Goal: Complete application form

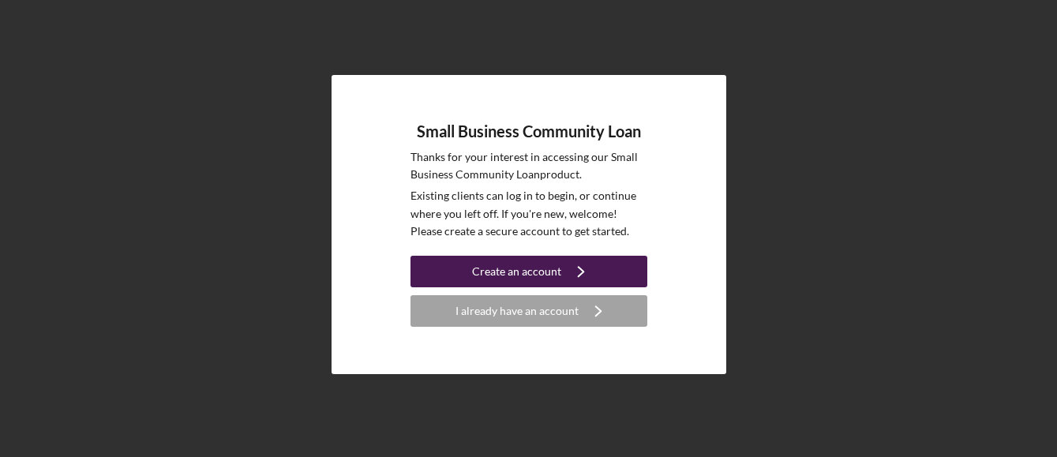
click at [518, 270] on div "Create an account" at bounding box center [516, 272] width 89 height 32
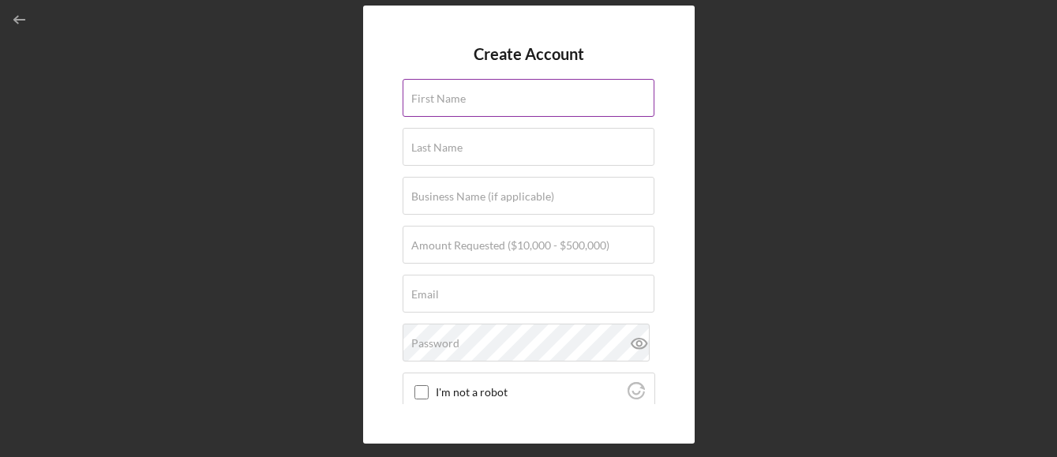
click at [417, 98] on label "First Name" at bounding box center [438, 98] width 54 height 13
click at [417, 98] on input "First Name" at bounding box center [529, 98] width 252 height 38
type input "[PERSON_NAME]"
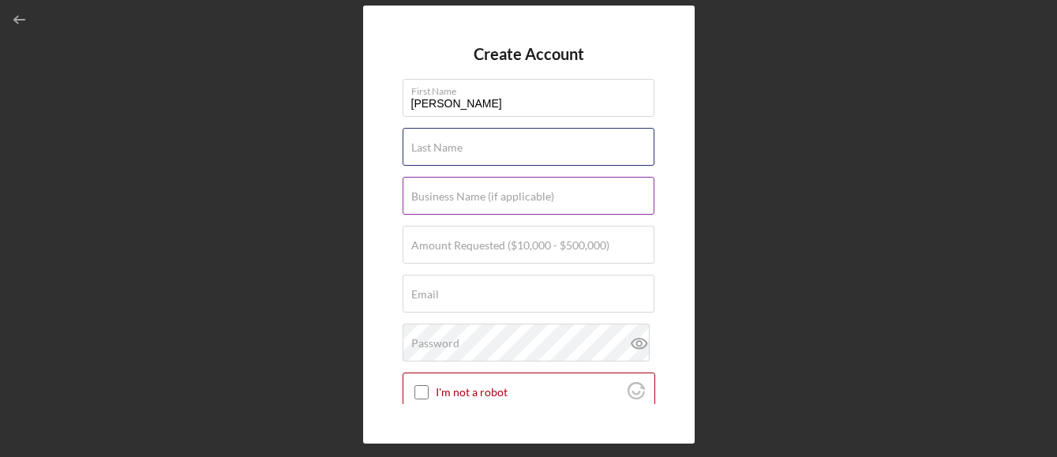
type input "Le"
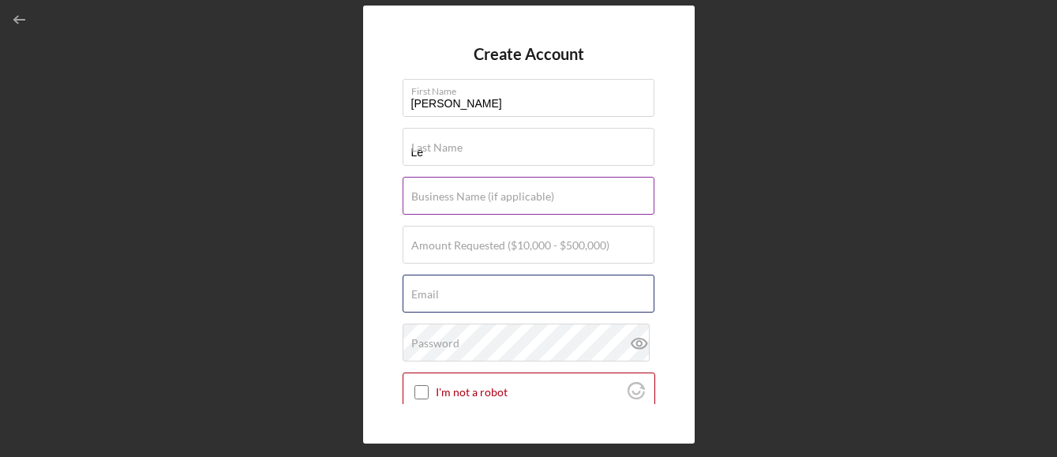
type input "[EMAIL_ADDRESS][DOMAIN_NAME]"
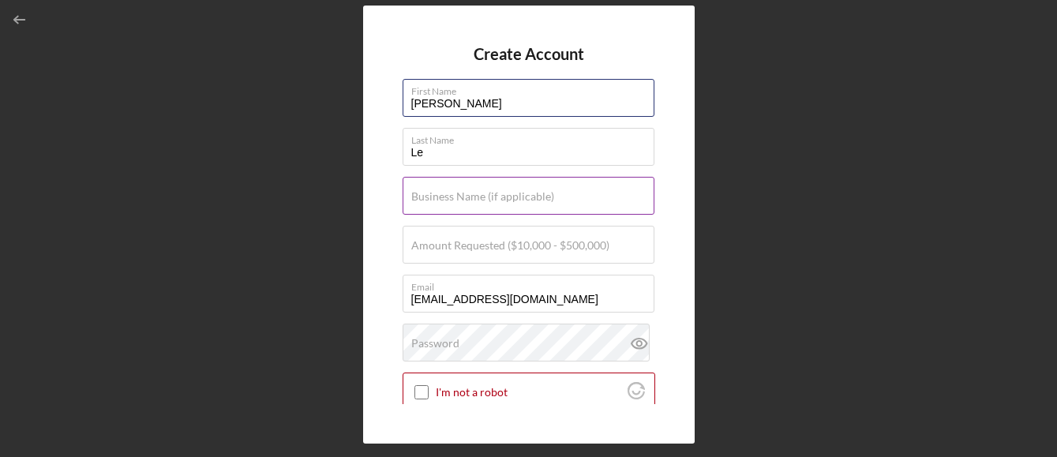
type input "[PERSON_NAME]"
click at [415, 201] on label "Business Name (if applicable)" at bounding box center [482, 196] width 143 height 13
click at [415, 201] on input "Business Name (if applicable)" at bounding box center [529, 196] width 252 height 38
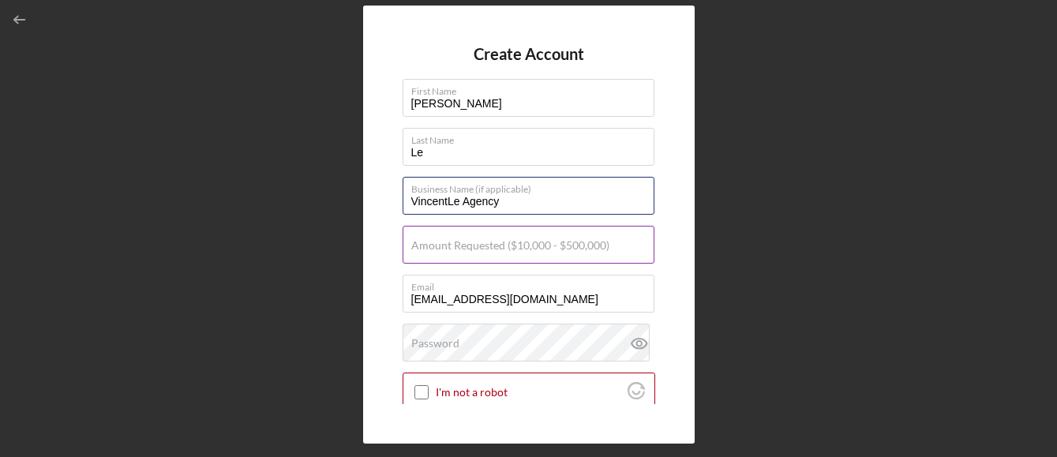
type input "VincentLe Agency"
click at [421, 248] on label "Amount Requested ($10,000 - $500,000)" at bounding box center [510, 245] width 198 height 13
click at [421, 248] on input "Amount Requested ($10,000 - $500,000)" at bounding box center [529, 245] width 252 height 38
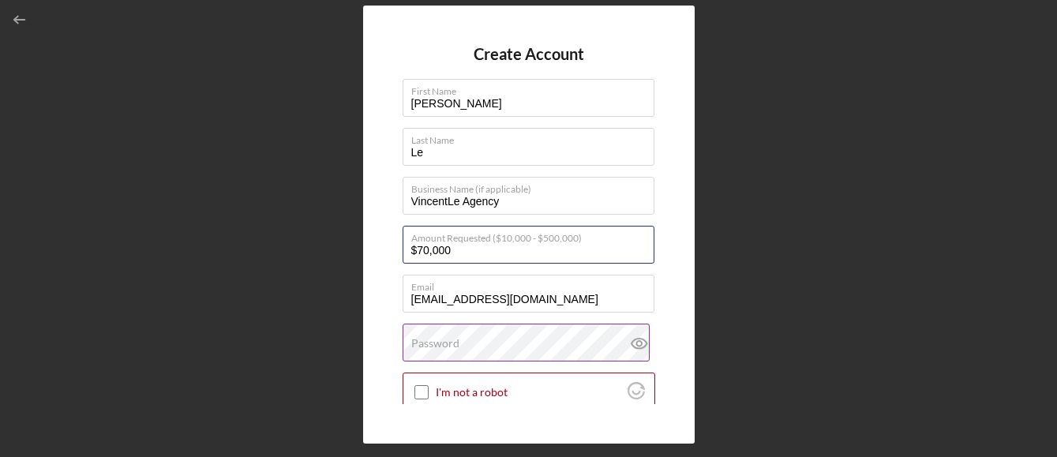
type input "$70,000"
click at [434, 348] on label "Password" at bounding box center [435, 343] width 48 height 13
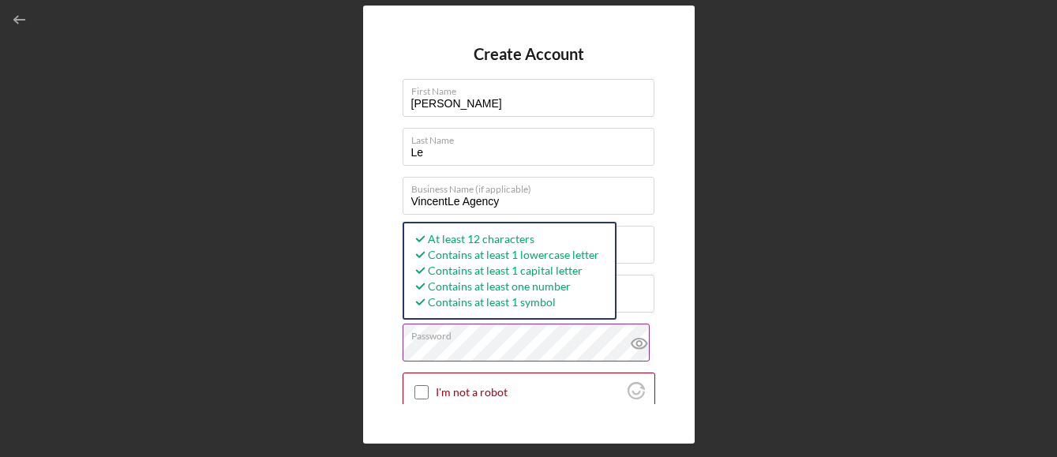
click at [633, 339] on icon at bounding box center [638, 344] width 15 height 10
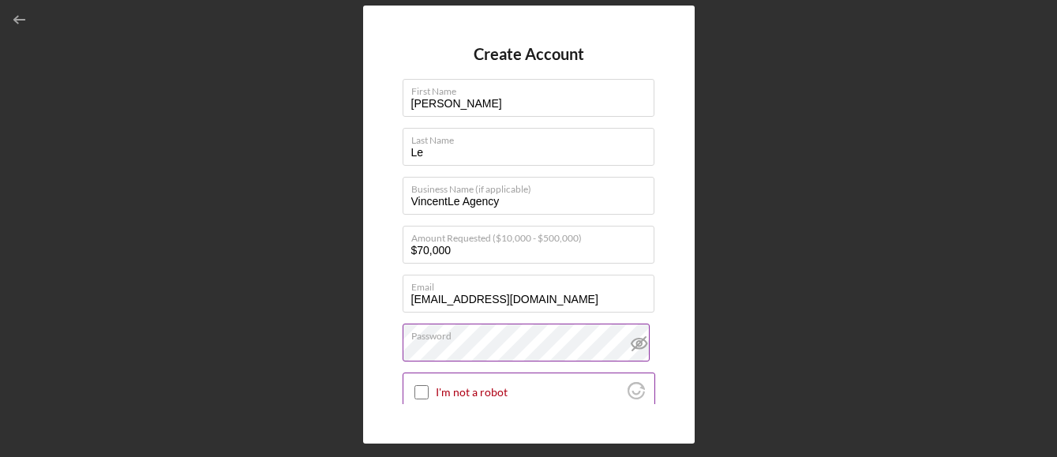
click at [421, 390] on input "I'm not a robot" at bounding box center [421, 392] width 14 height 14
checkbox input "true"
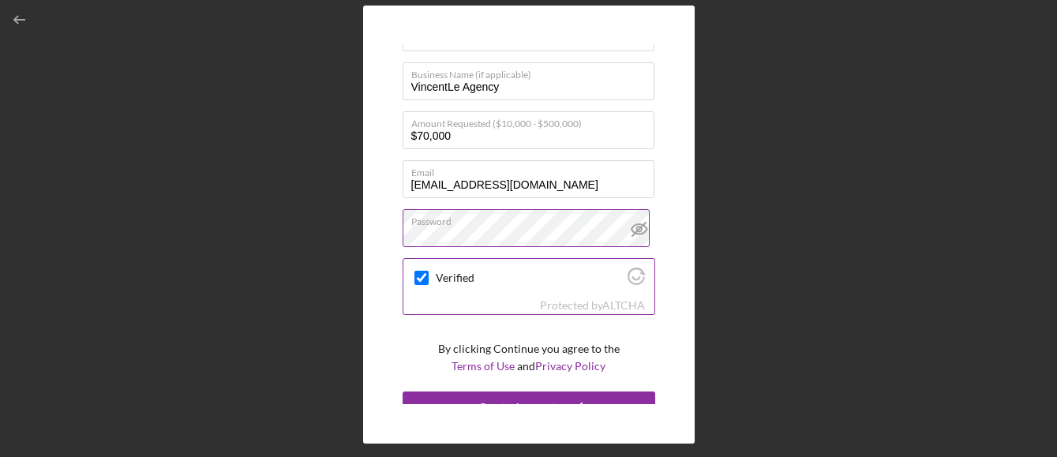
scroll to position [133, 0]
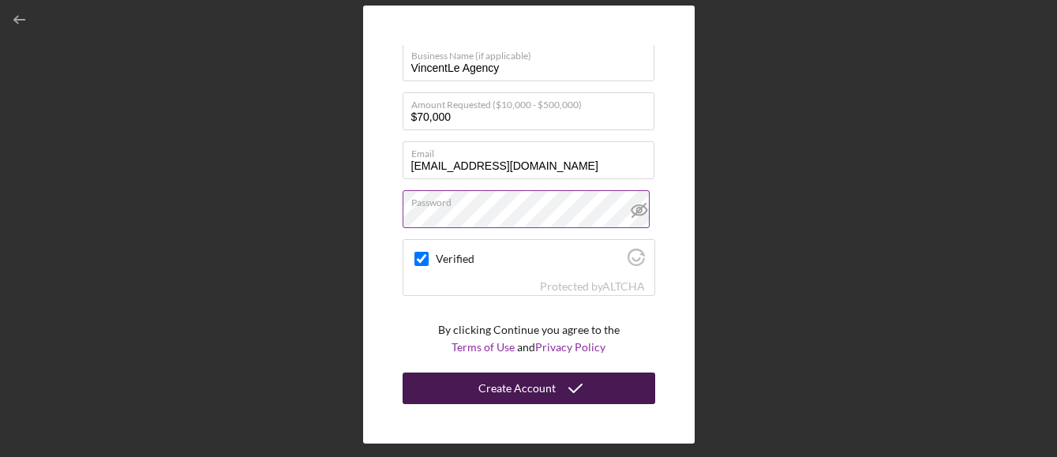
click at [526, 387] on div "Create Account" at bounding box center [516, 389] width 77 height 32
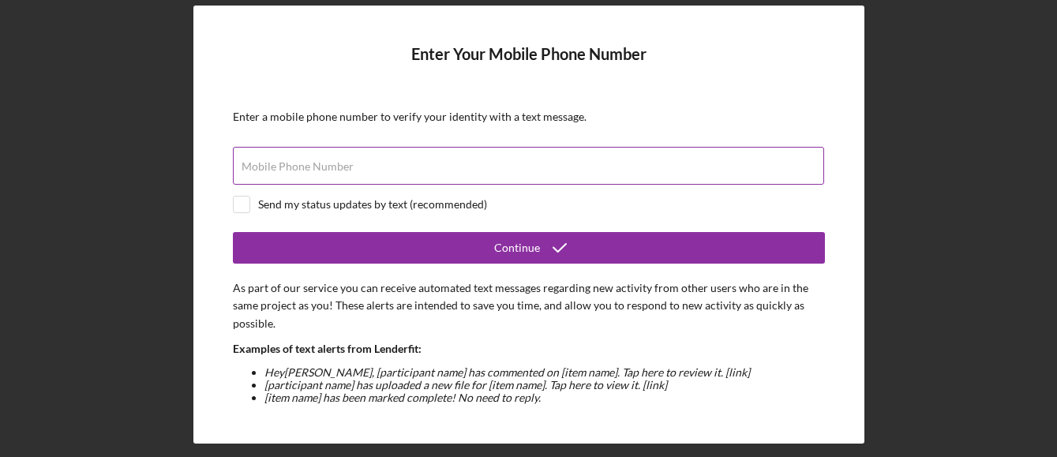
click at [257, 169] on label "Mobile Phone Number" at bounding box center [298, 166] width 112 height 13
click at [257, 169] on input "Mobile Phone Number" at bounding box center [528, 166] width 591 height 38
type input "[PHONE_NUMBER]"
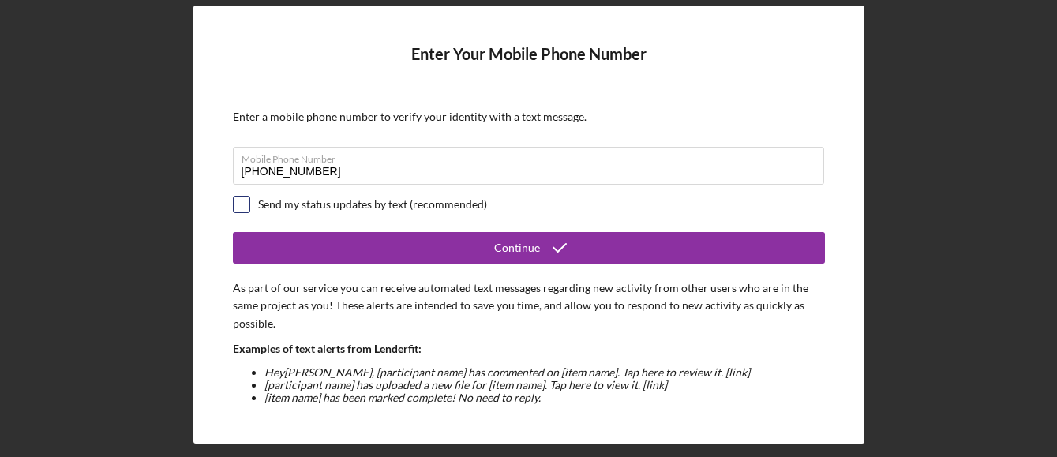
click at [244, 204] on input "checkbox" at bounding box center [242, 205] width 16 height 16
checkbox input "true"
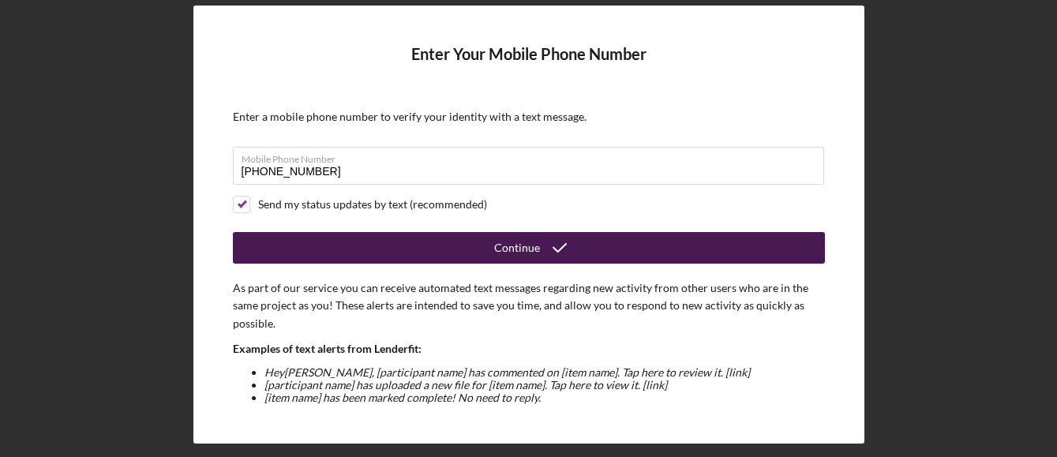
click at [515, 243] on div "Continue" at bounding box center [517, 248] width 46 height 32
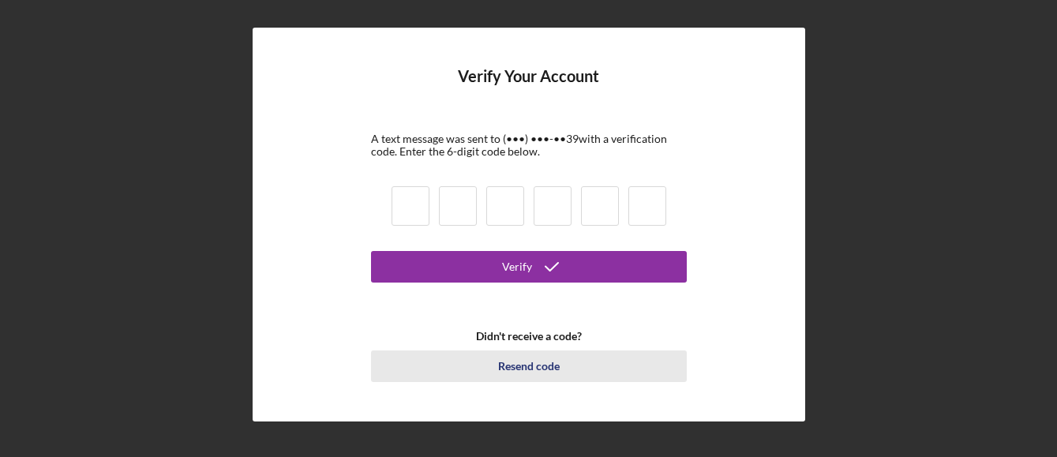
click at [519, 365] on div "Resend code" at bounding box center [529, 366] width 62 height 32
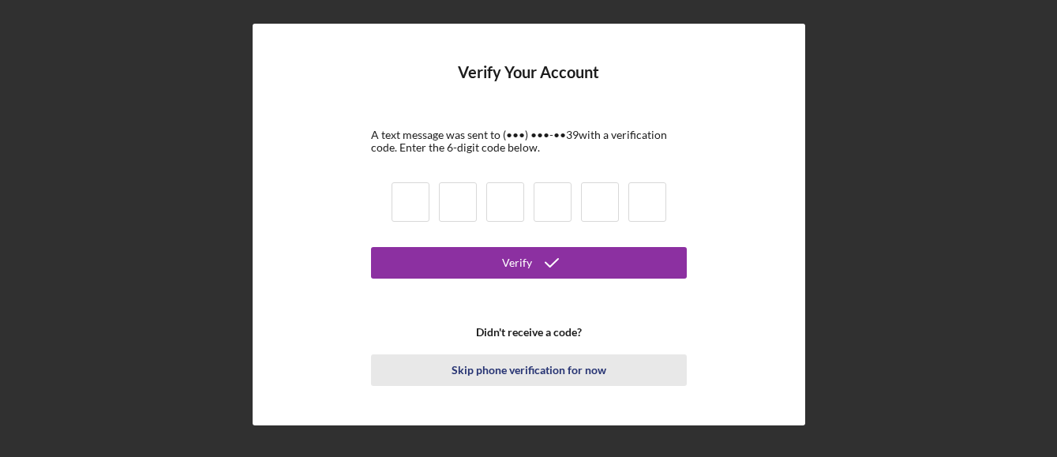
click at [504, 365] on div "Skip phone verification for now" at bounding box center [528, 370] width 155 height 32
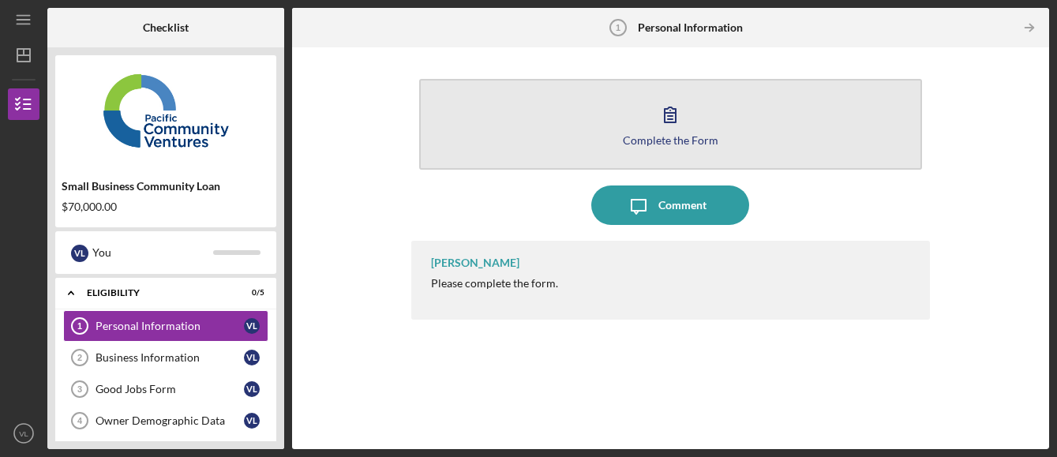
click at [661, 129] on icon "button" at bounding box center [669, 114] width 39 height 39
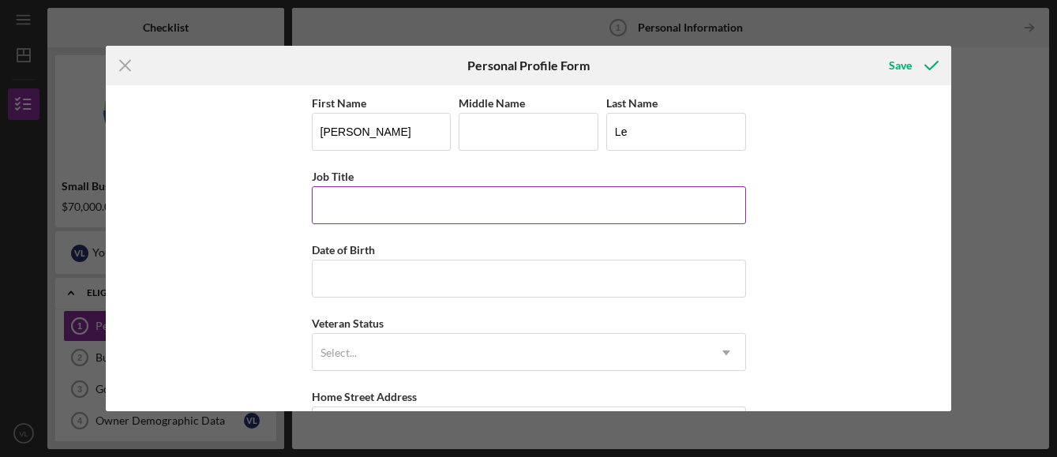
click at [328, 200] on input "Job Title" at bounding box center [529, 205] width 434 height 38
type input "Accountant"
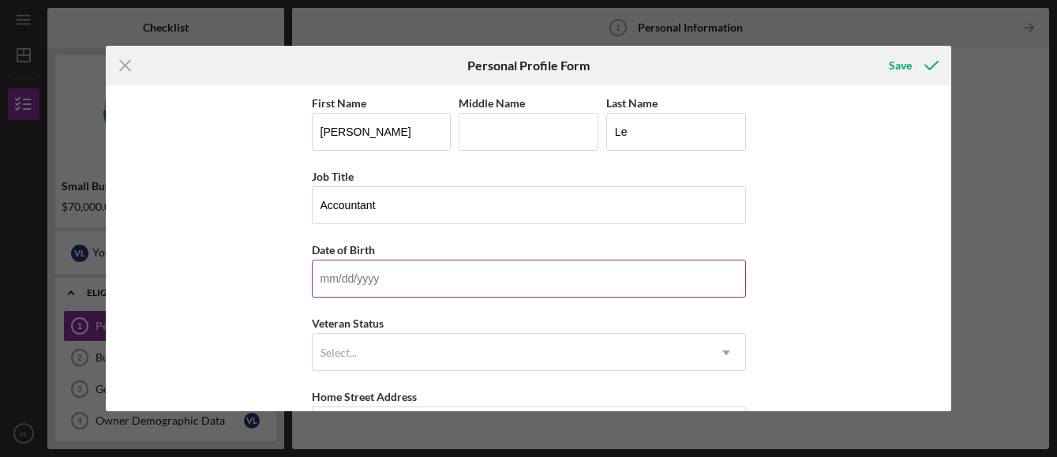
click at [333, 283] on input "Date of Birth" at bounding box center [529, 279] width 434 height 38
type input "[DATE]"
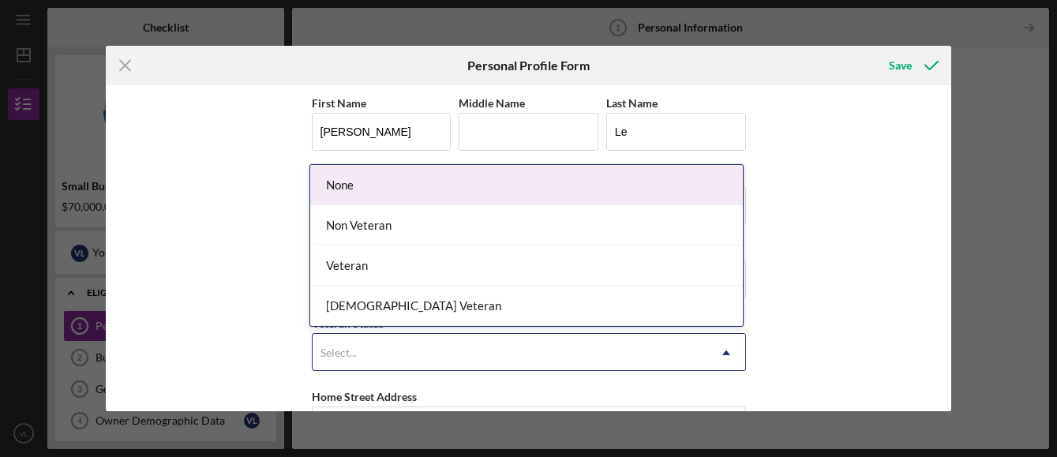
click at [725, 349] on icon "Icon/Dropdown Arrow" at bounding box center [726, 353] width 38 height 38
click at [342, 174] on div "None" at bounding box center [526, 185] width 433 height 40
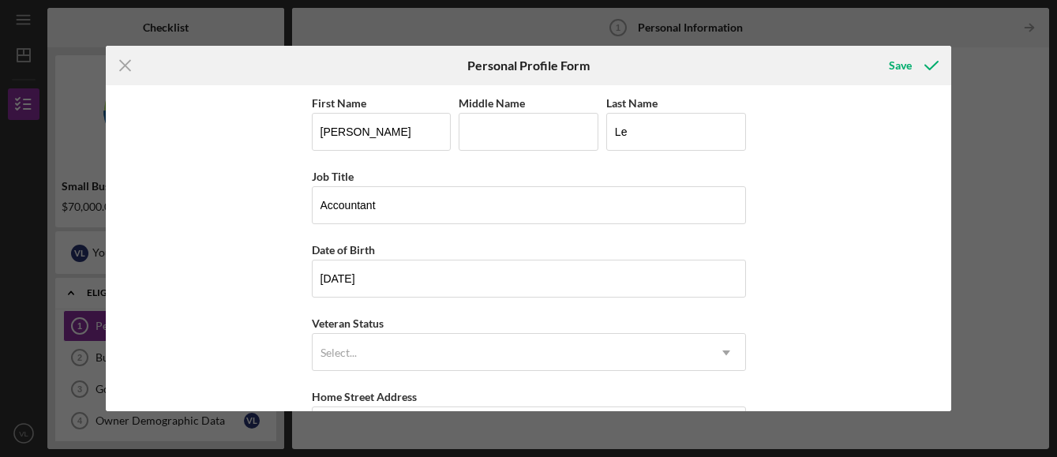
scroll to position [79, 0]
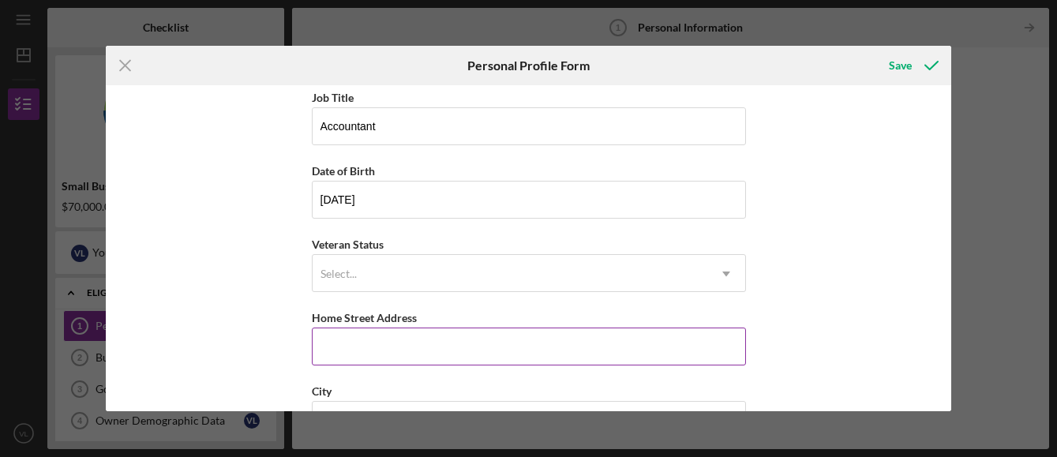
click at [334, 347] on input "Home Street Address" at bounding box center [529, 347] width 434 height 38
type input "[STREET_ADDRESS]"
type input "P"
type input "San Leandro"
type input "94579"
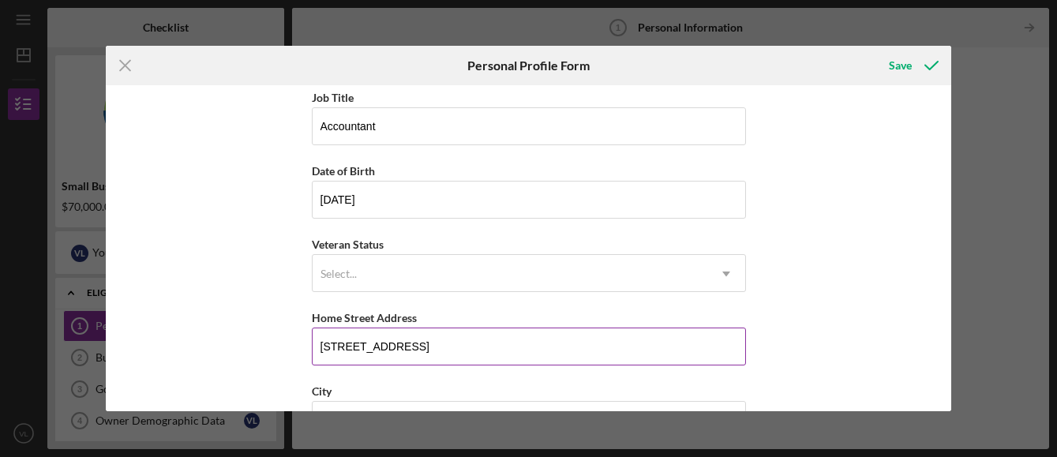
type input "CA"
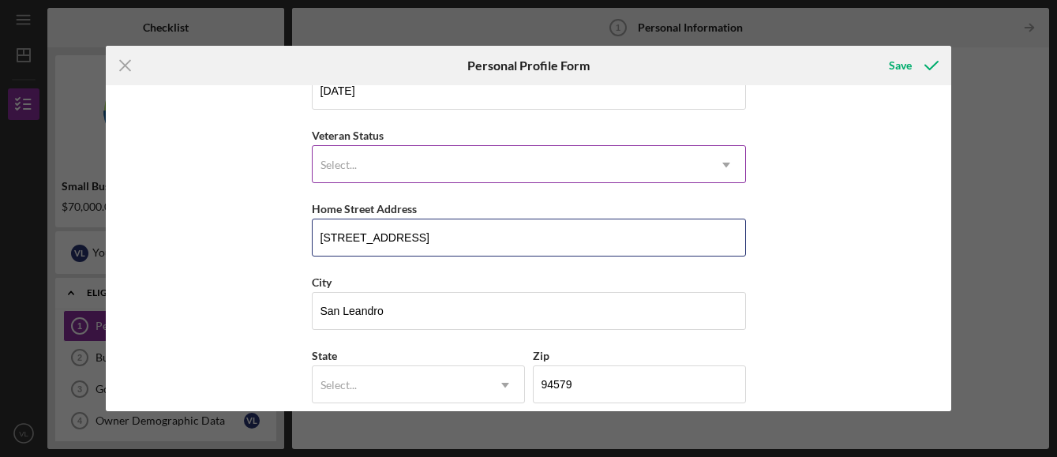
scroll to position [237, 0]
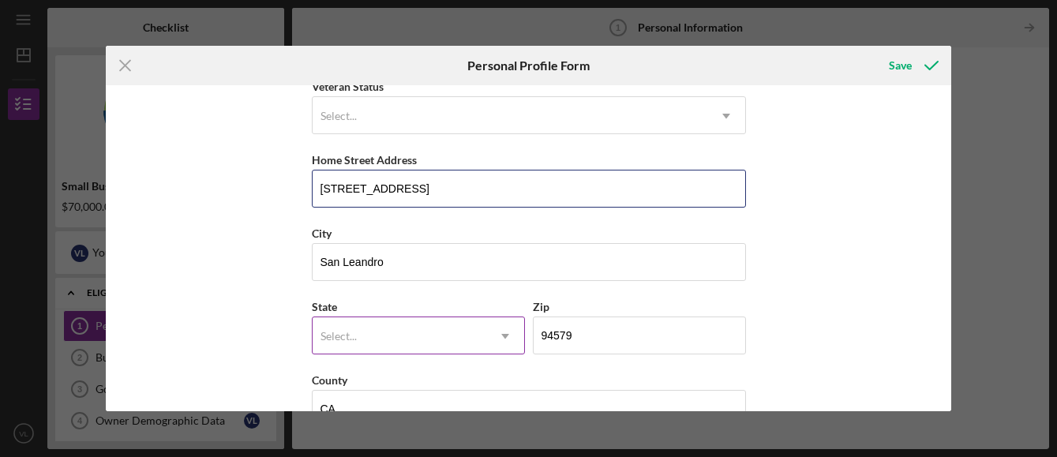
type input "[STREET_ADDRESS]"
click at [502, 336] on use at bounding box center [505, 336] width 8 height 5
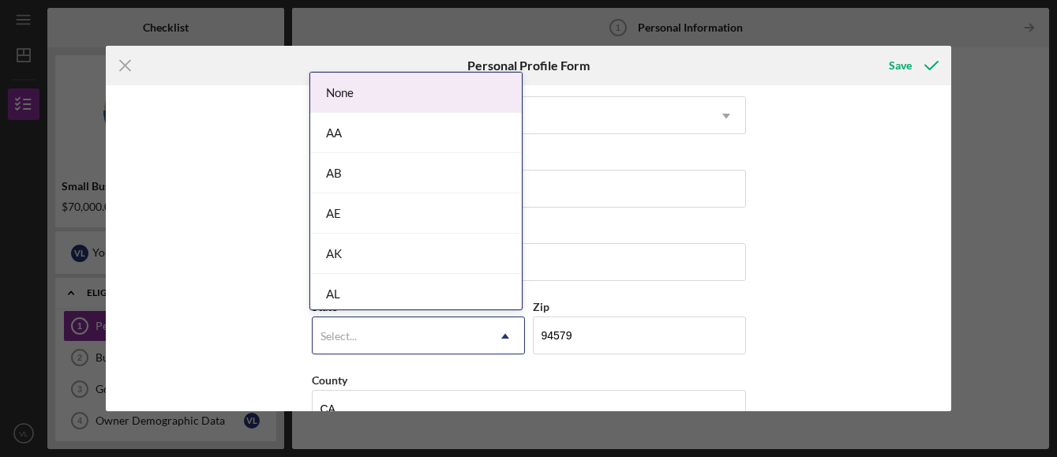
click at [502, 335] on use at bounding box center [505, 336] width 8 height 5
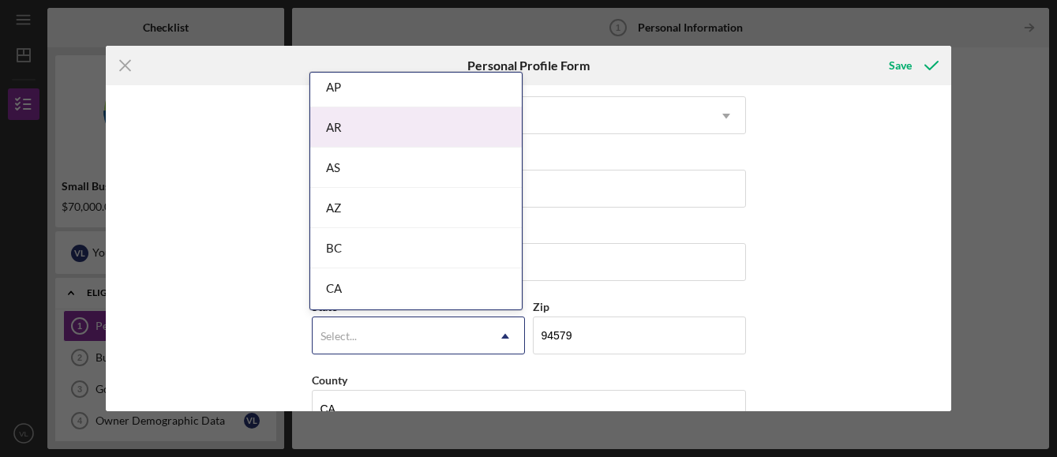
scroll to position [316, 0]
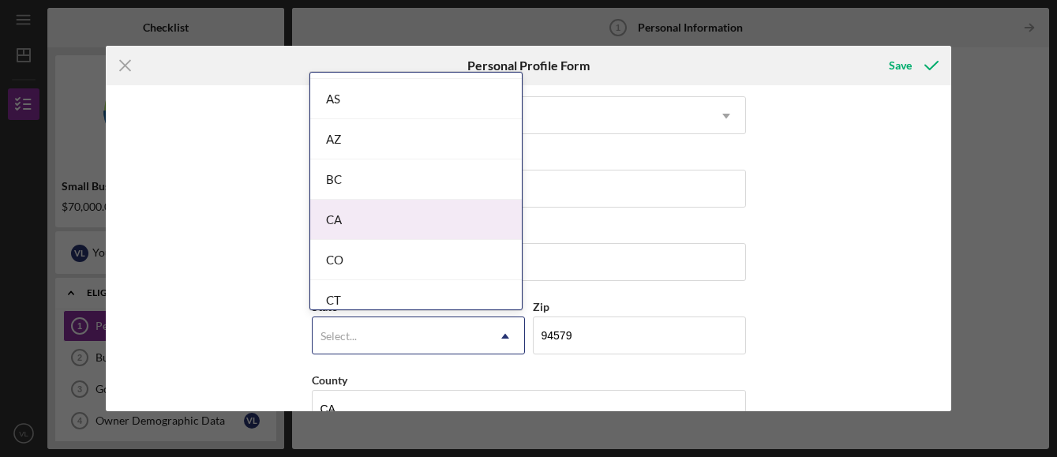
click at [339, 220] on div "CA" at bounding box center [416, 220] width 212 height 40
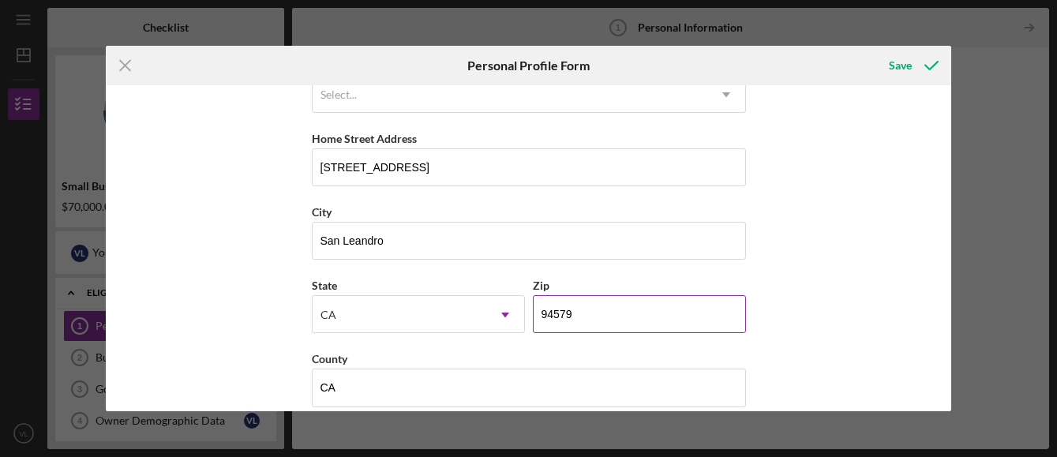
scroll to position [278, 0]
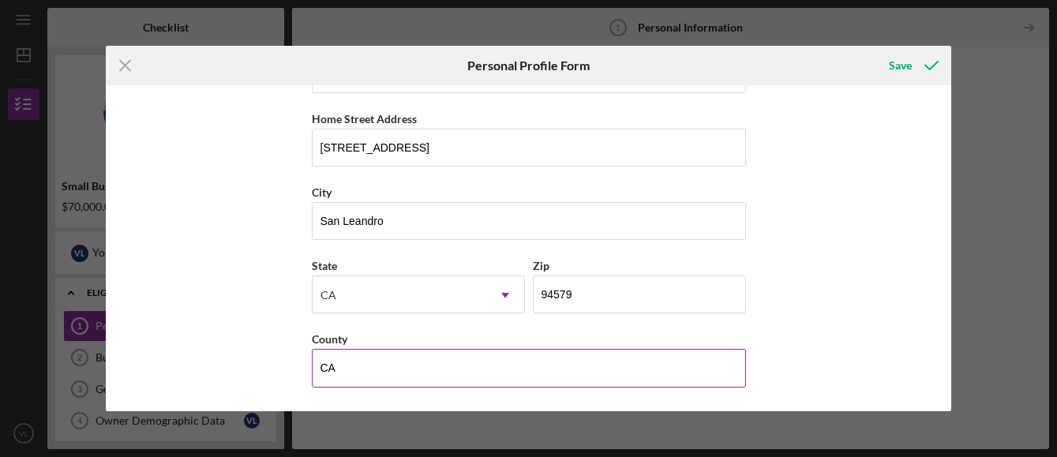
click at [352, 369] on input "CA" at bounding box center [529, 368] width 434 height 38
type input "C"
type input "contra [PERSON_NAME]"
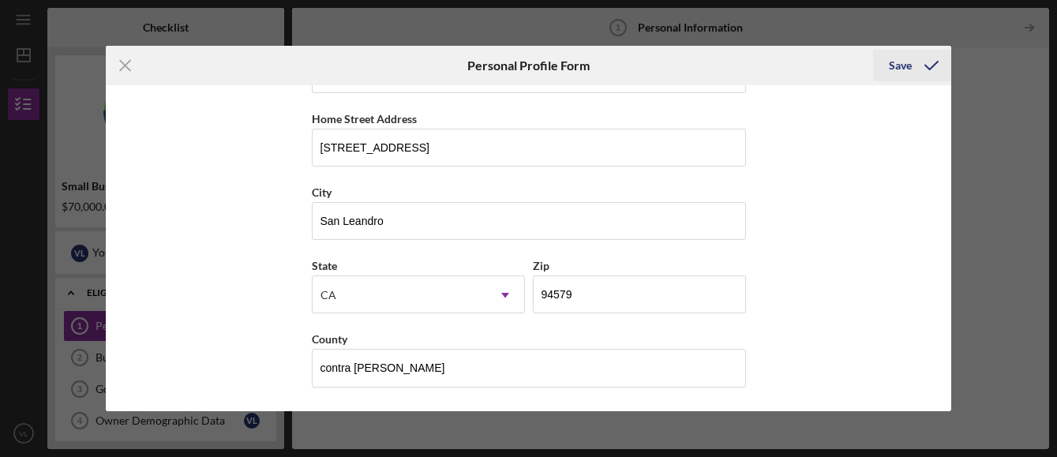
click at [899, 64] on div "Save" at bounding box center [900, 66] width 23 height 32
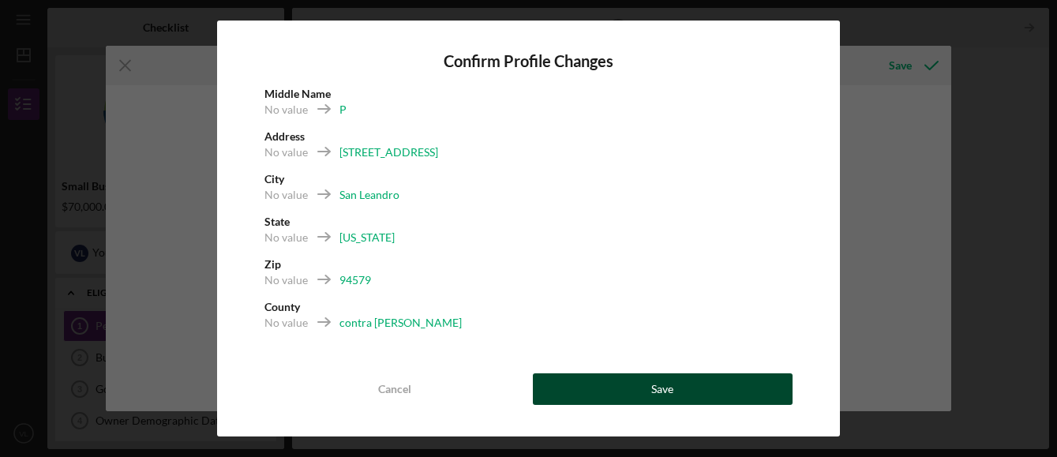
drag, startPoint x: 898, startPoint y: 64, endPoint x: 653, endPoint y: 385, distance: 404.3
click at [653, 385] on div "Save" at bounding box center [662, 389] width 22 height 32
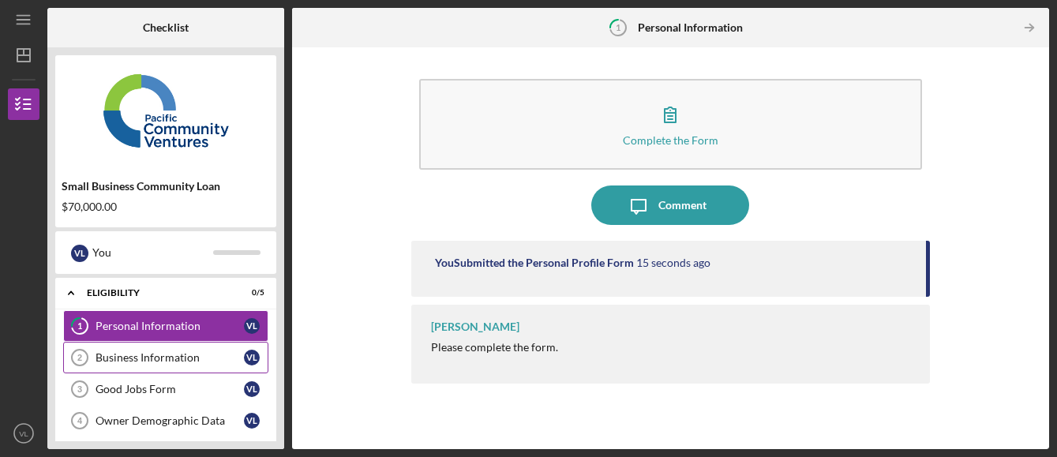
click at [114, 353] on div "Business Information" at bounding box center [169, 357] width 148 height 13
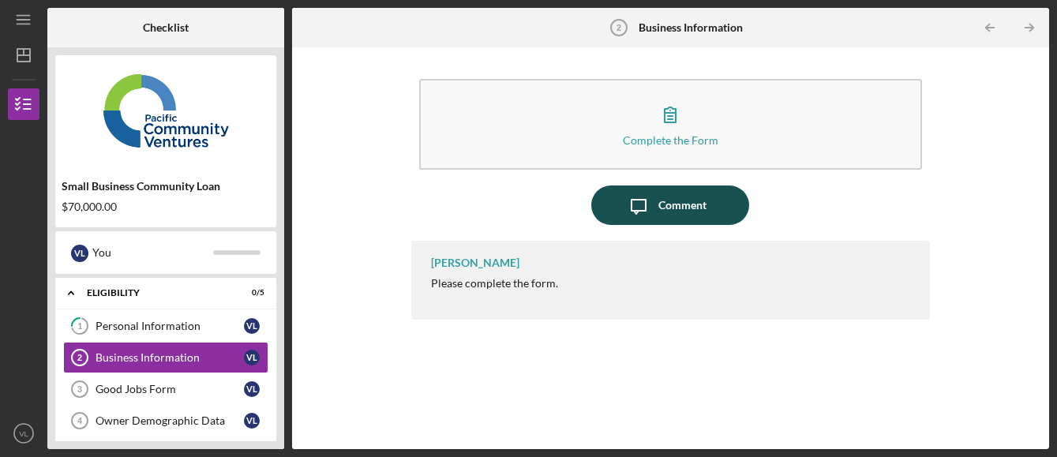
click at [675, 199] on div "Comment" at bounding box center [682, 204] width 48 height 39
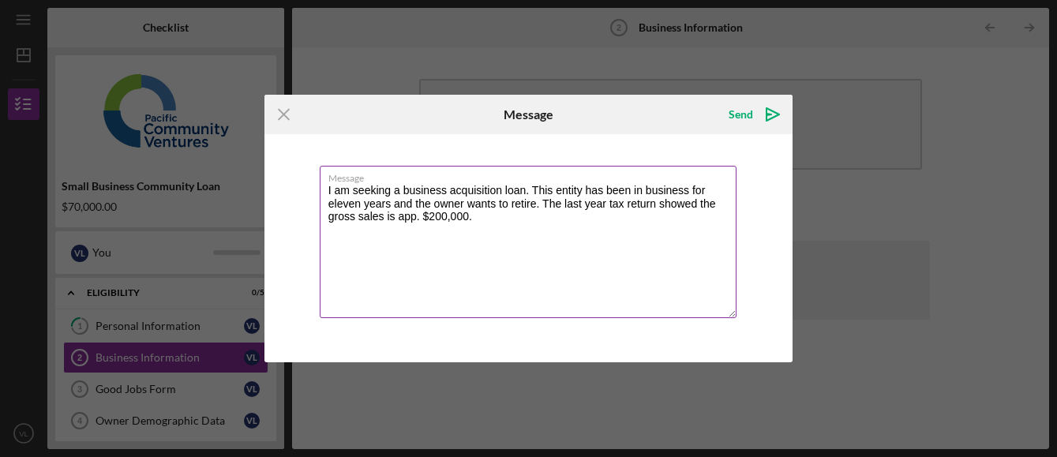
click at [582, 220] on textarea "I am seeking a business acquisition loan. This entity has been in business for …" at bounding box center [529, 242] width 418 height 152
click at [719, 188] on textarea "I am seeking a business acquisition loan. This entity has been in business for …" at bounding box center [529, 242] width 418 height 152
click at [632, 218] on textarea "I am seeking a business acquisition loan. This entity, restaurant has been in b…" at bounding box center [529, 242] width 418 height 152
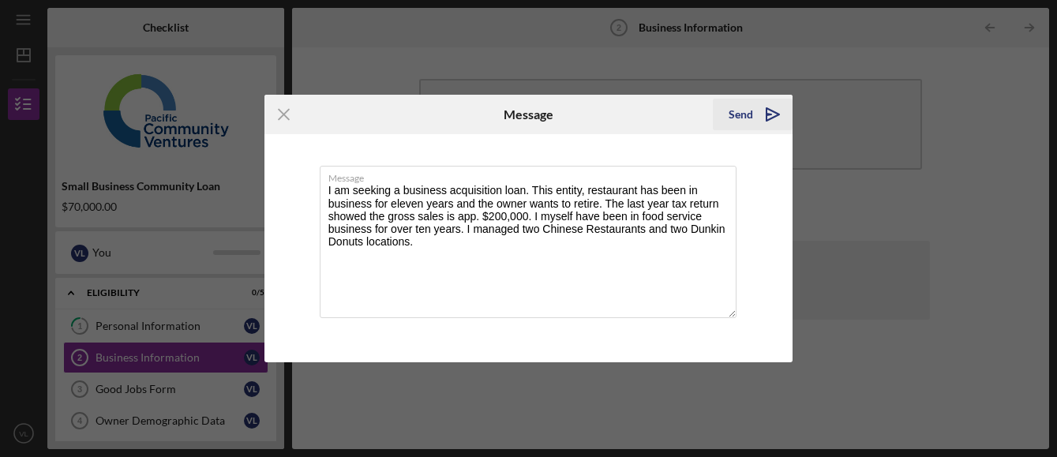
type textarea "I am seeking a business acquisition loan. This entity, restaurant has been in b…"
click at [769, 115] on polygon "submit" at bounding box center [768, 115] width 5 height 2
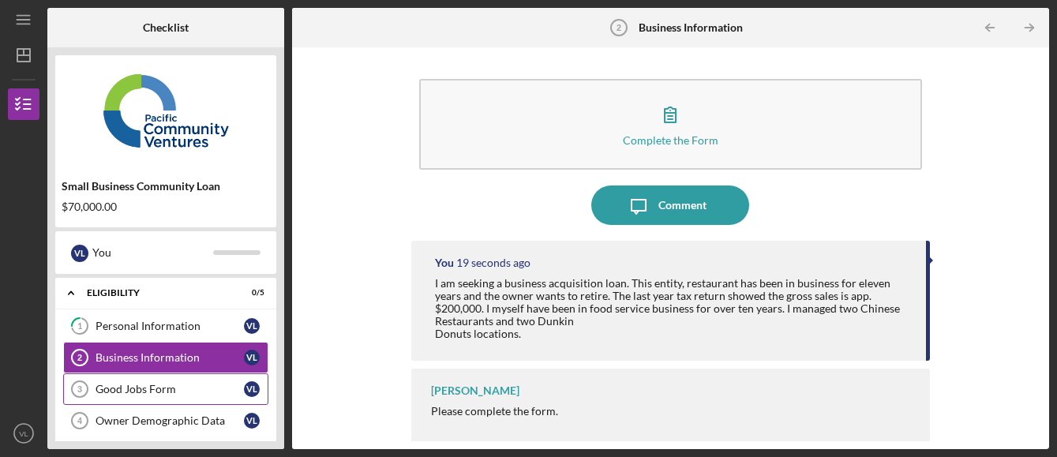
click at [152, 384] on div "Good Jobs Form" at bounding box center [169, 389] width 148 height 13
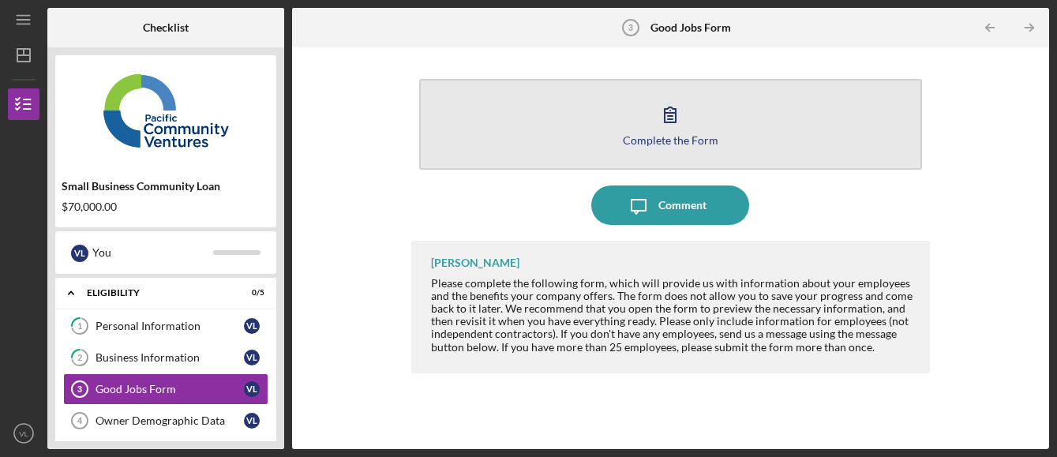
click at [670, 116] on icon "button" at bounding box center [670, 114] width 11 height 15
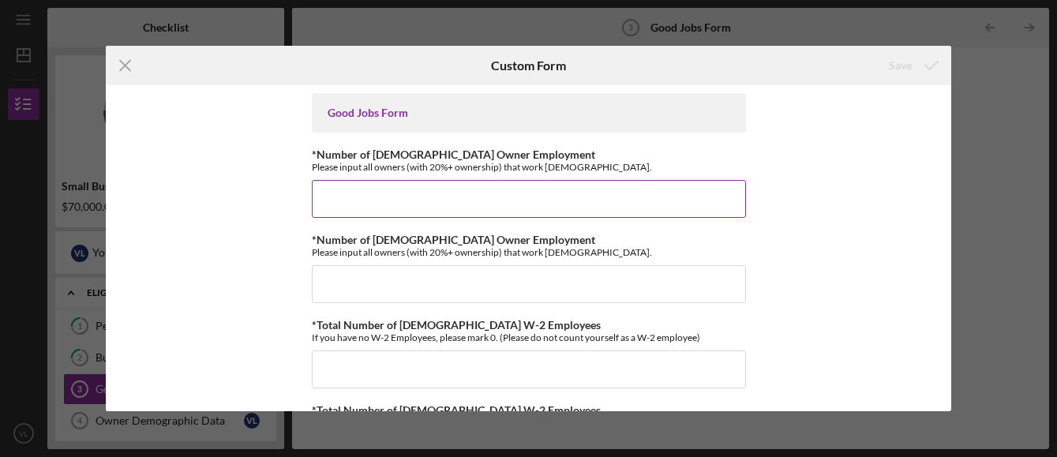
click at [327, 188] on input "*Number of [DEMOGRAPHIC_DATA] Owner Employment" at bounding box center [529, 199] width 434 height 38
click at [318, 203] on input "*Number of [DEMOGRAPHIC_DATA] Owner Employment" at bounding box center [529, 199] width 434 height 38
click at [319, 202] on input "*Number of [DEMOGRAPHIC_DATA] Owner Employment" at bounding box center [529, 199] width 434 height 38
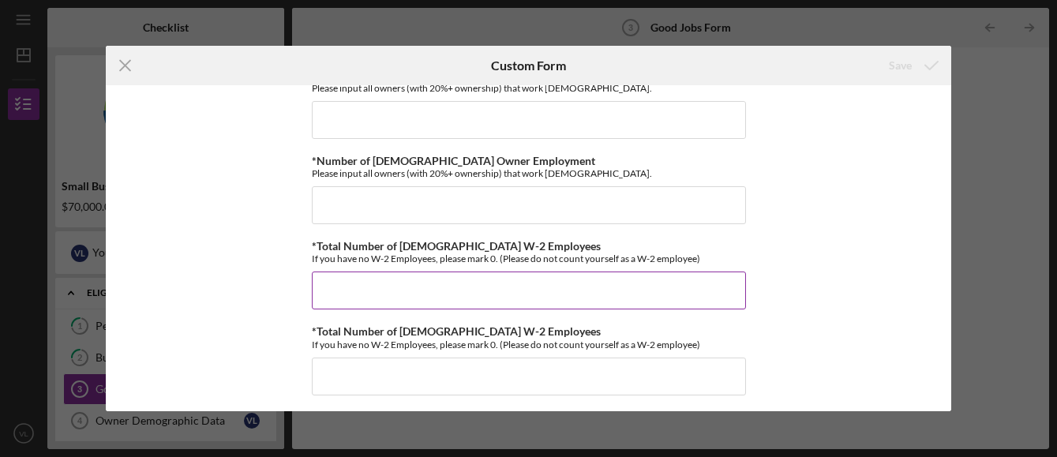
click at [324, 289] on input "*Total Number of [DEMOGRAPHIC_DATA] W-2 Employees" at bounding box center [529, 291] width 434 height 38
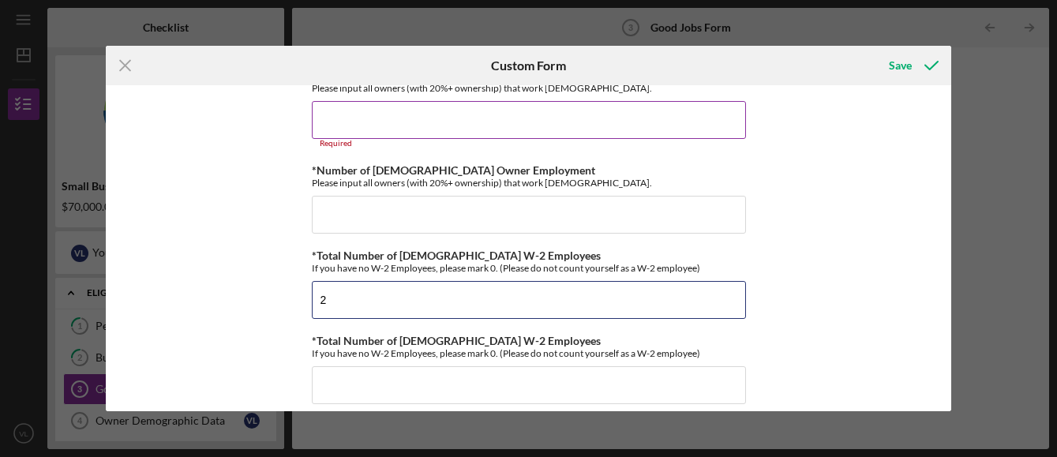
type input "2"
click at [343, 125] on input "*Number of [DEMOGRAPHIC_DATA] Owner Employment" at bounding box center [529, 120] width 434 height 38
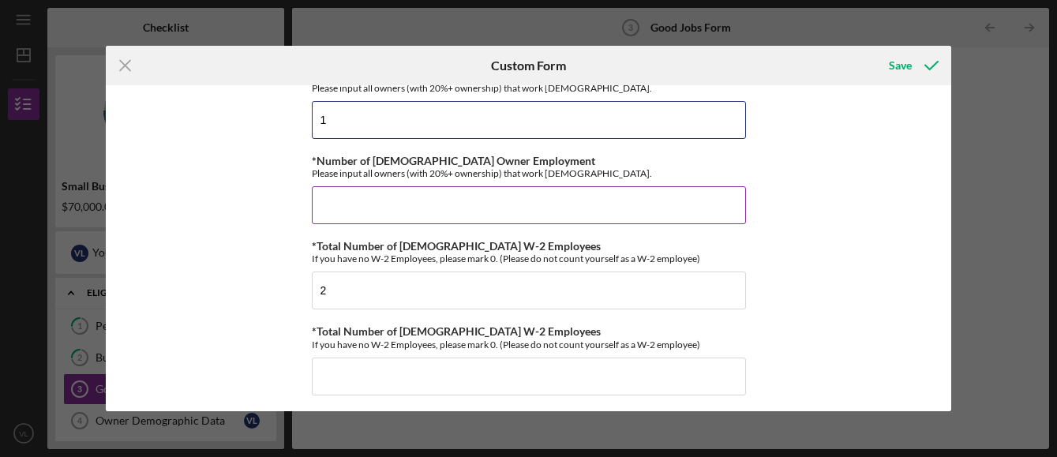
type input "1"
click at [328, 199] on input "*Number of [DEMOGRAPHIC_DATA] Owner Employment" at bounding box center [529, 205] width 434 height 38
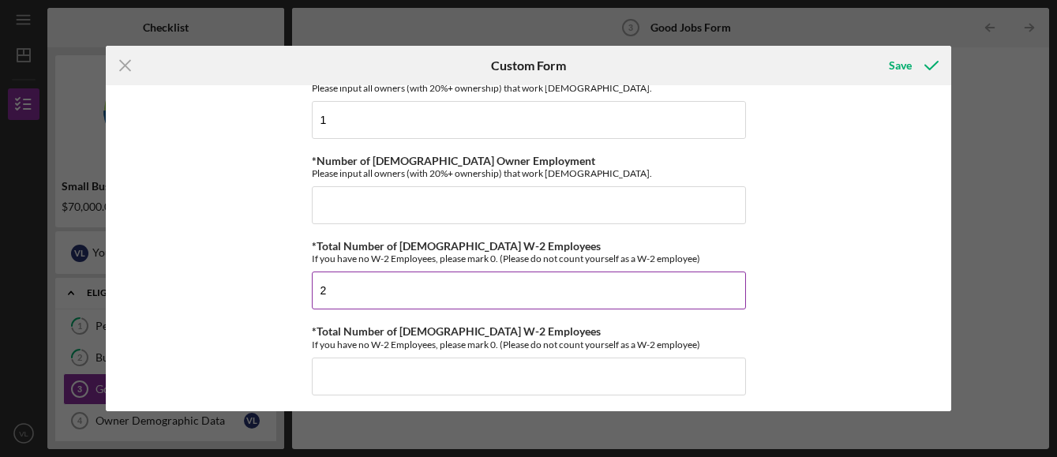
click at [328, 293] on input "2" at bounding box center [529, 291] width 434 height 38
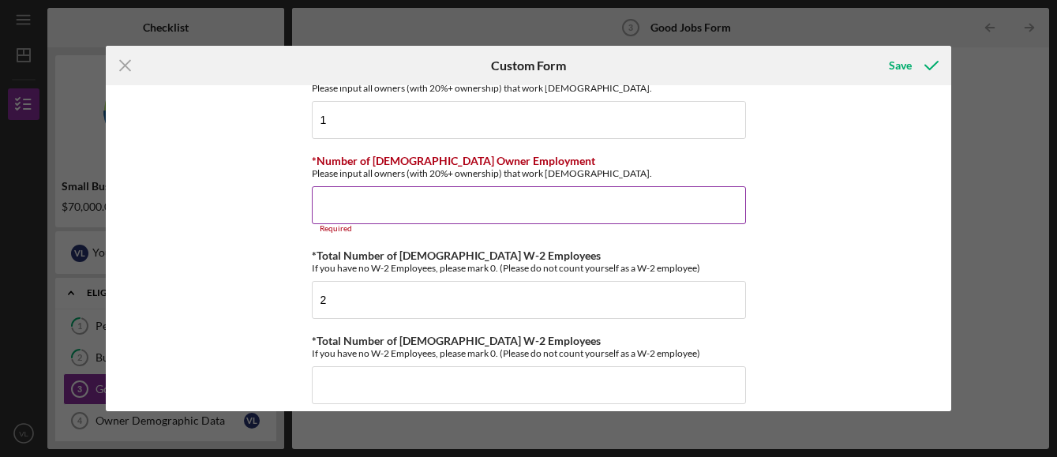
click at [325, 206] on input "*Number of [DEMOGRAPHIC_DATA] Owner Employment" at bounding box center [529, 205] width 434 height 38
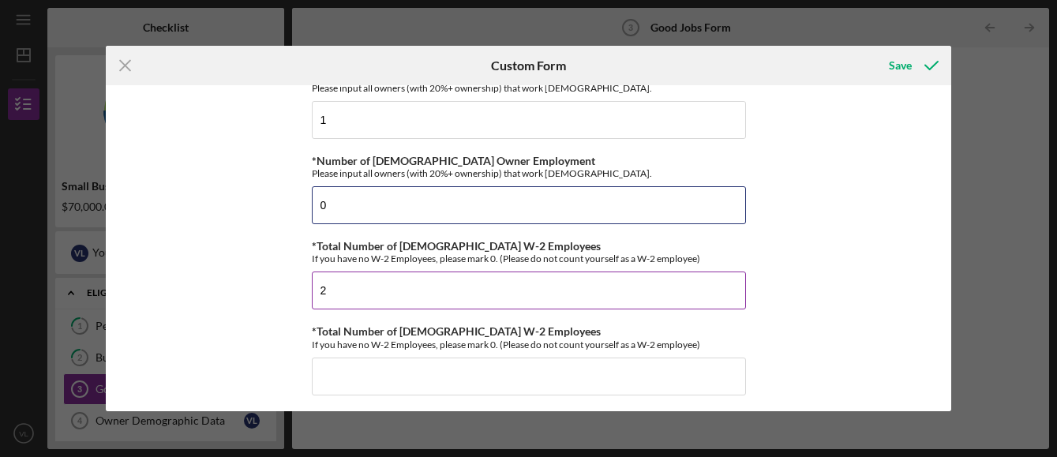
type input "0"
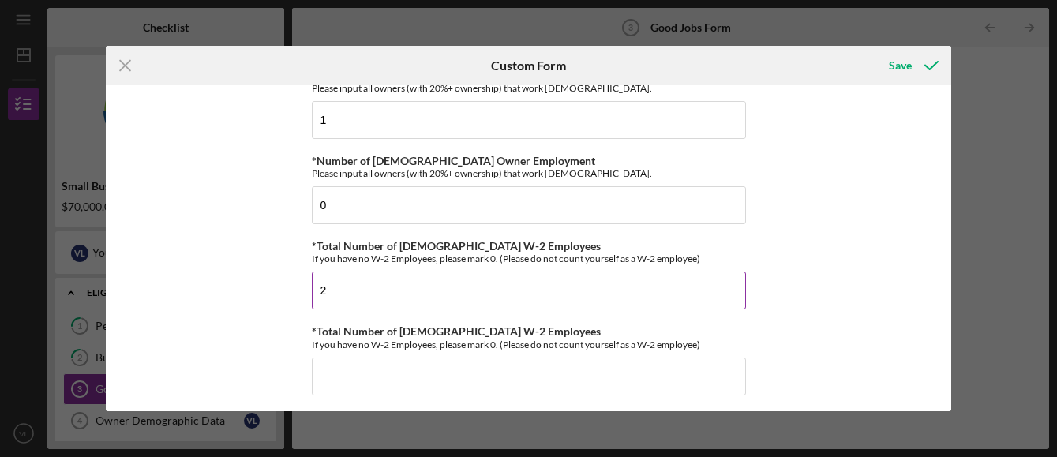
click at [326, 288] on input "2" at bounding box center [529, 291] width 434 height 38
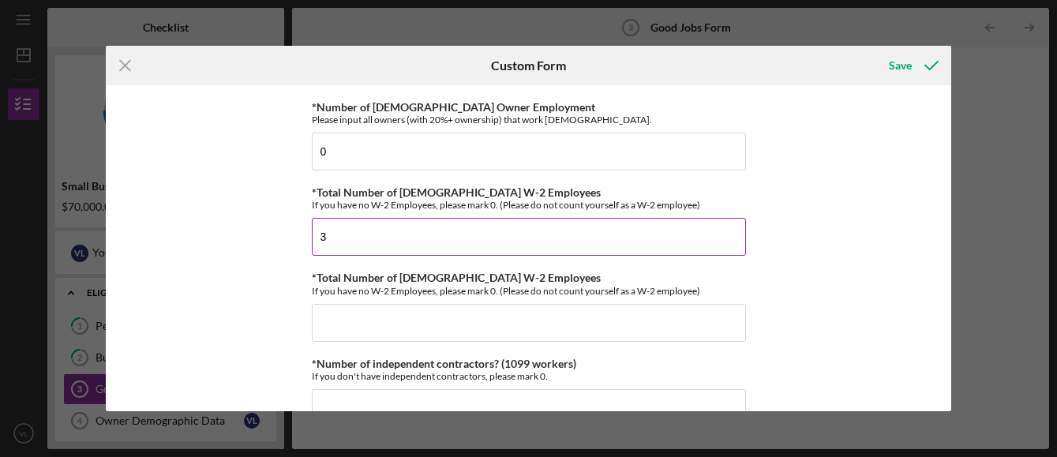
scroll to position [158, 0]
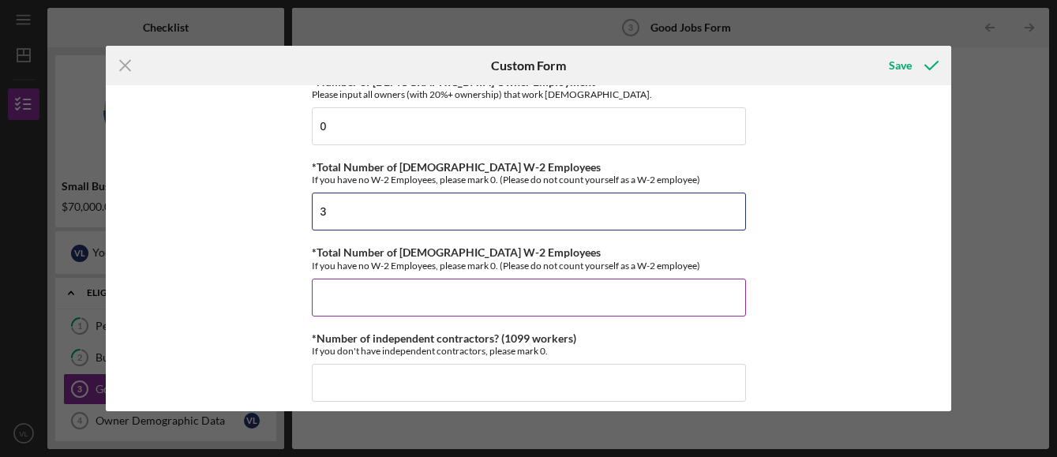
type input "3"
click at [332, 296] on input "*Total Number of [DEMOGRAPHIC_DATA] W-2 Employees" at bounding box center [529, 298] width 434 height 38
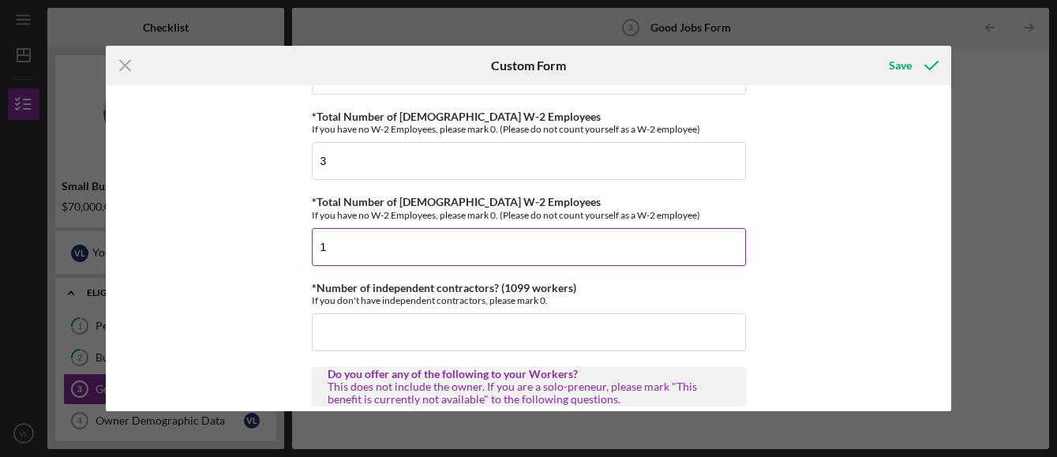
scroll to position [237, 0]
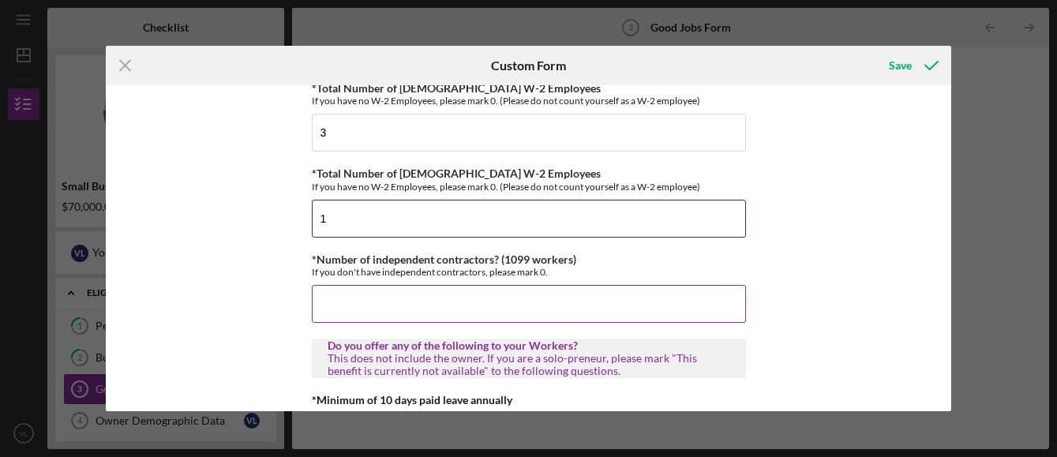
type input "1"
click at [328, 304] on input "*Number of independent contractors? (1099 workers)" at bounding box center [529, 304] width 434 height 38
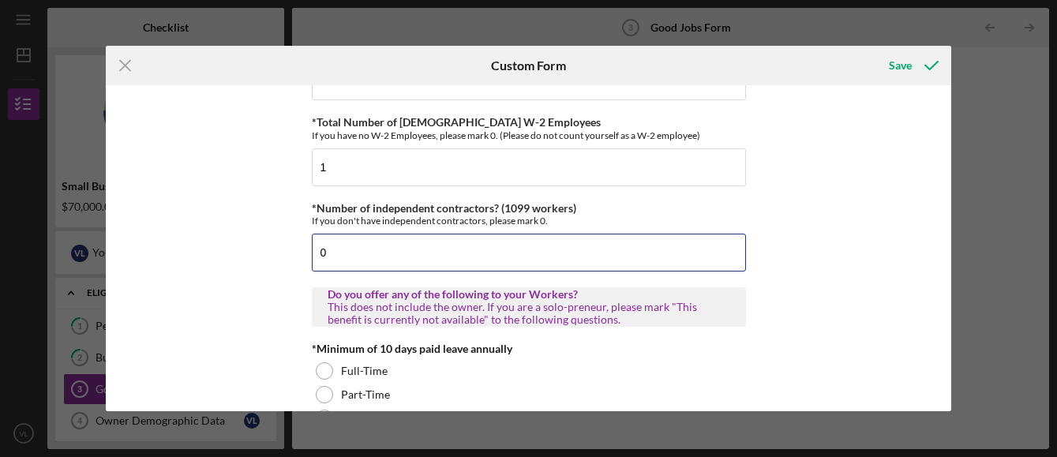
scroll to position [316, 0]
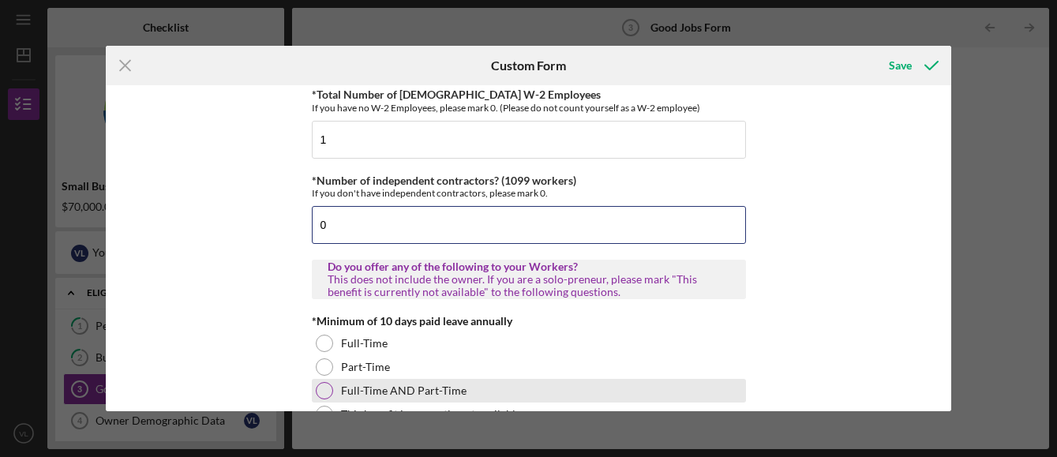
type input "0"
click at [322, 388] on div at bounding box center [324, 390] width 17 height 17
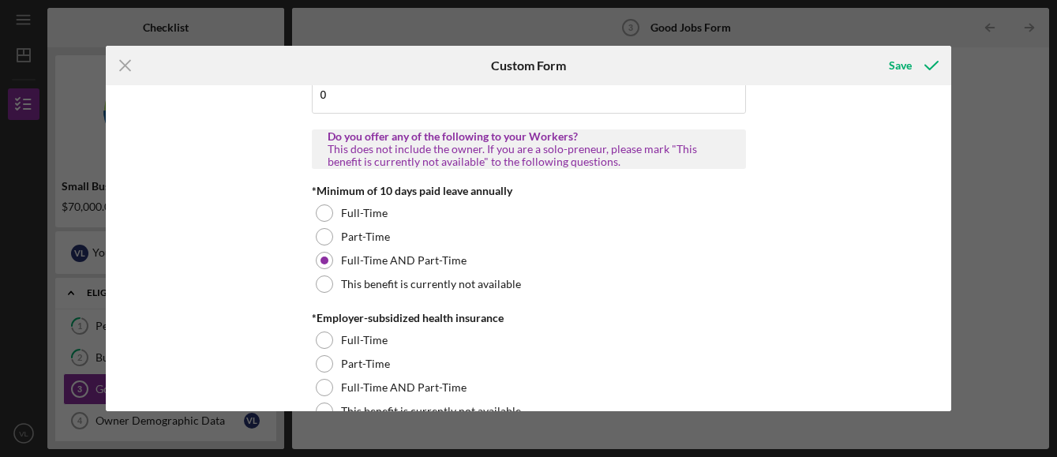
scroll to position [474, 0]
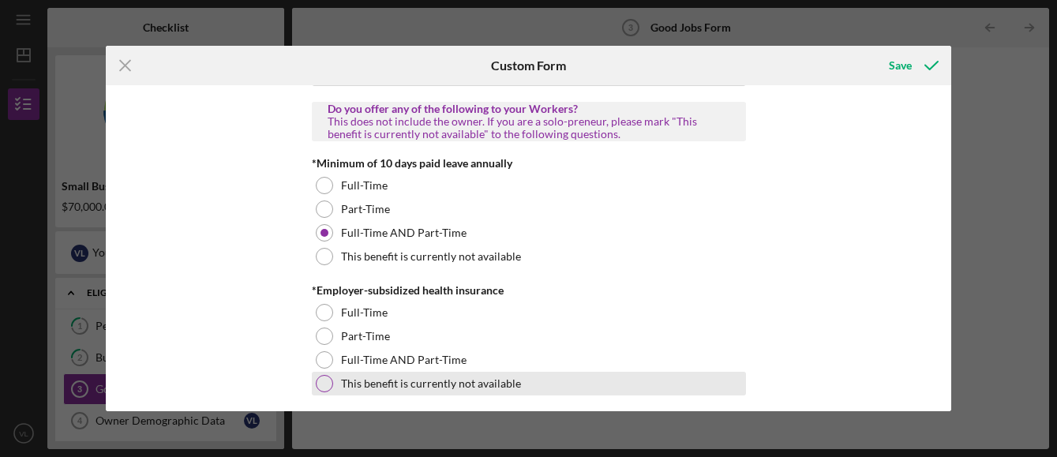
click at [324, 382] on div at bounding box center [324, 383] width 17 height 17
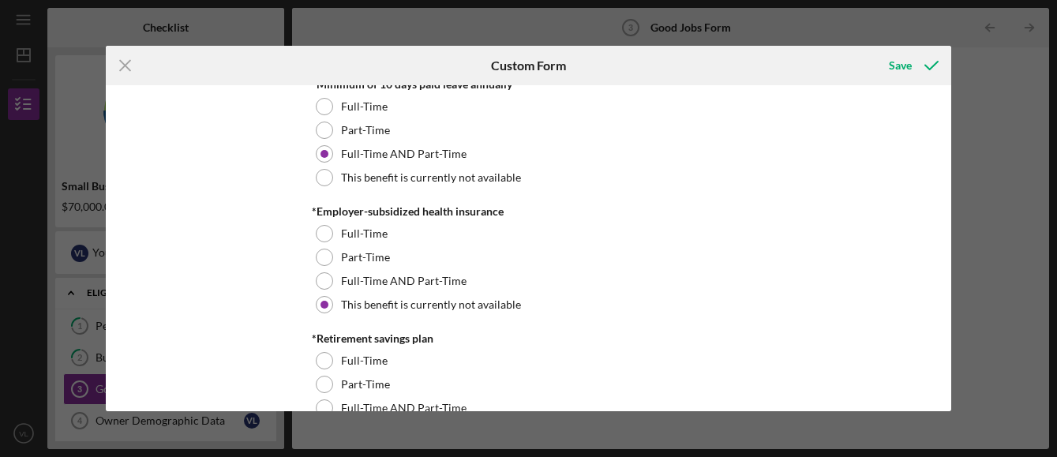
scroll to position [631, 0]
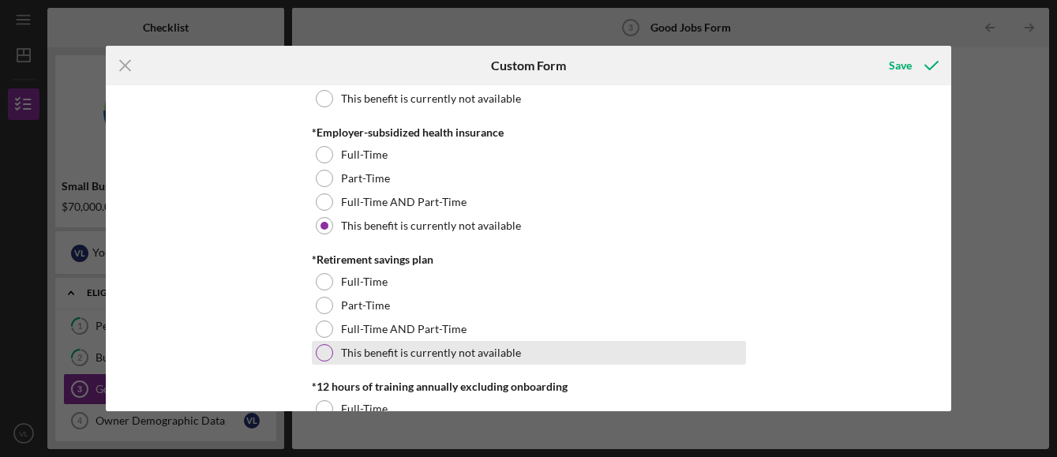
click at [321, 356] on div at bounding box center [324, 352] width 17 height 17
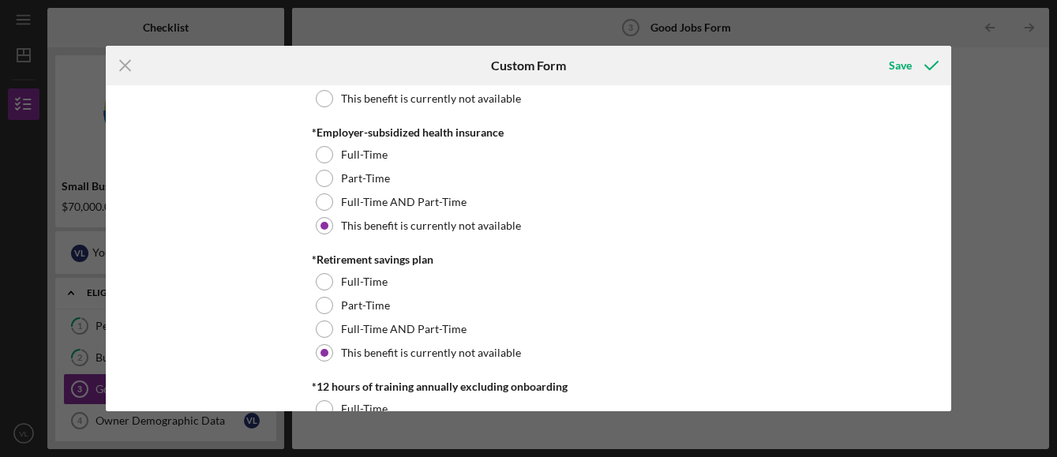
scroll to position [710, 0]
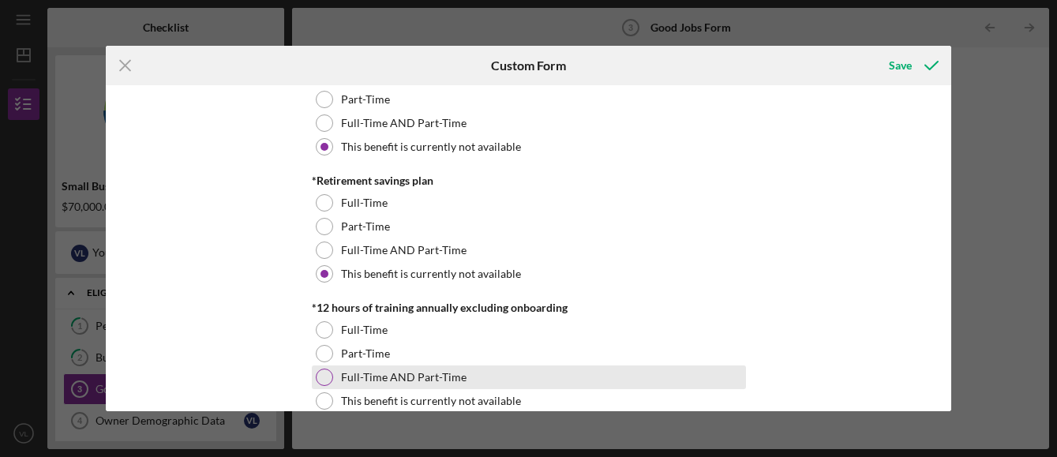
click at [324, 374] on div at bounding box center [324, 377] width 17 height 17
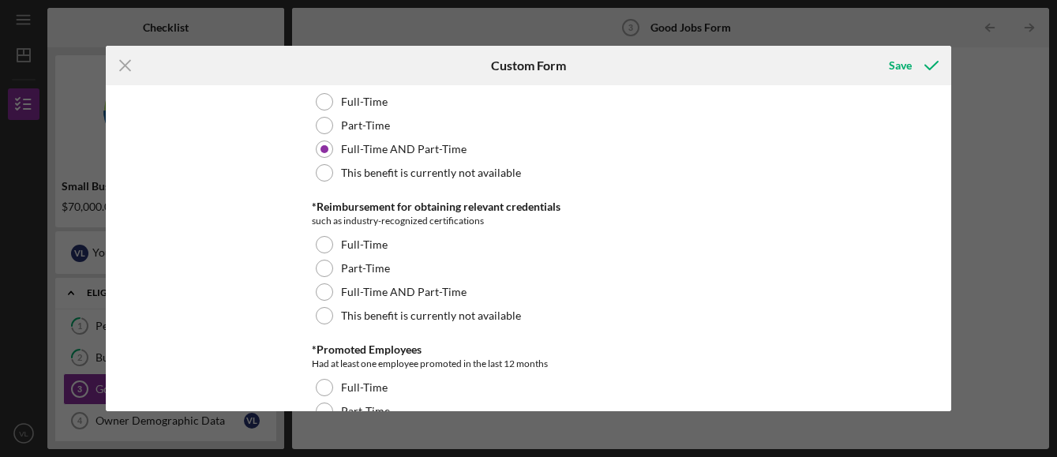
scroll to position [947, 0]
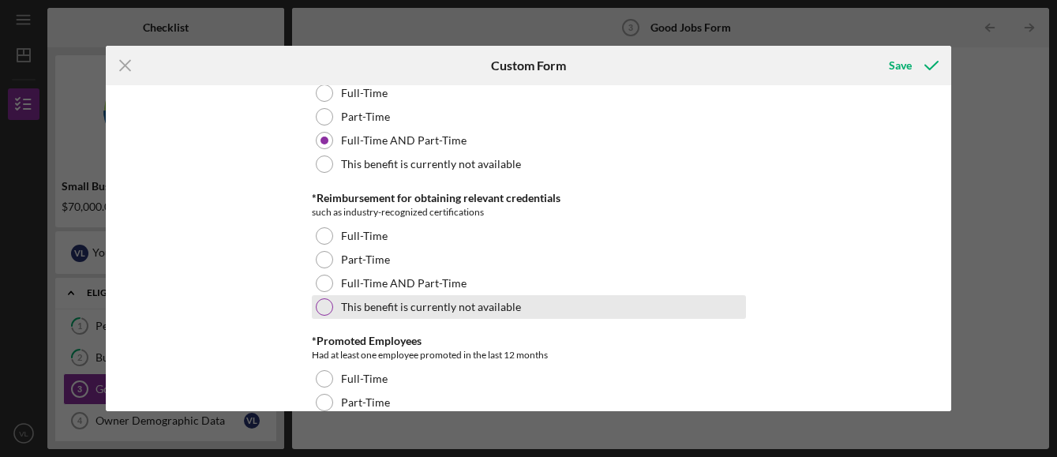
click at [326, 308] on div at bounding box center [324, 306] width 17 height 17
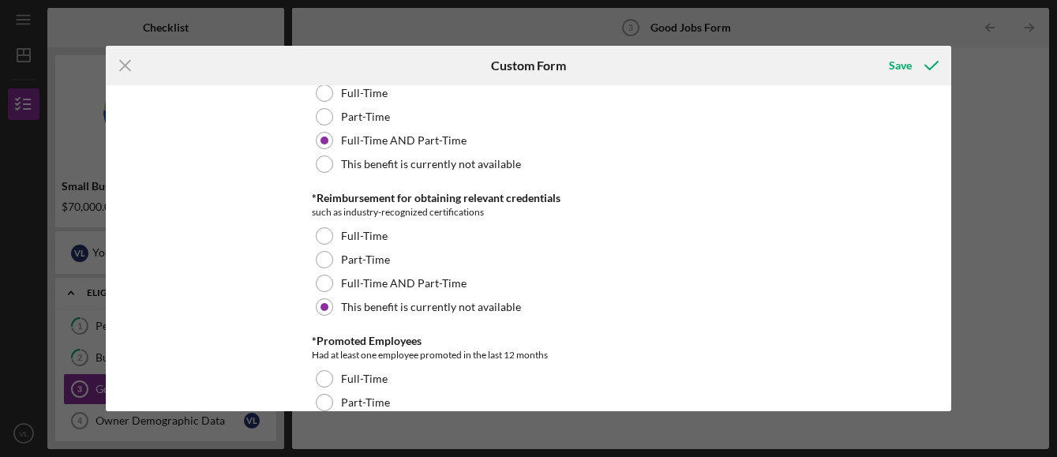
scroll to position [1026, 0]
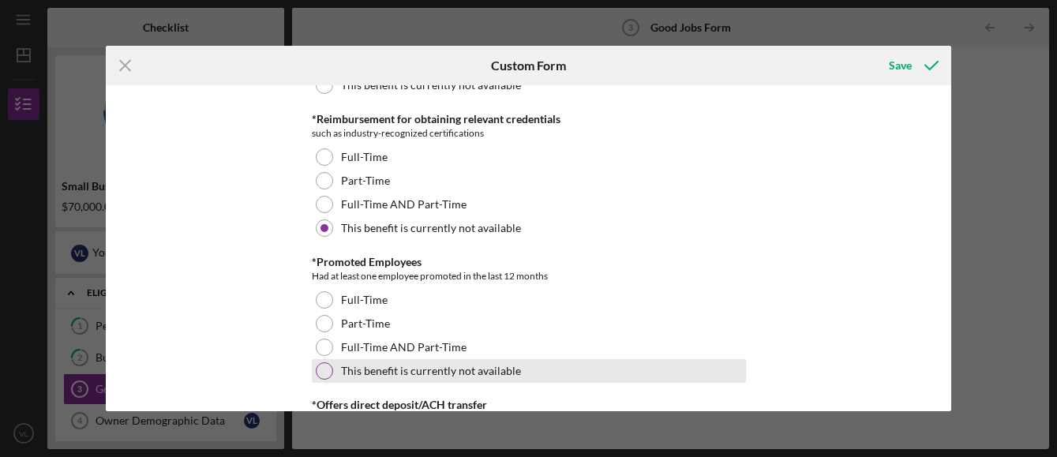
click at [322, 369] on div at bounding box center [324, 370] width 17 height 17
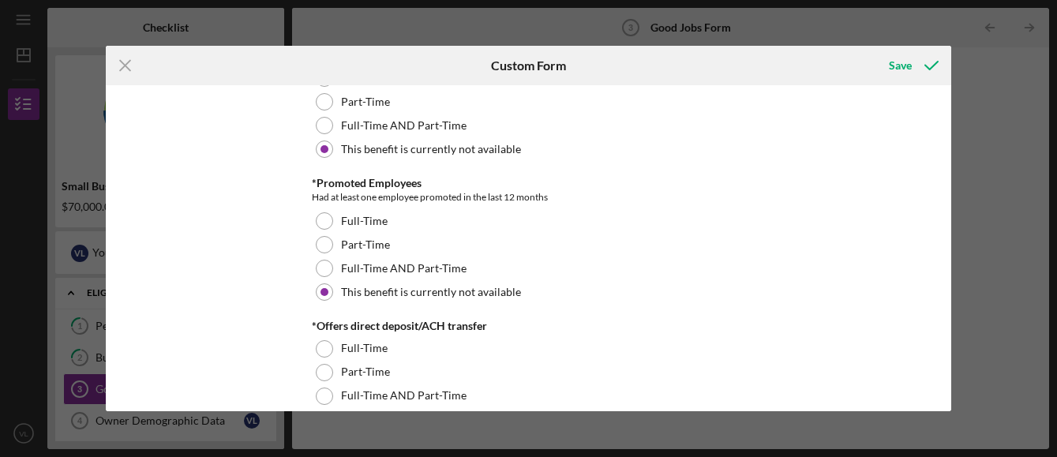
scroll to position [1184, 0]
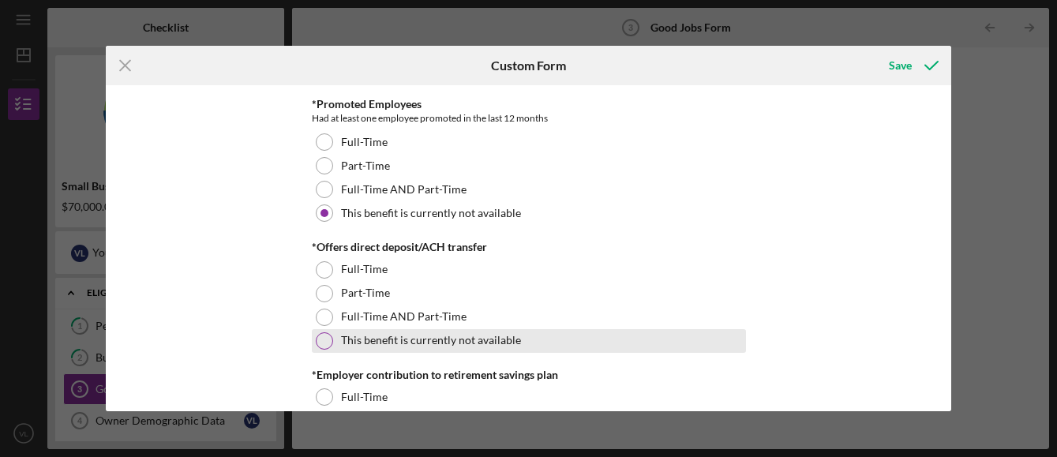
click at [322, 344] on div at bounding box center [324, 340] width 17 height 17
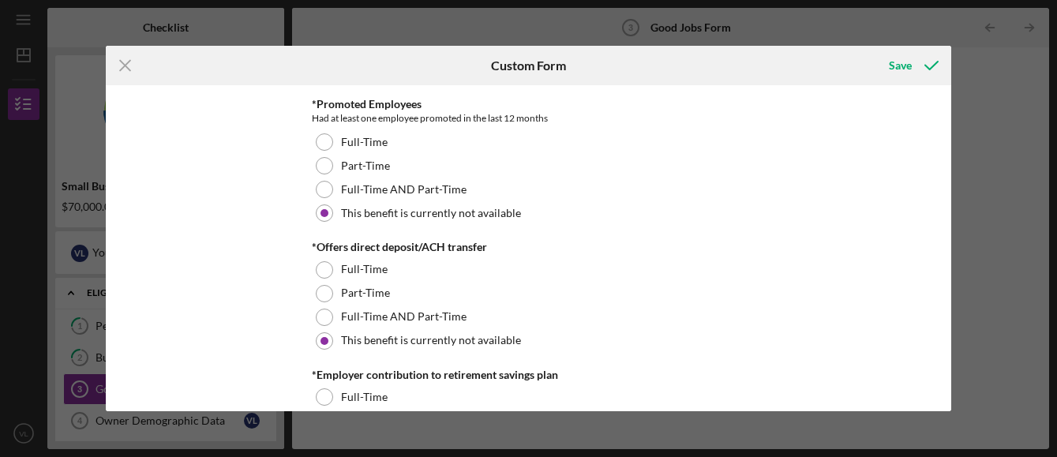
scroll to position [1263, 0]
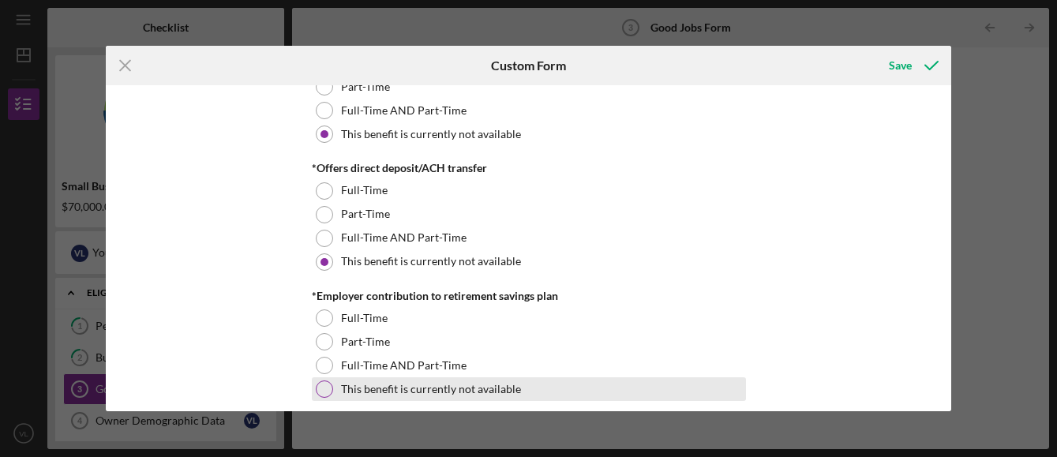
click at [324, 388] on div at bounding box center [324, 388] width 17 height 17
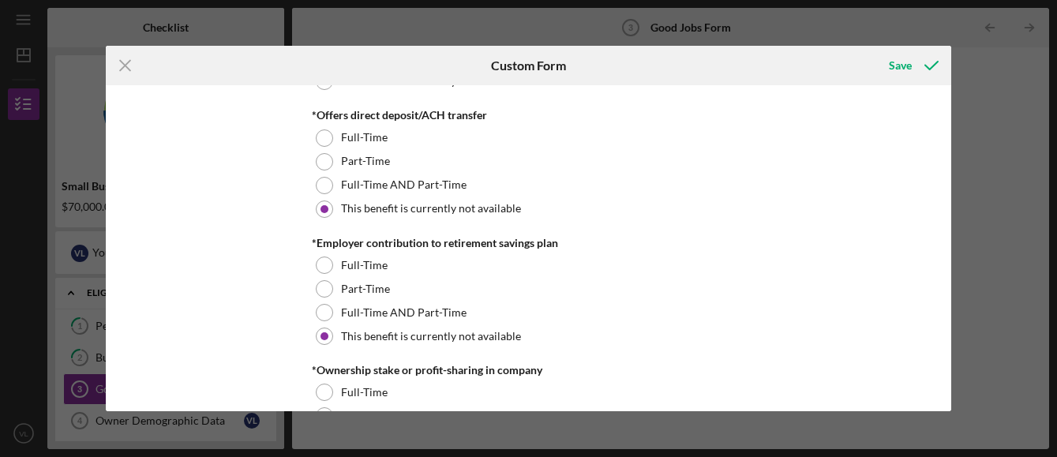
scroll to position [1421, 0]
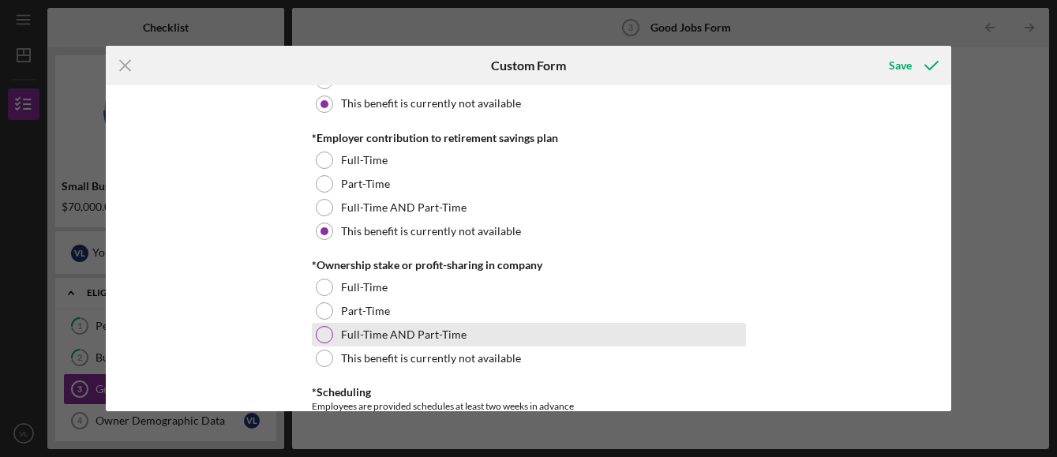
click at [322, 334] on div at bounding box center [324, 334] width 17 height 17
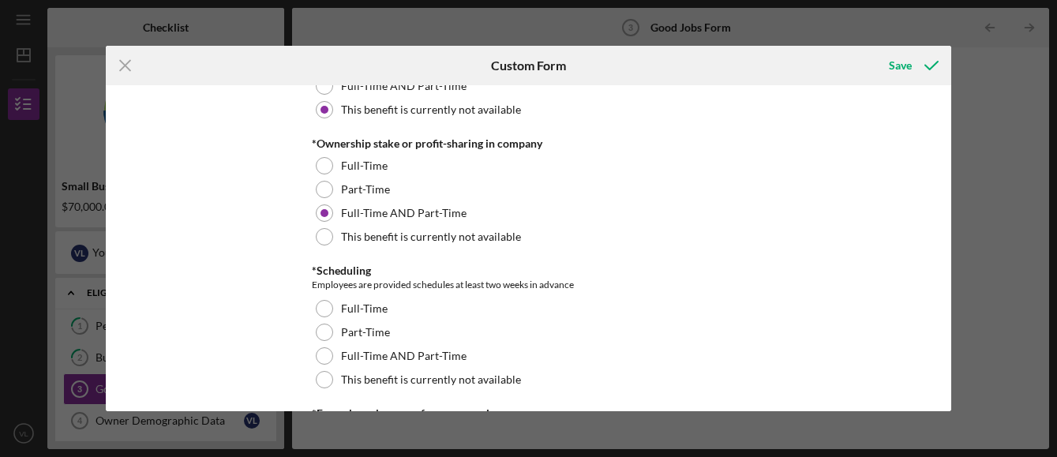
scroll to position [1578, 0]
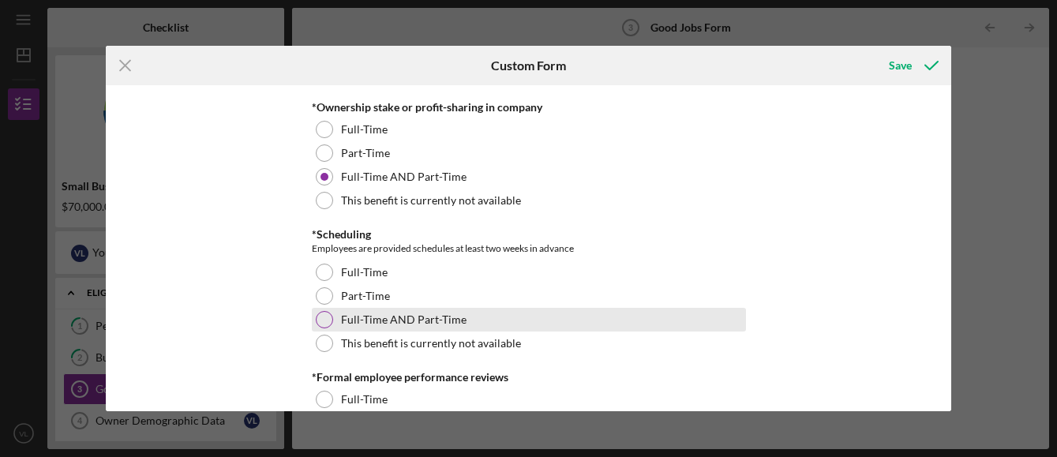
click at [323, 315] on div at bounding box center [324, 319] width 17 height 17
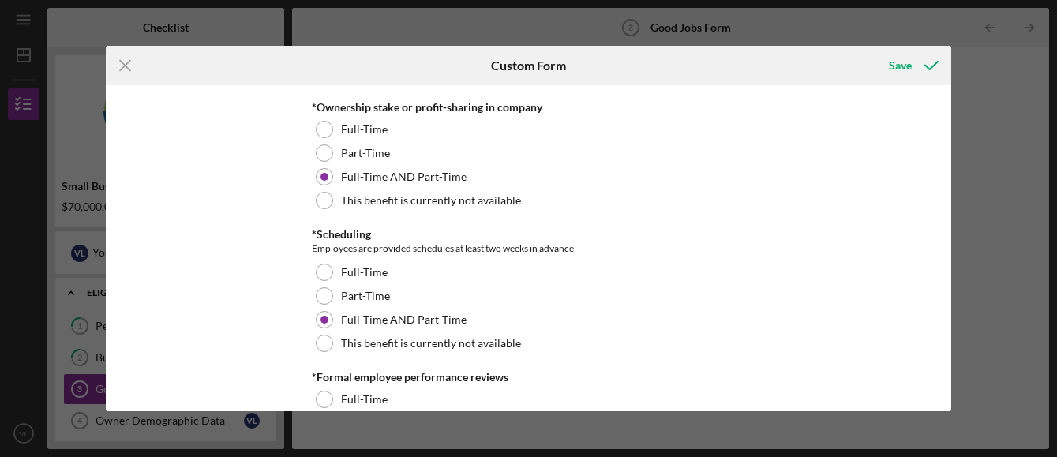
scroll to position [1657, 0]
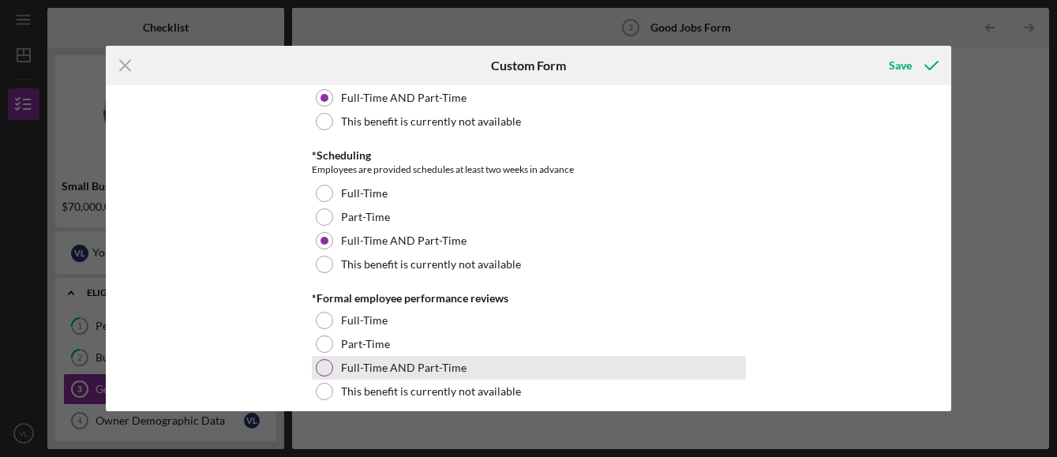
click at [322, 365] on div at bounding box center [324, 367] width 17 height 17
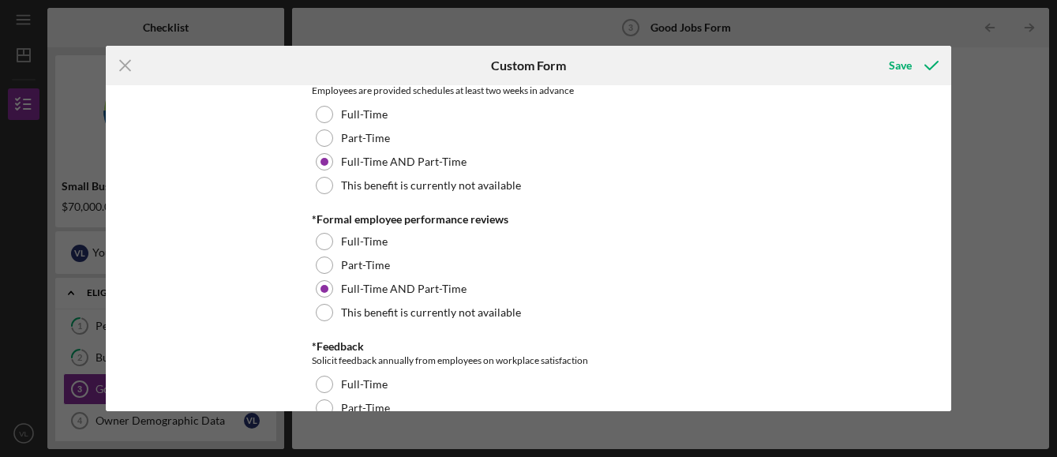
scroll to position [1815, 0]
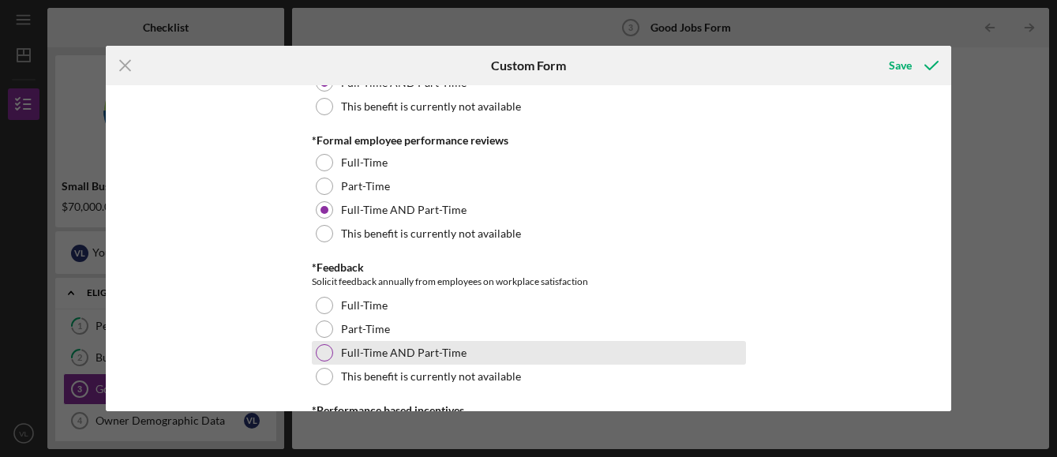
click at [316, 345] on div at bounding box center [324, 352] width 17 height 17
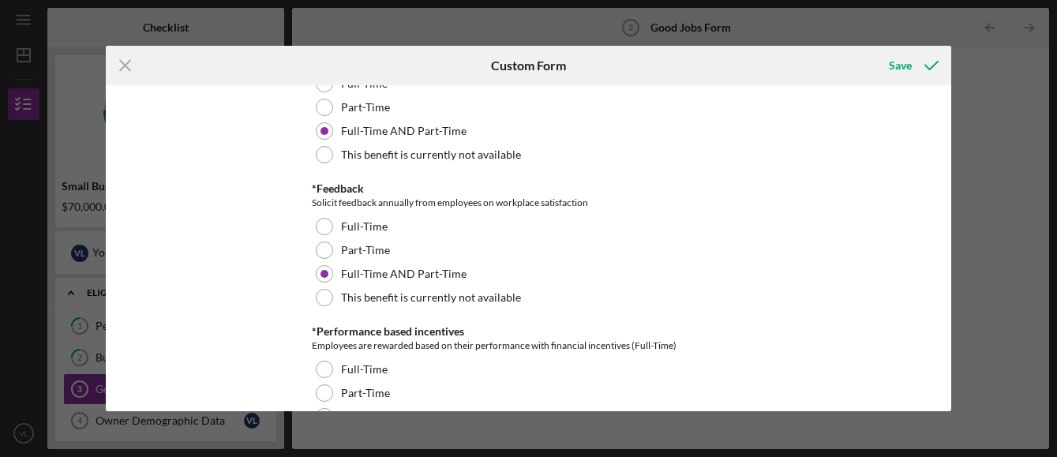
scroll to position [1973, 0]
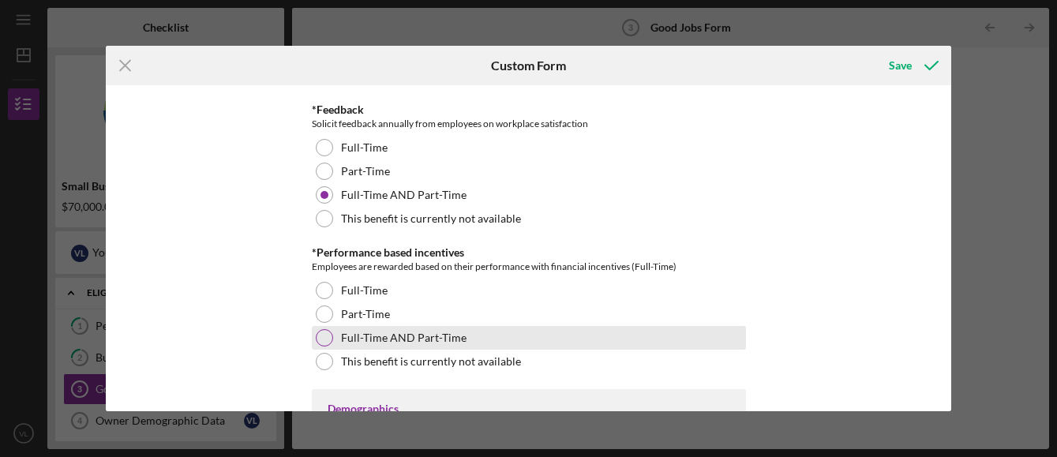
click at [322, 334] on div at bounding box center [324, 337] width 17 height 17
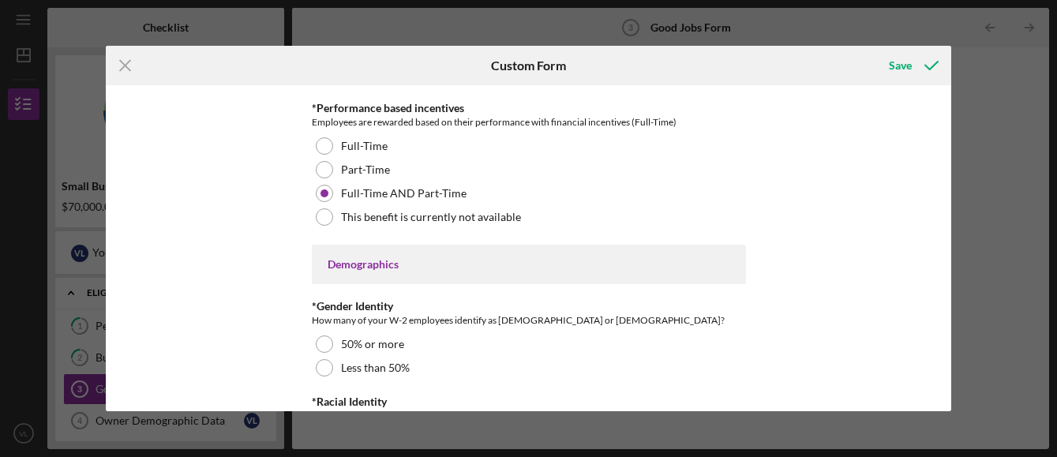
scroll to position [2131, 0]
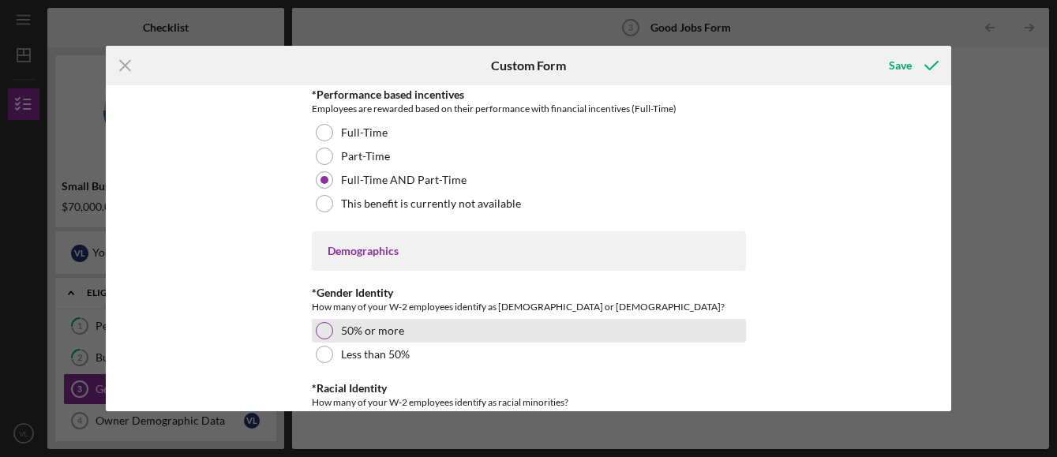
click at [319, 330] on div at bounding box center [324, 330] width 17 height 17
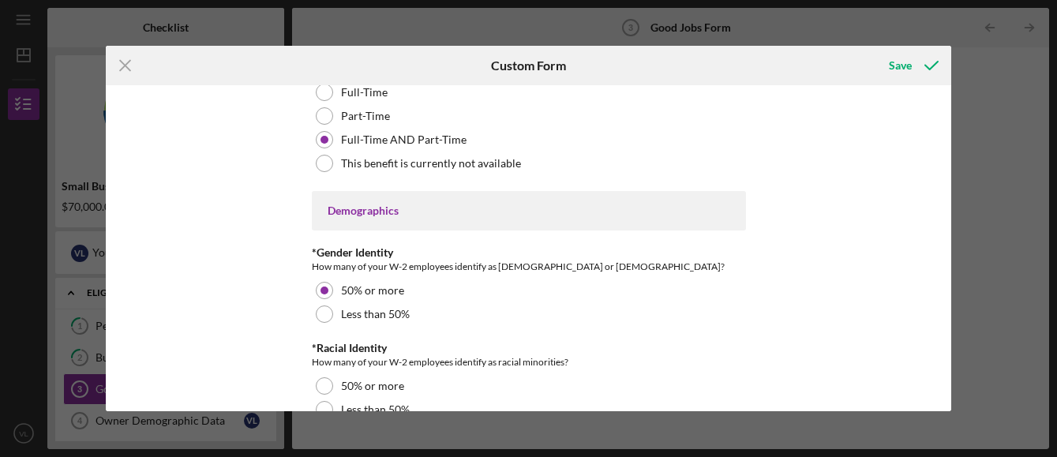
scroll to position [2210, 0]
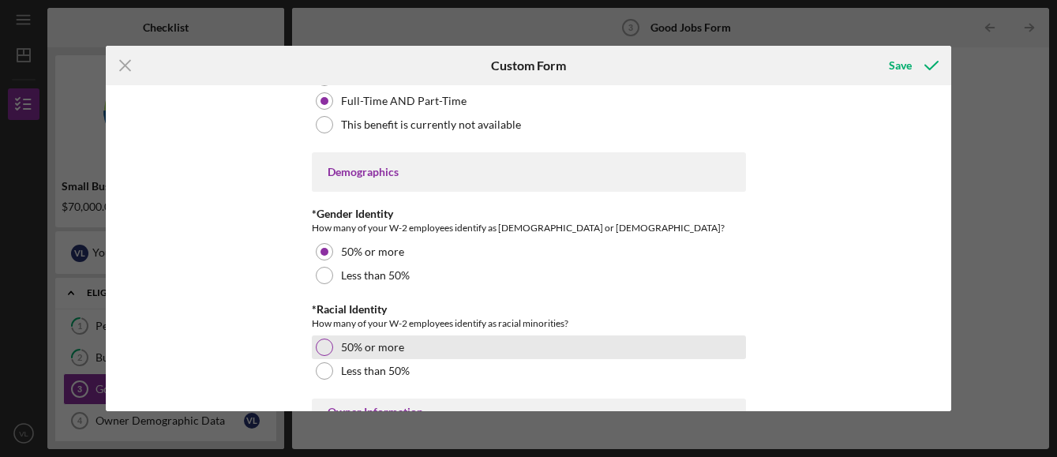
click at [320, 347] on div at bounding box center [324, 347] width 17 height 17
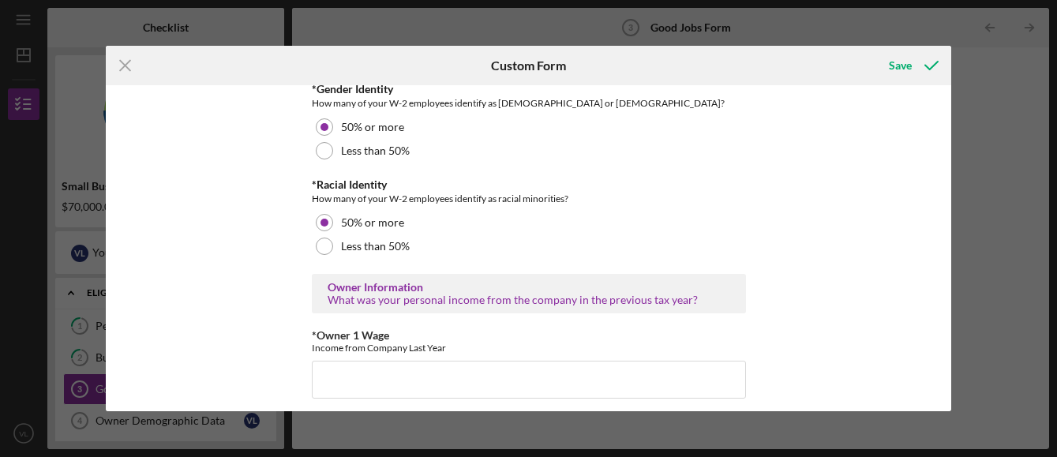
scroll to position [2368, 0]
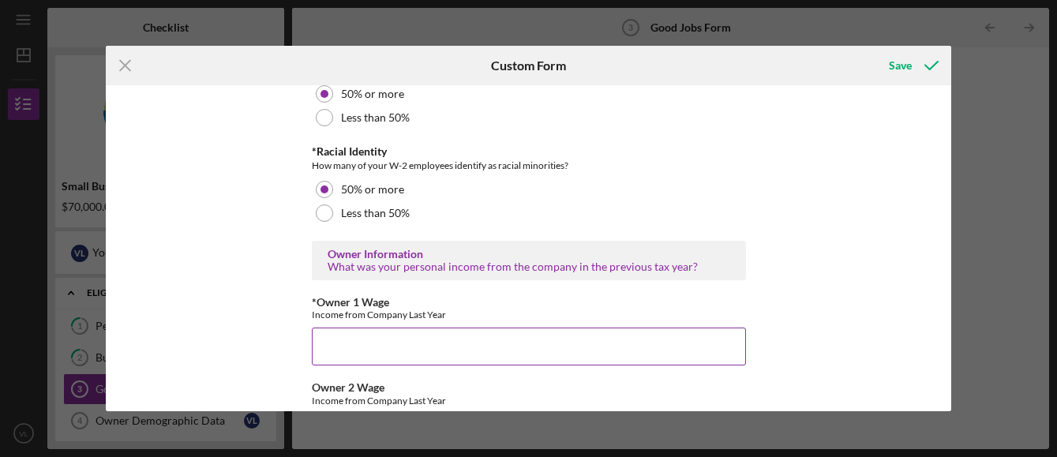
click at [324, 350] on input "*Owner 1 Wage" at bounding box center [529, 347] width 434 height 38
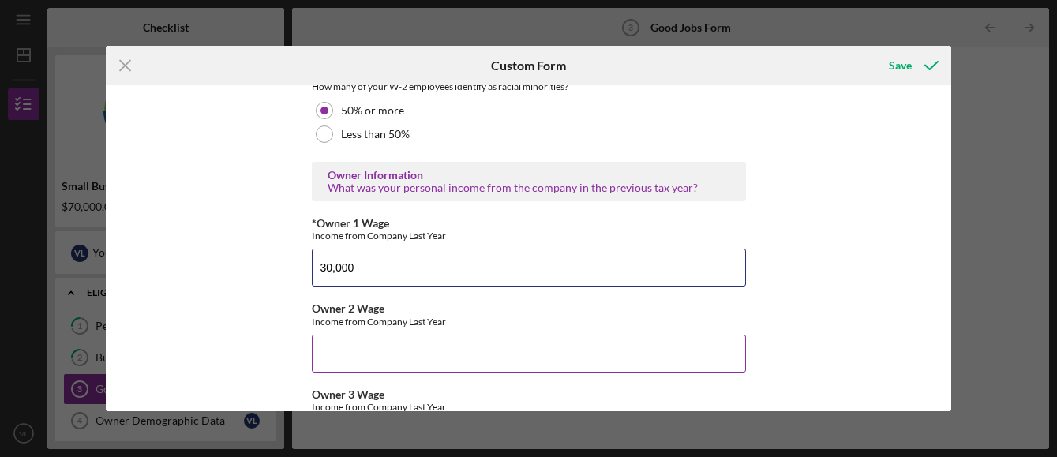
type input "30,000"
click at [323, 350] on input "Owner 2 Wage" at bounding box center [529, 354] width 434 height 38
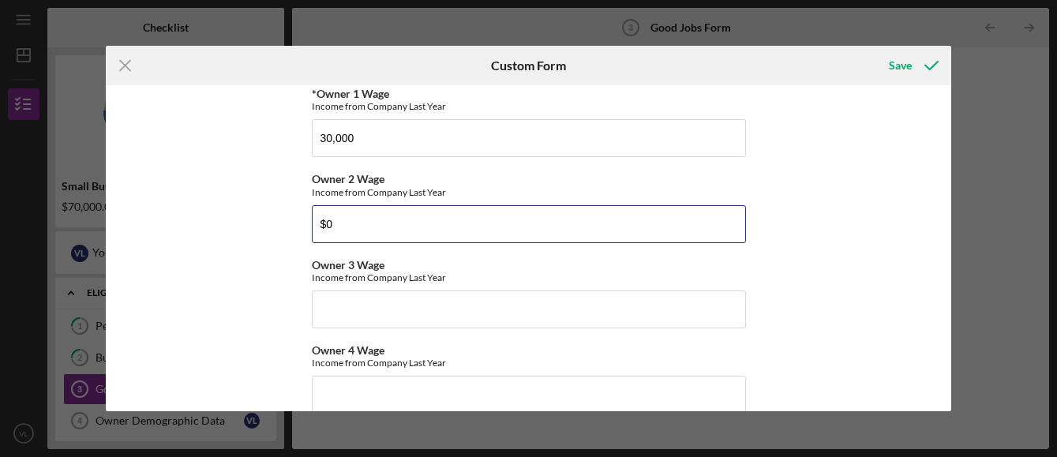
scroll to position [2605, 0]
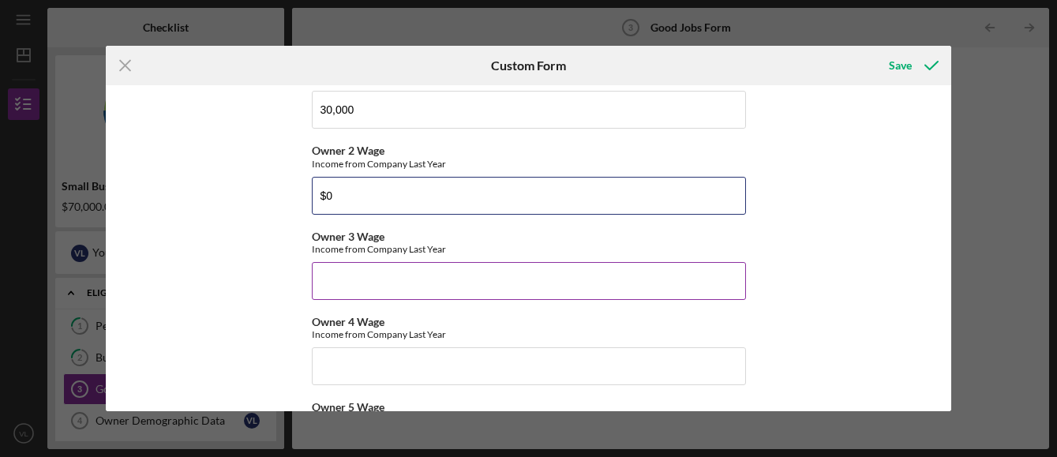
type input "$0"
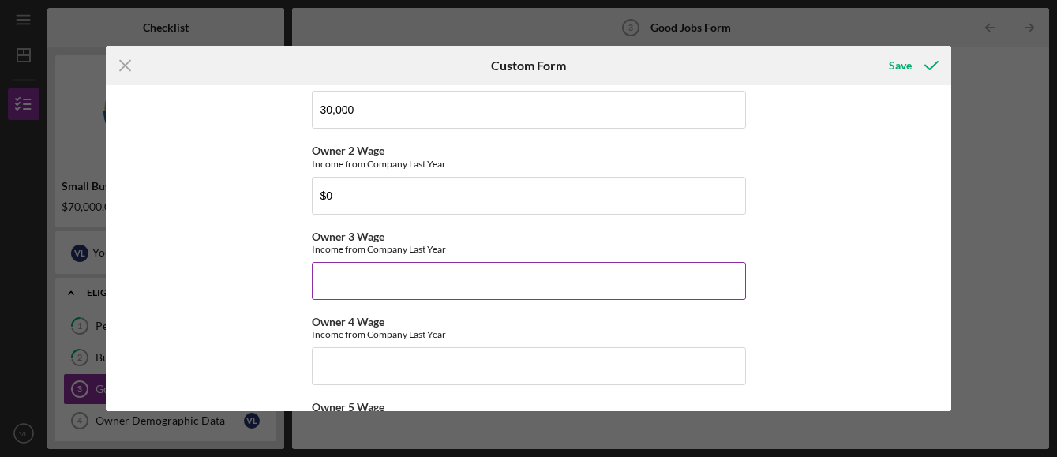
click at [316, 273] on input "Owner 3 Wage" at bounding box center [529, 281] width 434 height 38
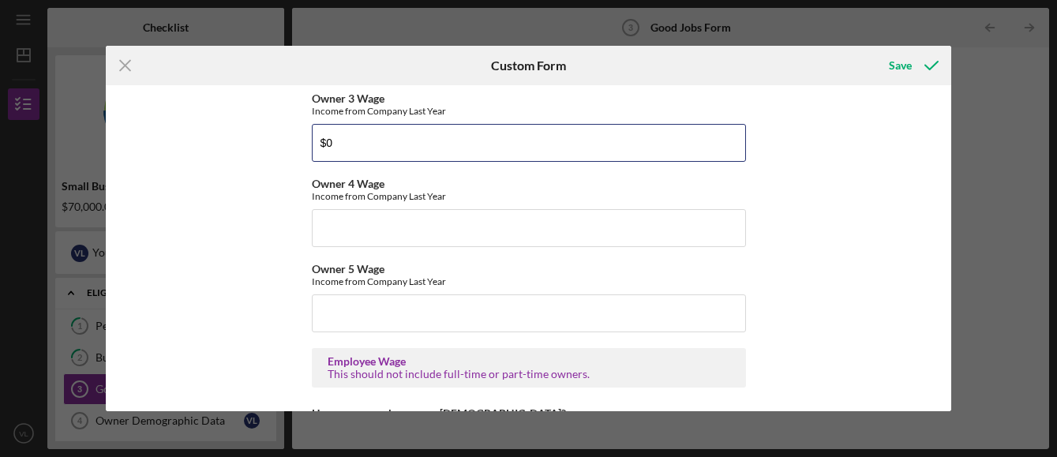
scroll to position [2762, 0]
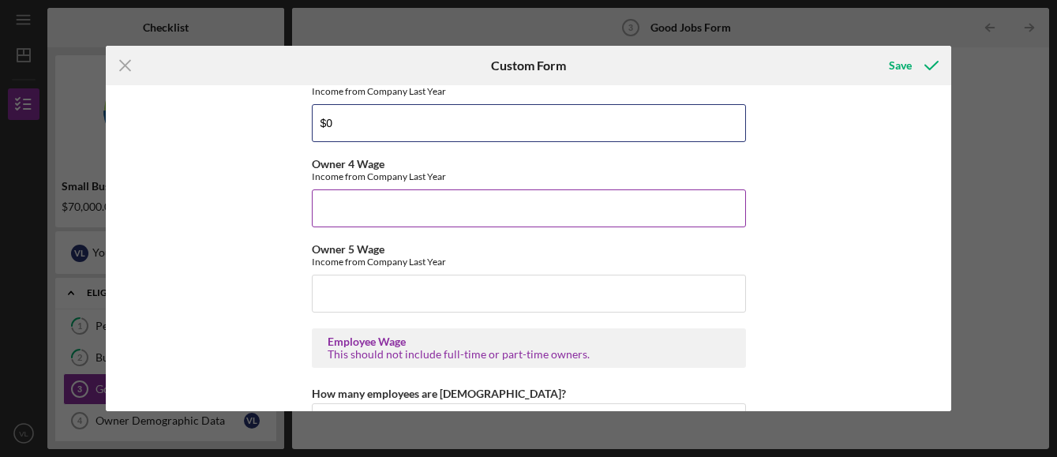
type input "$0"
click at [324, 202] on input "Owner 4 Wage" at bounding box center [529, 208] width 434 height 38
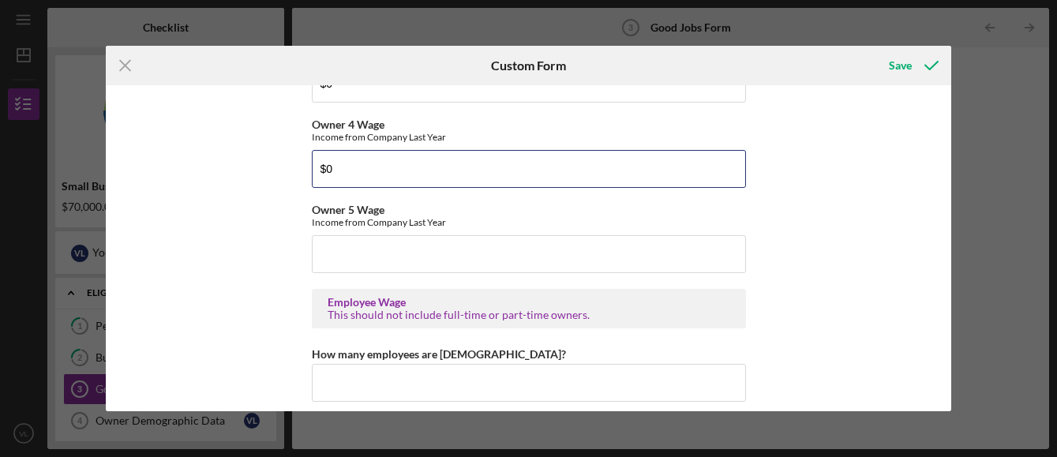
scroll to position [2841, 0]
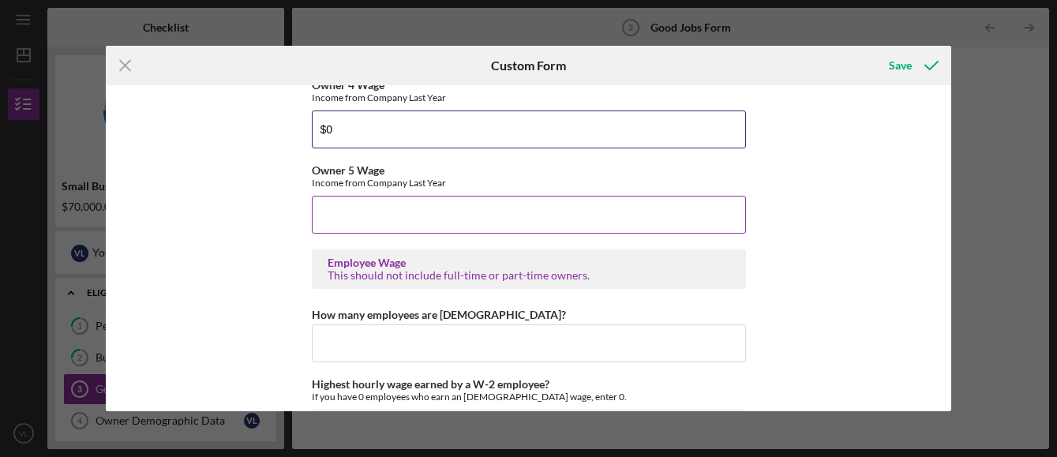
type input "$0"
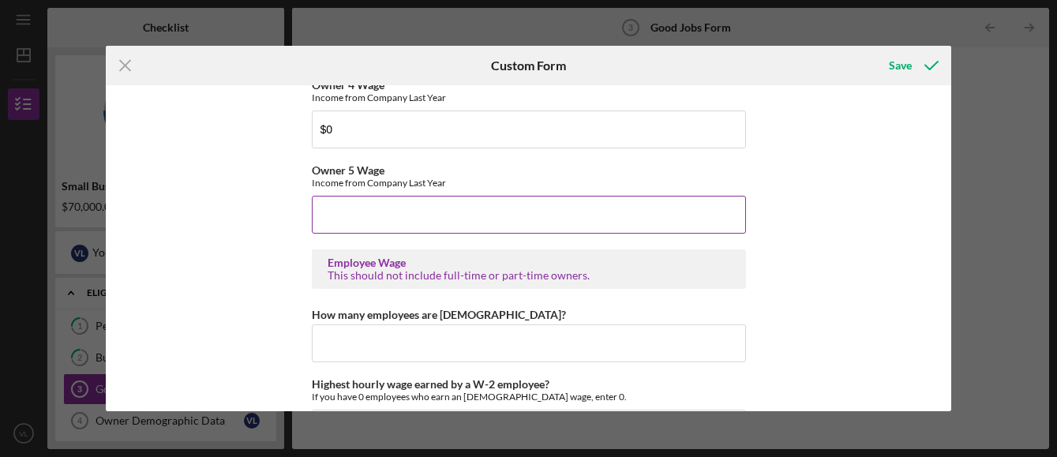
click at [330, 223] on input "Owner 5 Wage" at bounding box center [529, 215] width 434 height 38
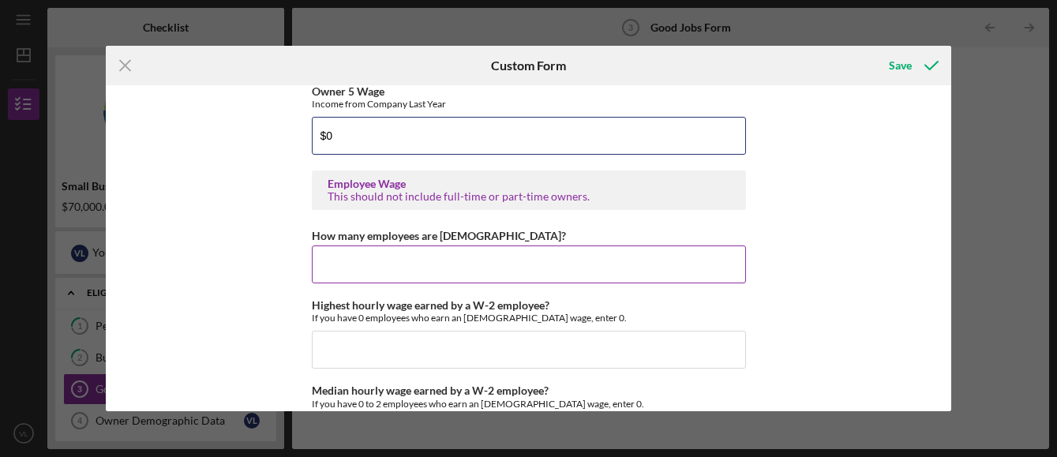
type input "$0"
click at [331, 260] on input "How many employees are [DEMOGRAPHIC_DATA]?" at bounding box center [529, 264] width 434 height 38
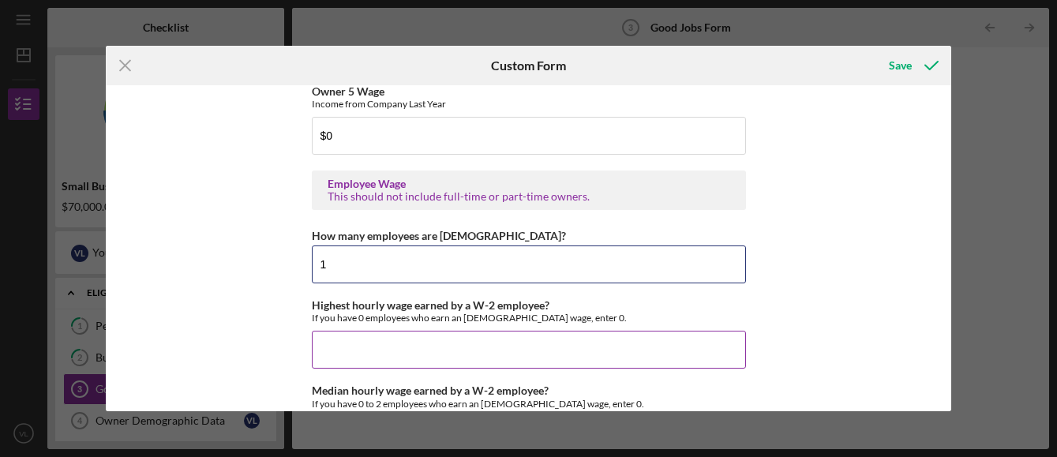
type input "1"
click at [322, 346] on input "Highest hourly wage earned by a W-2 employee?" at bounding box center [529, 350] width 434 height 38
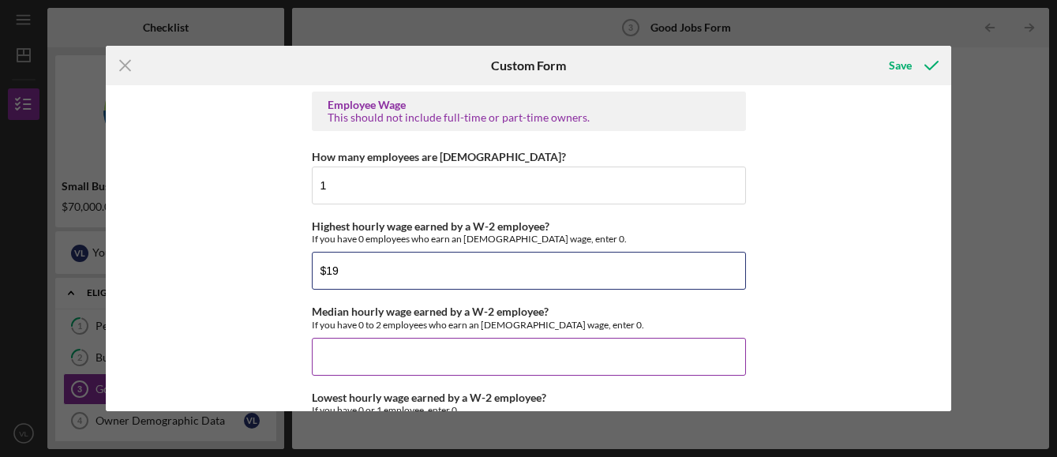
type input "$19"
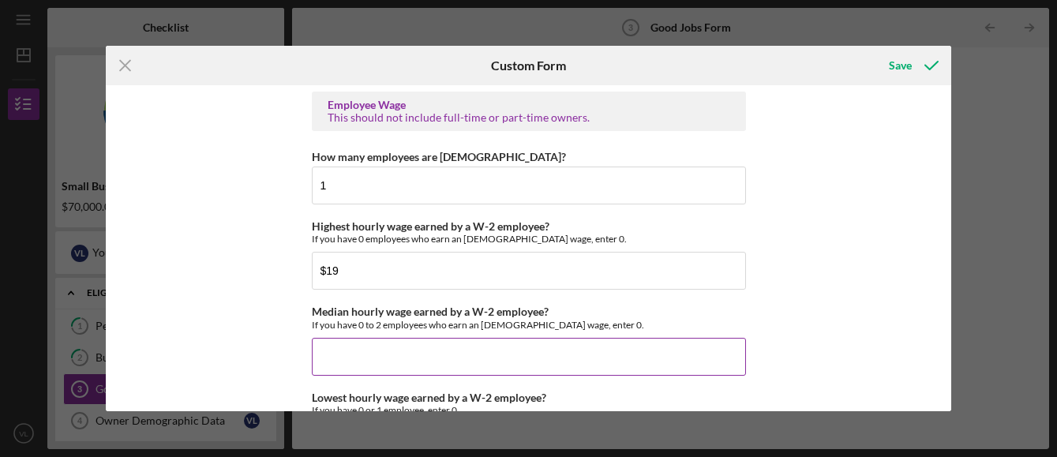
click at [324, 350] on input "Median hourly wage earned by a W-2 employee?" at bounding box center [529, 357] width 434 height 38
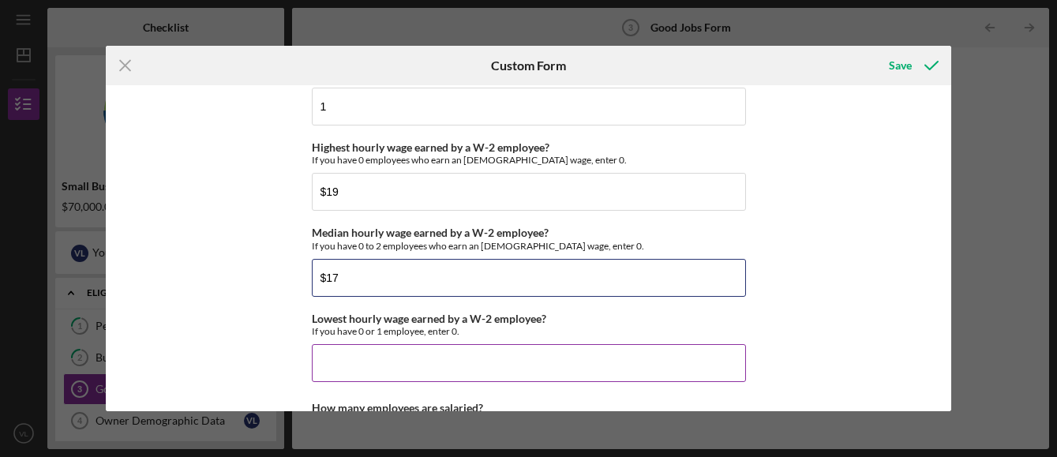
type input "$17"
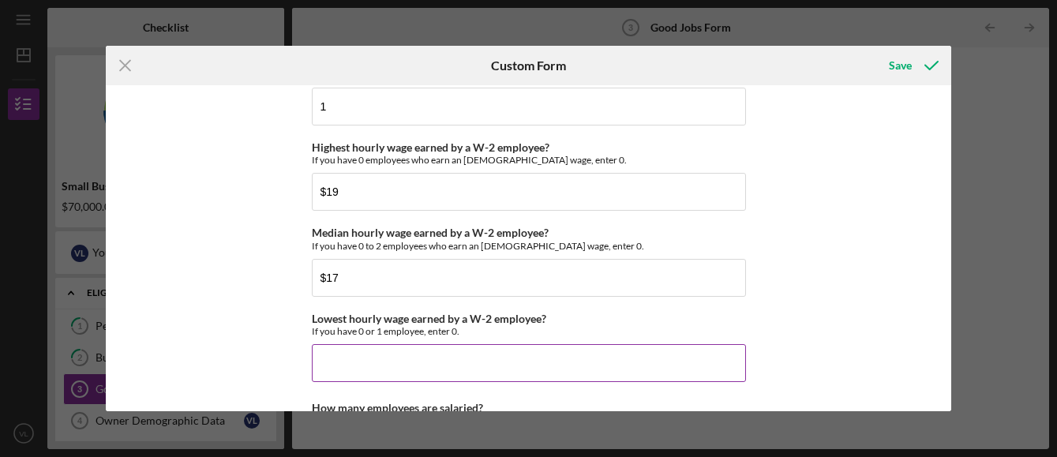
click at [316, 361] on input "Lowest hourly wage earned by a W-2 employee?" at bounding box center [529, 363] width 434 height 38
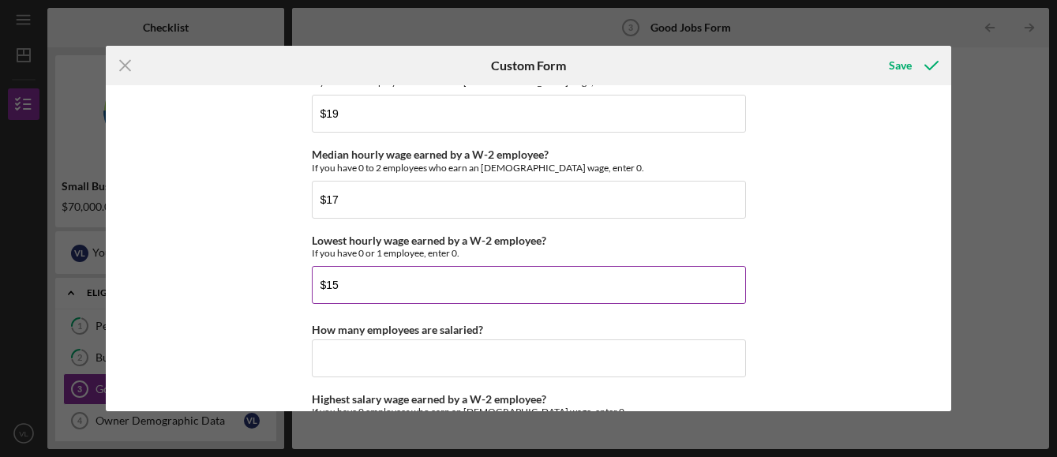
scroll to position [3157, 0]
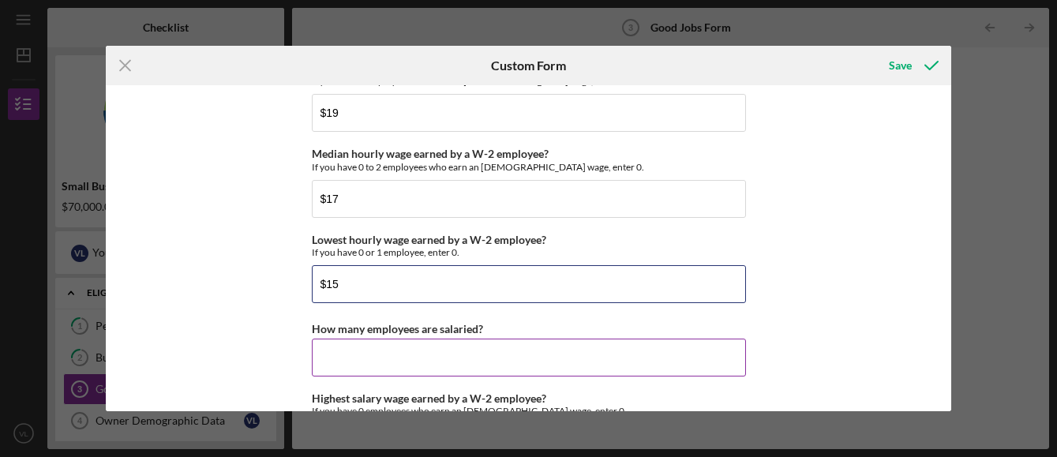
type input "$15"
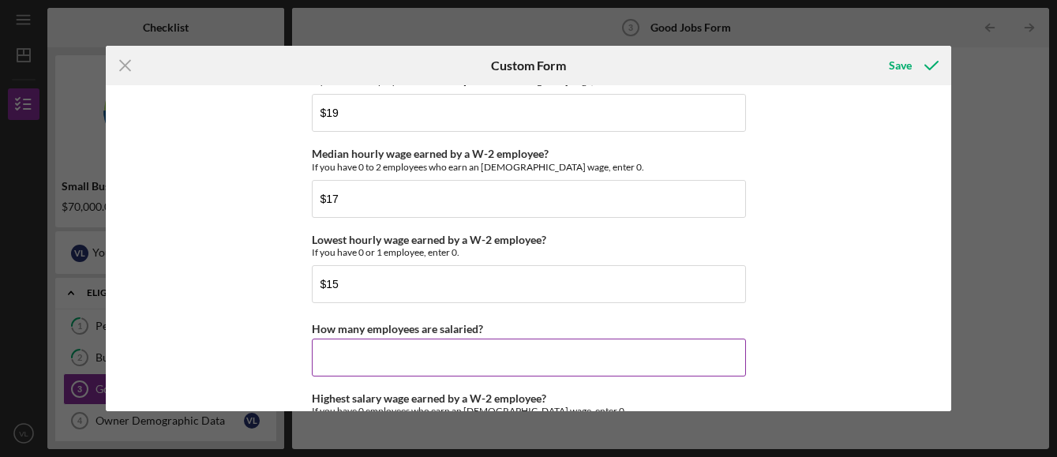
click at [327, 357] on input "How many employees are salaried?" at bounding box center [529, 358] width 434 height 38
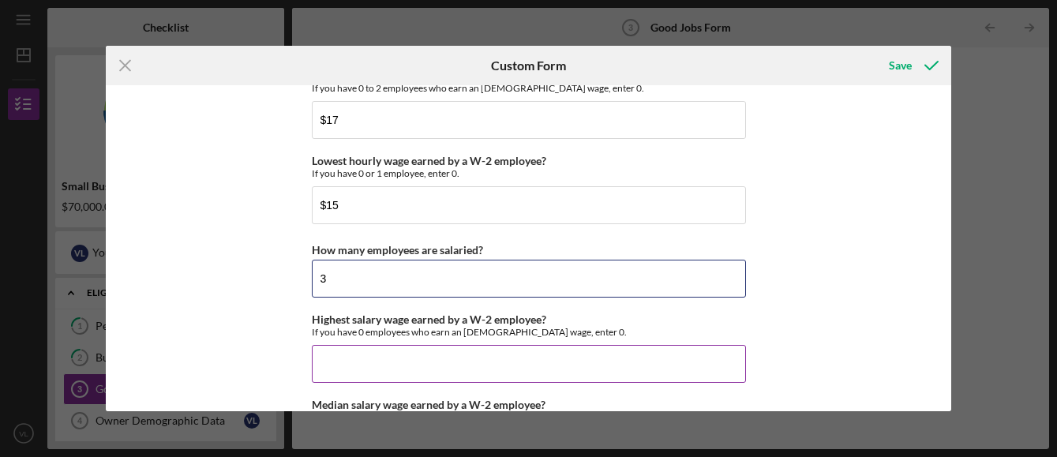
type input "3"
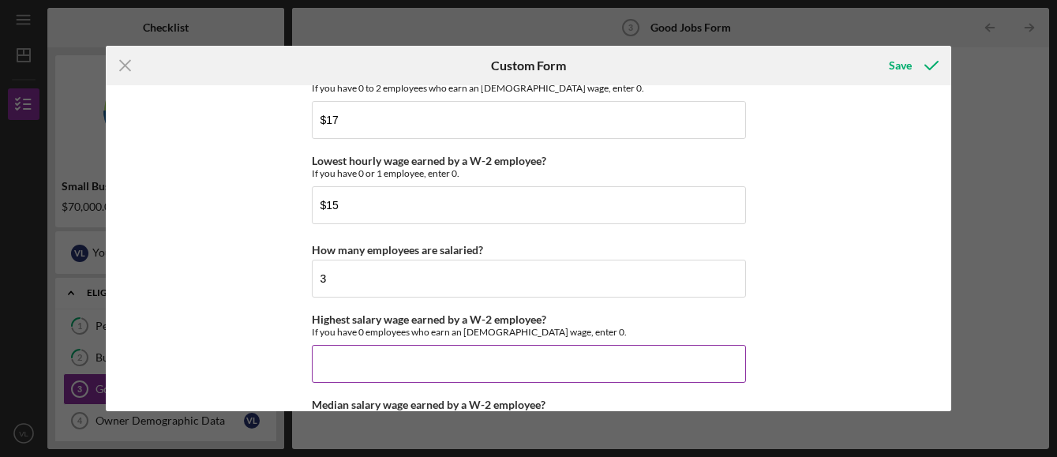
click at [331, 363] on input "Highest salary wage earned by a W-2 employee?" at bounding box center [529, 364] width 434 height 38
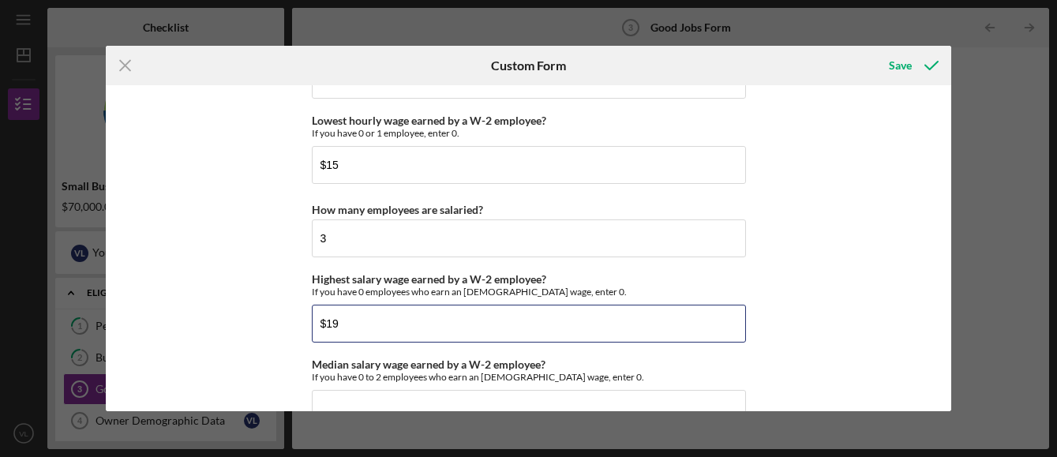
scroll to position [3315, 0]
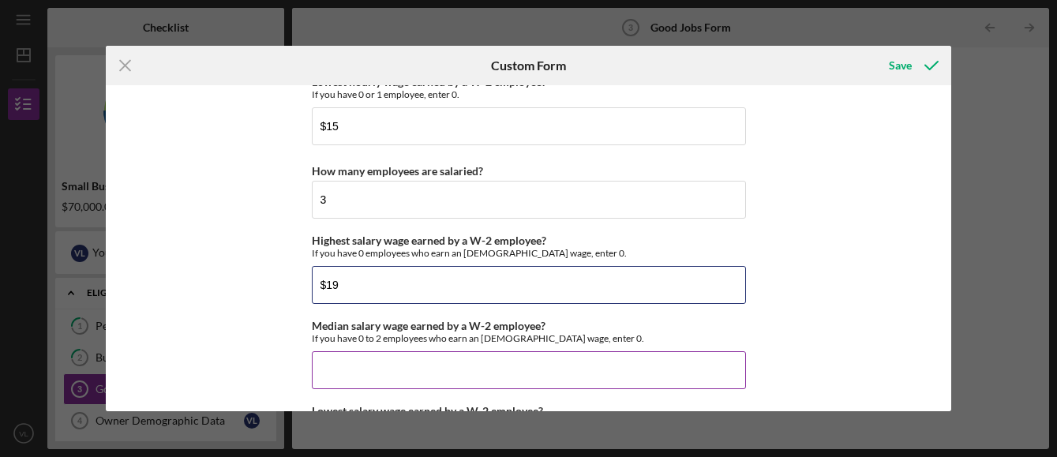
type input "$19"
click at [325, 369] on input "Median salary wage earned by a W-2 employee?" at bounding box center [529, 370] width 434 height 38
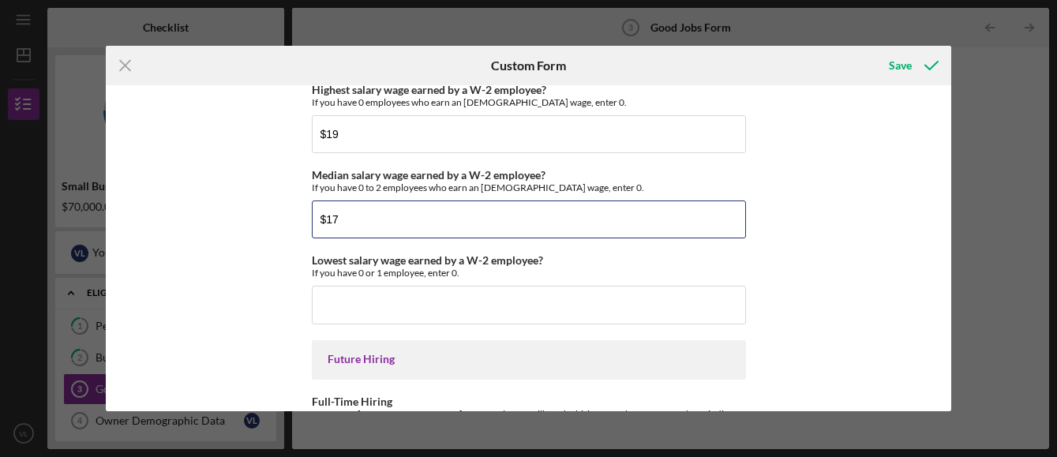
scroll to position [3473, 0]
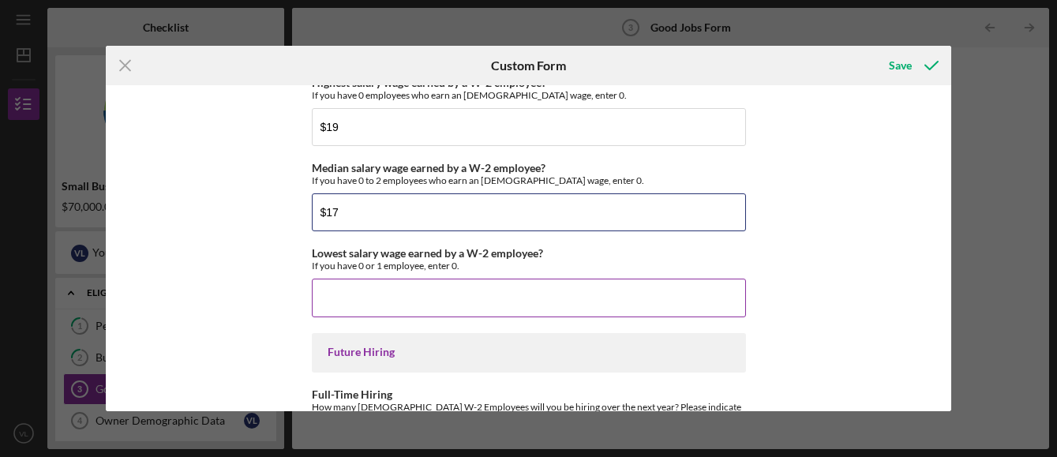
type input "$17"
click at [321, 300] on input "Lowest salary wage earned by a W-2 employee?" at bounding box center [529, 298] width 434 height 38
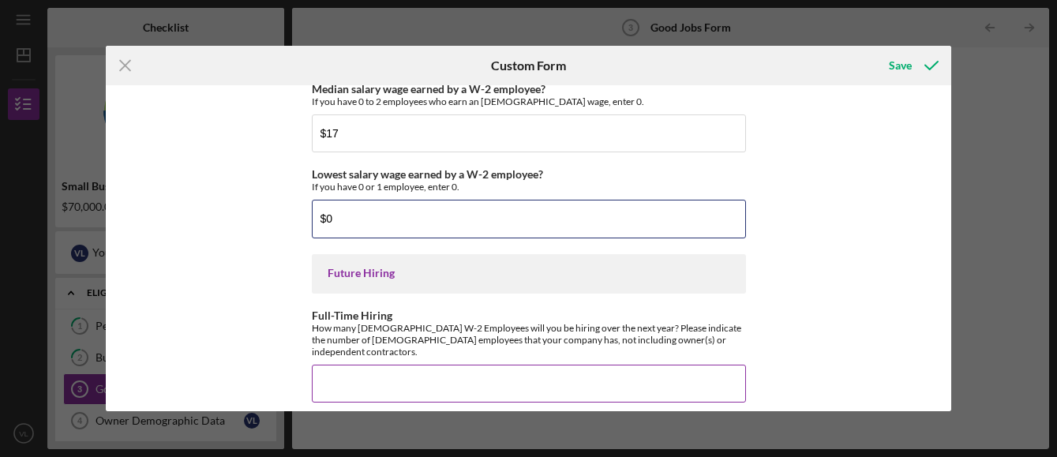
type input "$0"
click at [327, 369] on input "Full-Time Hiring" at bounding box center [529, 384] width 434 height 38
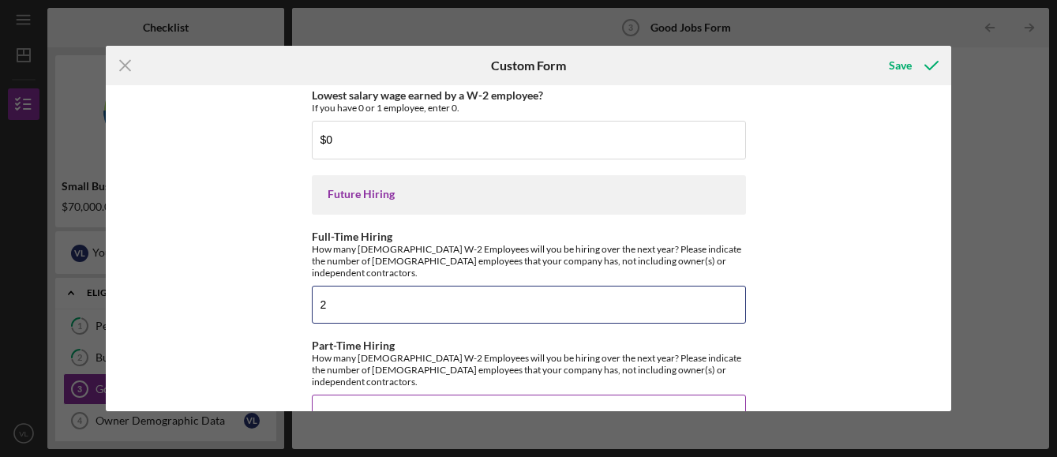
type input "2"
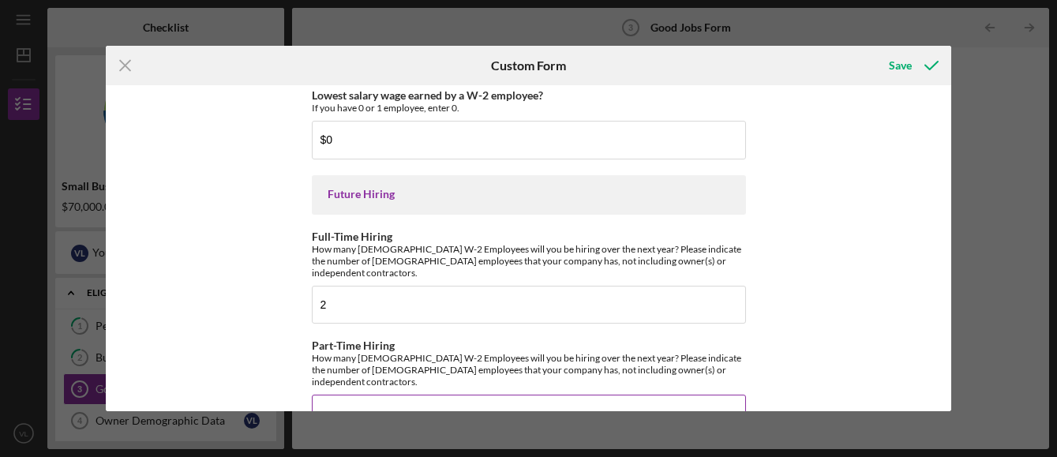
click at [320, 395] on input "Part-Time Hiring" at bounding box center [529, 414] width 434 height 38
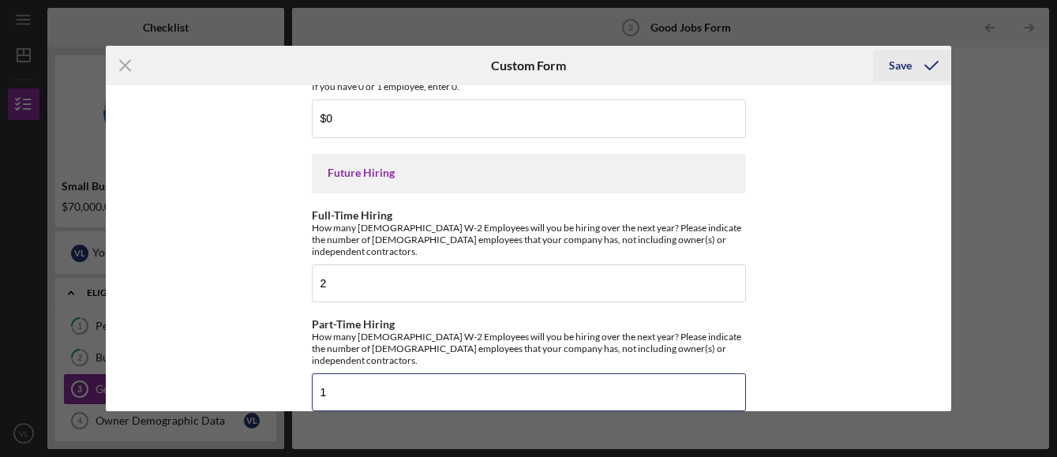
type input "1"
click at [899, 61] on div "Save" at bounding box center [900, 66] width 23 height 32
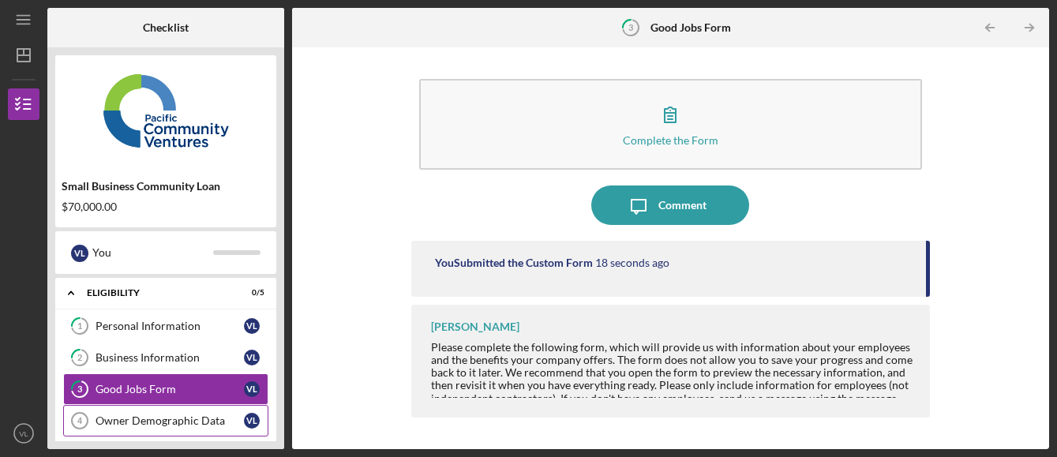
click at [155, 417] on div "Owner Demographic Data" at bounding box center [169, 420] width 148 height 13
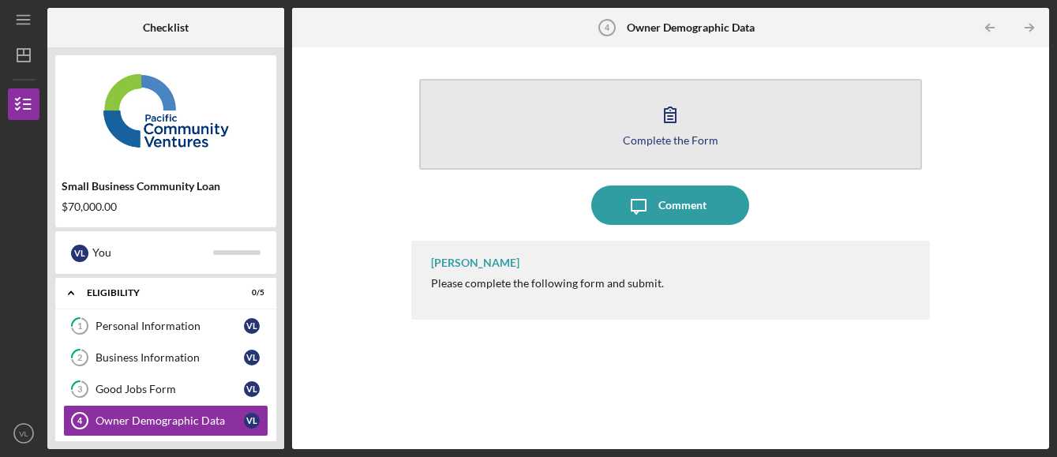
click at [666, 115] on icon "button" at bounding box center [669, 114] width 39 height 39
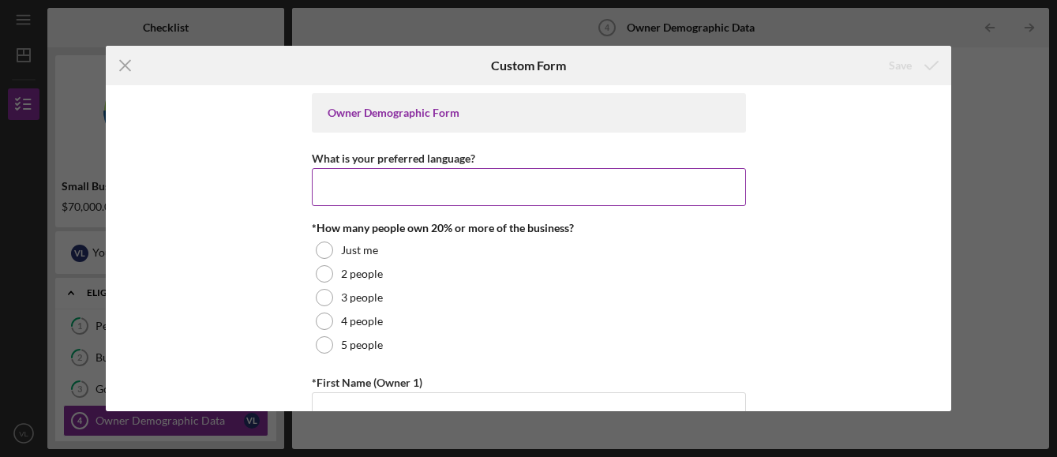
click at [339, 178] on input "What is your preferred language?" at bounding box center [529, 187] width 434 height 38
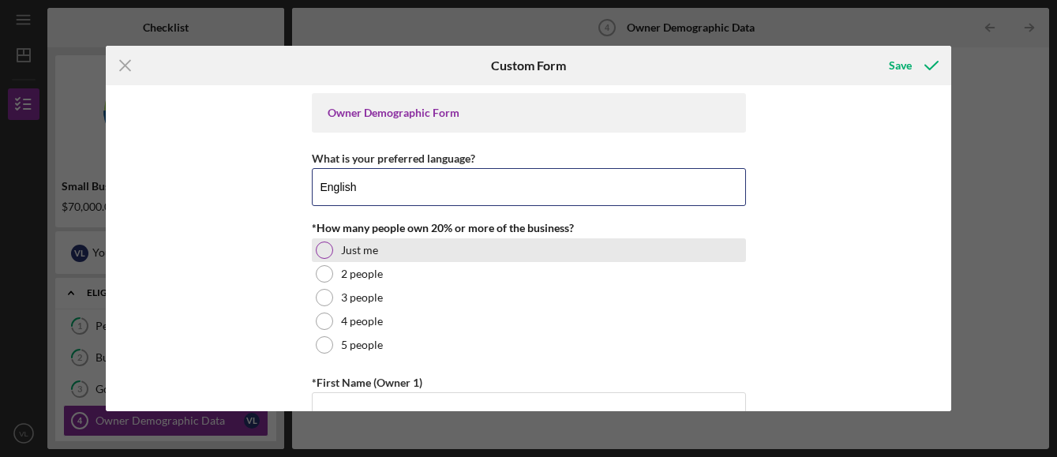
type input "English"
click at [324, 253] on div at bounding box center [324, 250] width 17 height 17
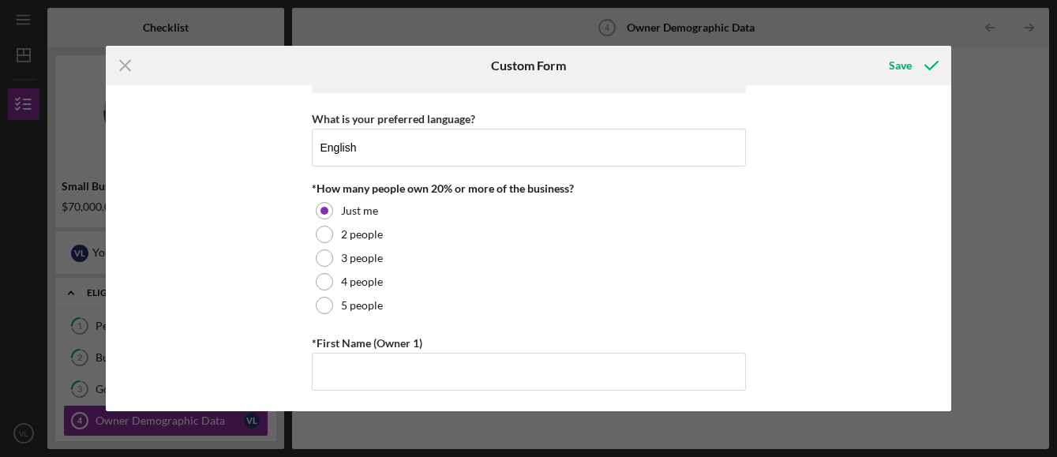
scroll to position [79, 0]
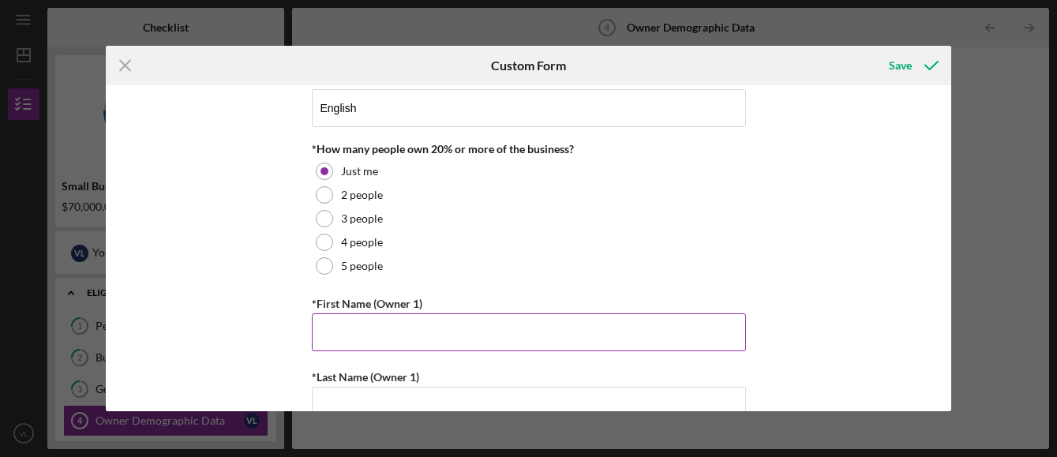
click at [330, 331] on input "*First Name (Owner 1)" at bounding box center [529, 332] width 434 height 38
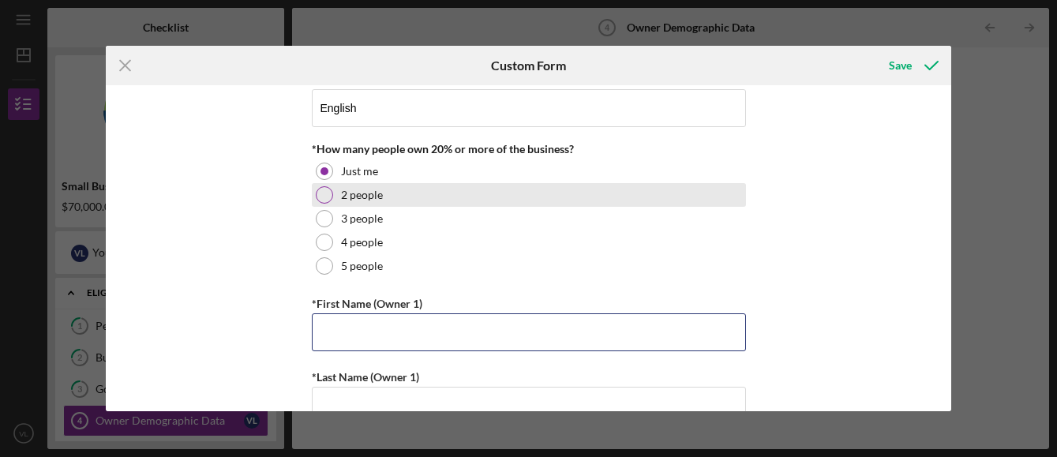
type input "[PERSON_NAME]"
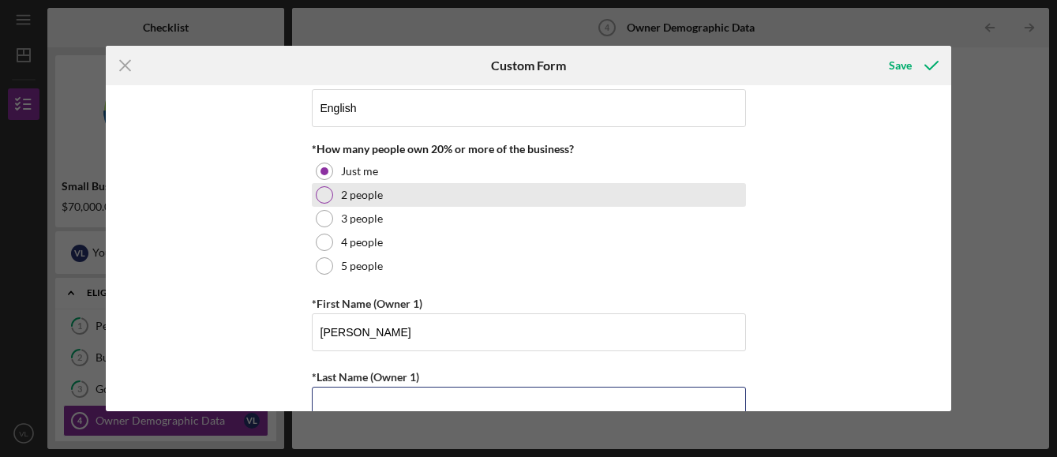
type input "Le"
type input "5102169039"
type input "[EMAIL_ADDRESS][DOMAIN_NAME]"
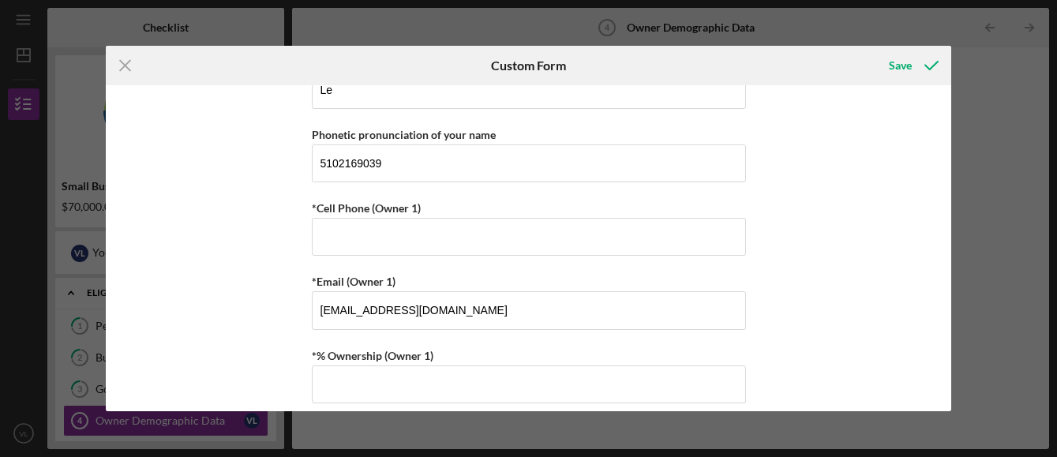
scroll to position [474, 0]
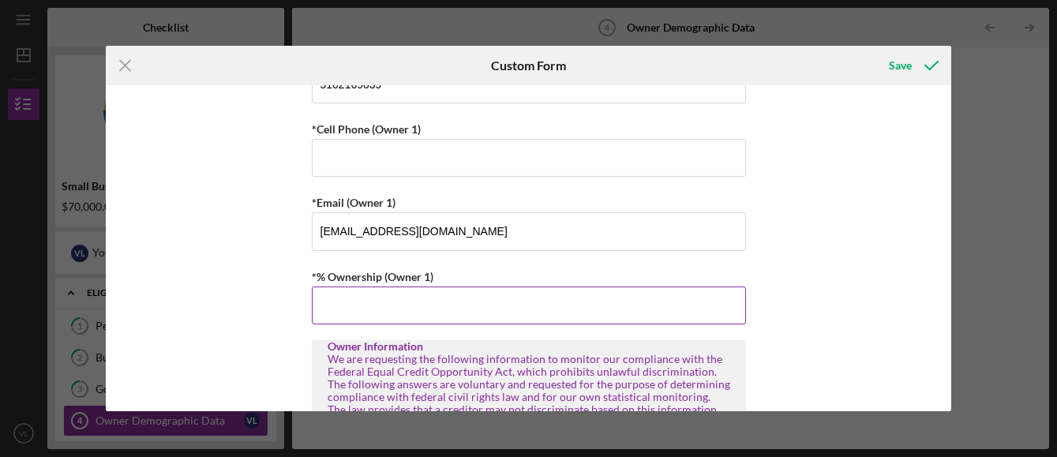
click at [325, 303] on input "*% Ownership (Owner 1)" at bounding box center [529, 305] width 434 height 38
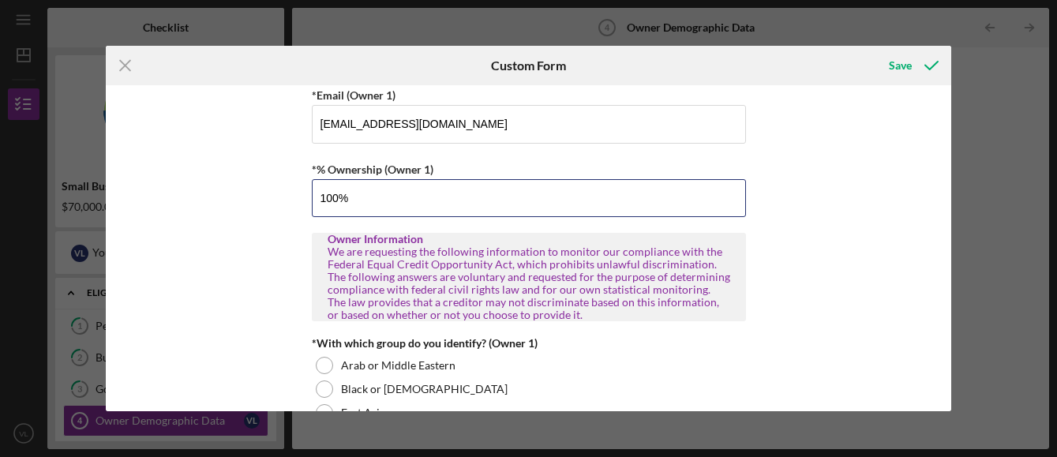
scroll to position [631, 0]
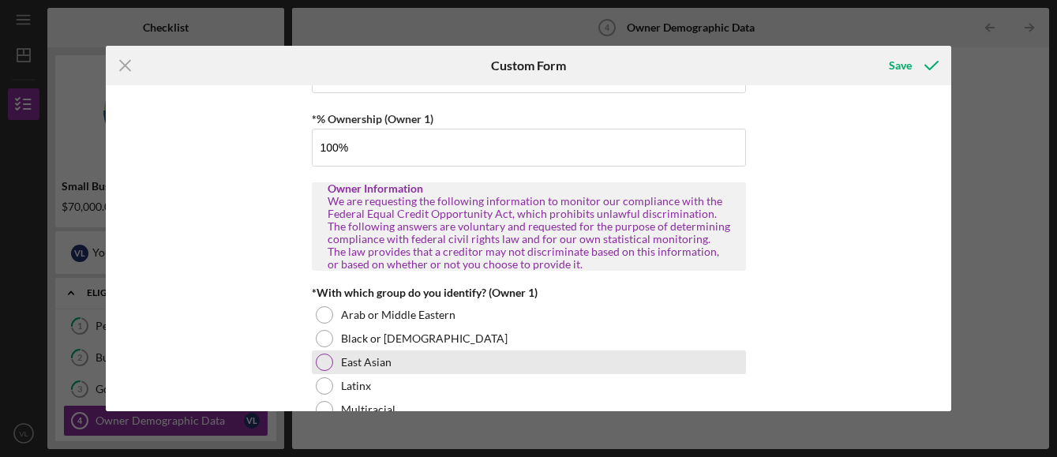
type input "100.00000%"
click at [324, 363] on div at bounding box center [324, 362] width 17 height 17
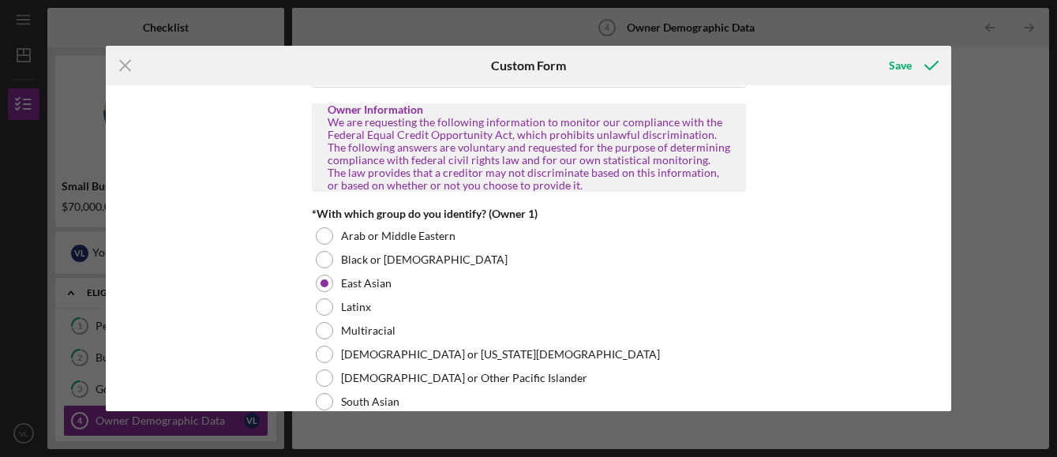
scroll to position [789, 0]
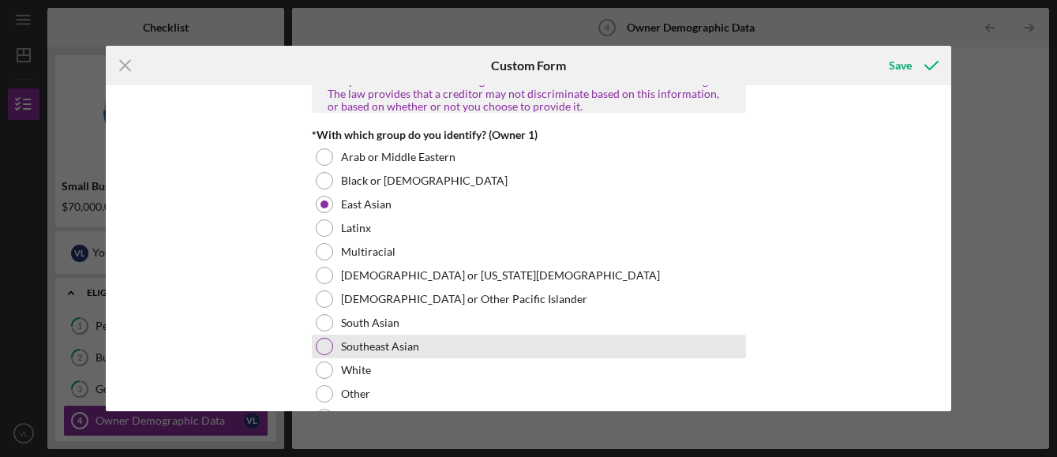
click at [320, 348] on div at bounding box center [324, 346] width 17 height 17
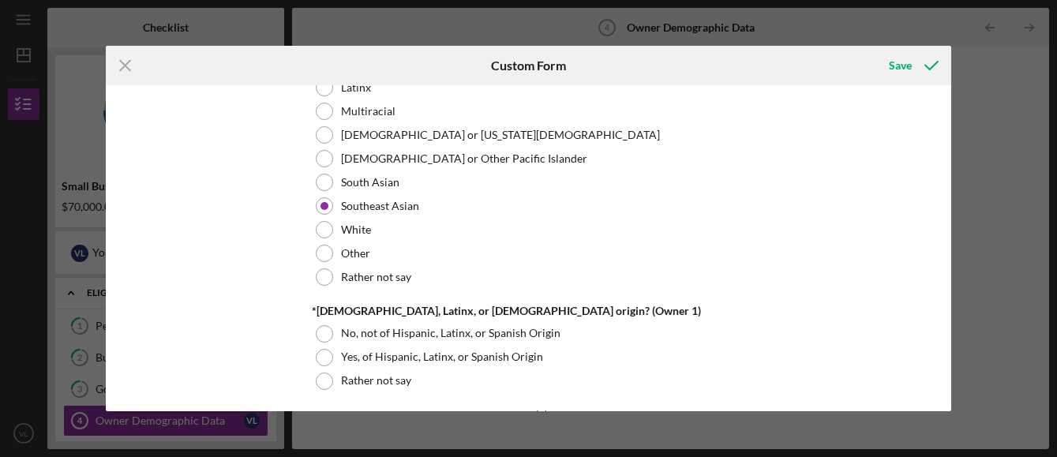
scroll to position [947, 0]
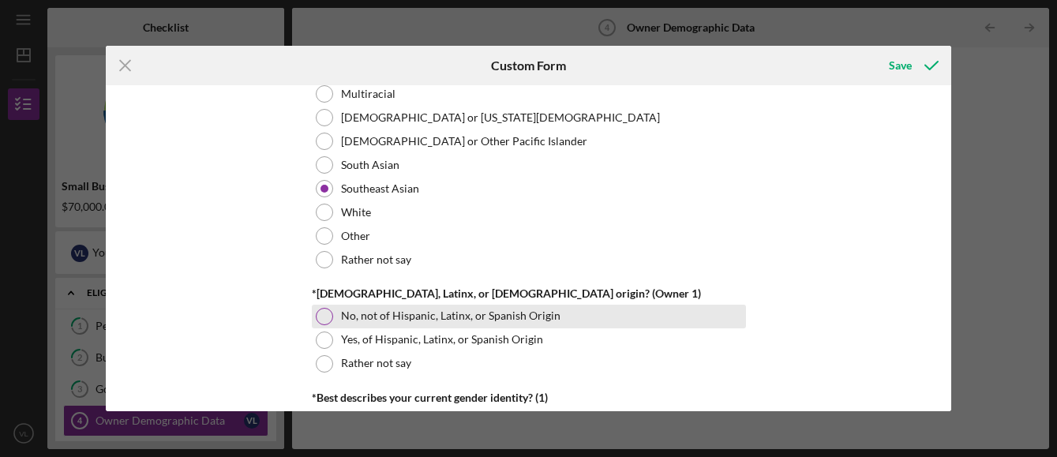
click at [320, 318] on div at bounding box center [324, 316] width 17 height 17
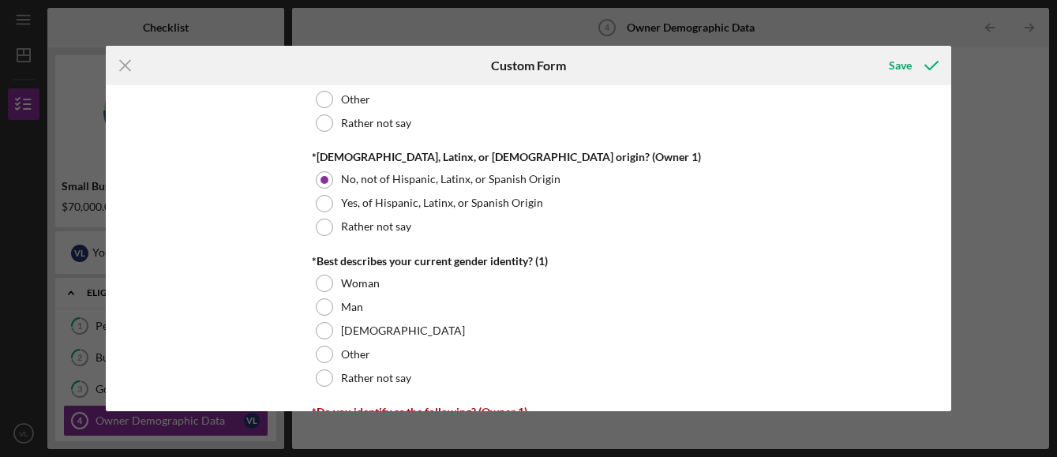
scroll to position [1105, 0]
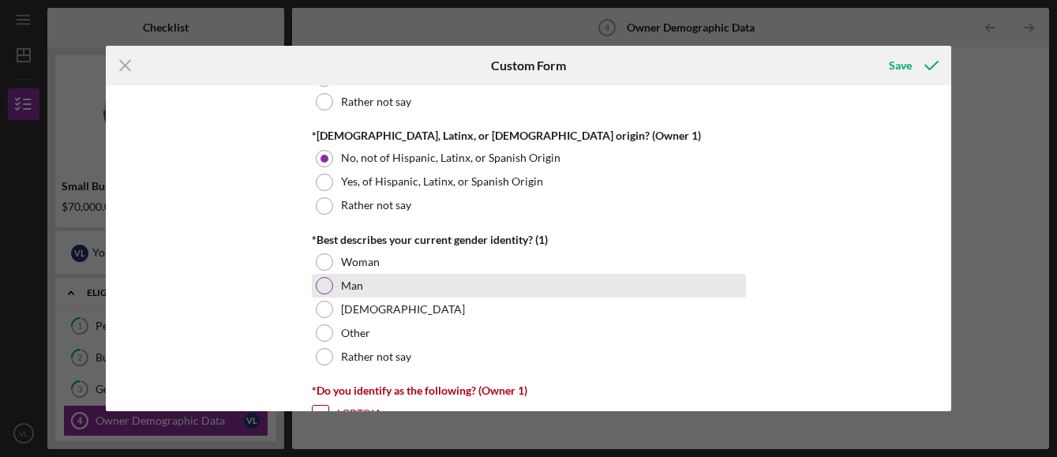
click at [326, 288] on div at bounding box center [324, 285] width 17 height 17
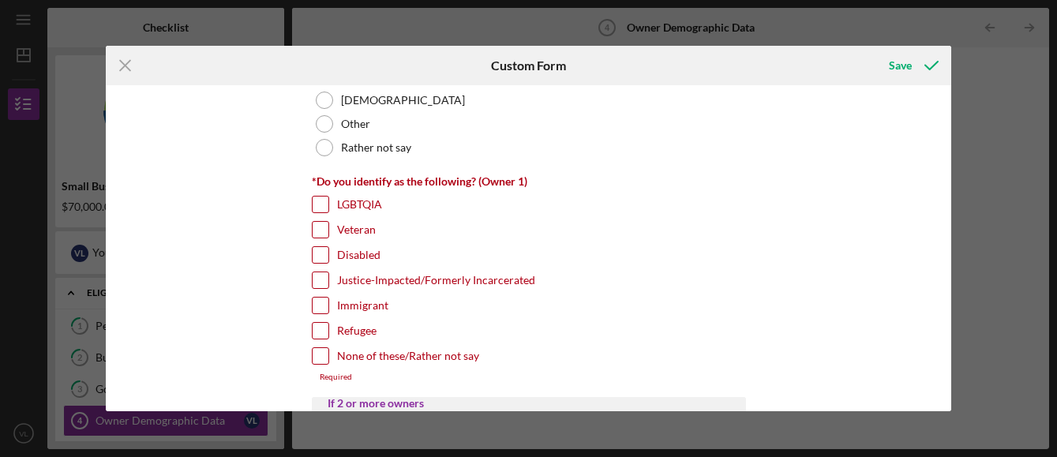
scroll to position [1342, 0]
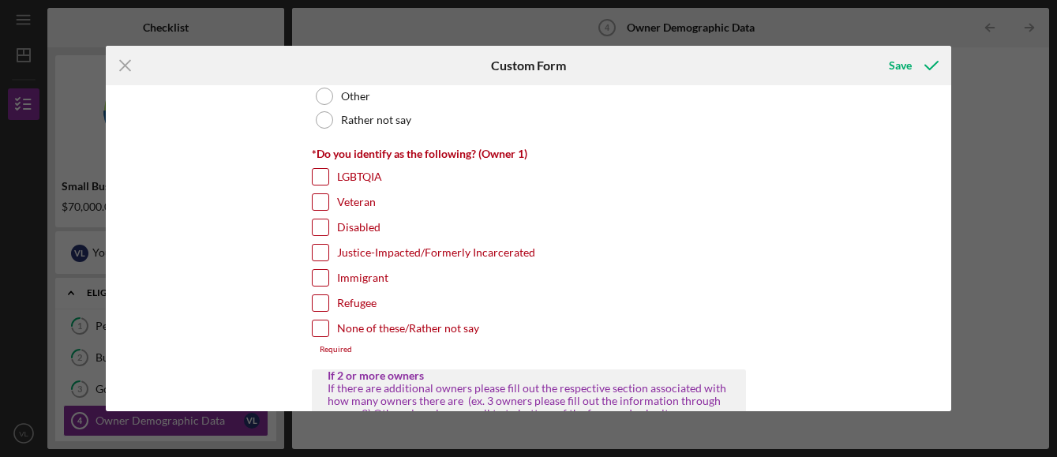
click at [318, 277] on input "Immigrant" at bounding box center [321, 278] width 16 height 16
checkbox input "true"
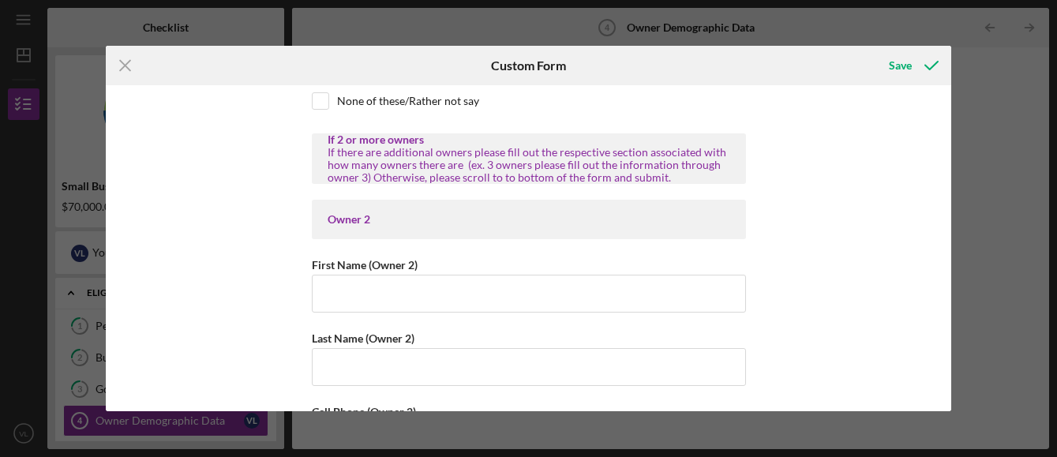
scroll to position [1578, 0]
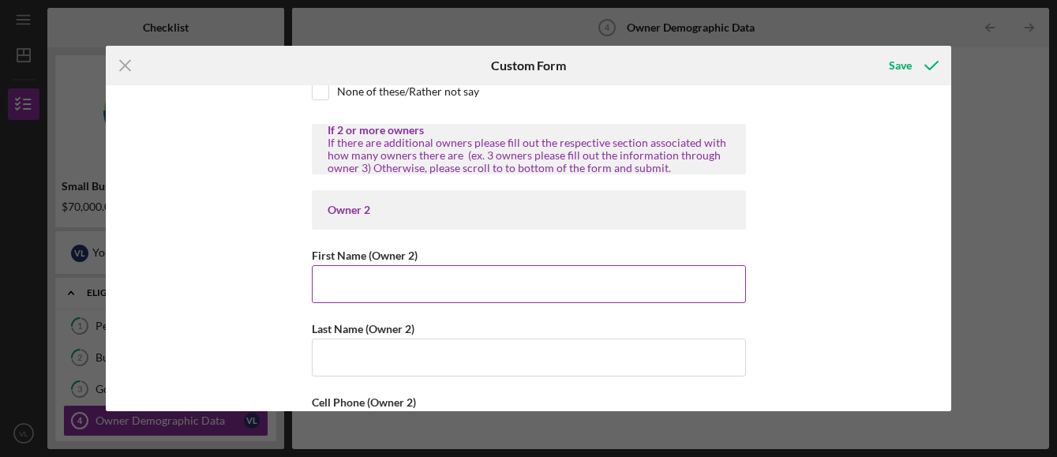
click at [324, 286] on input "First Name (Owner 2)" at bounding box center [529, 284] width 434 height 38
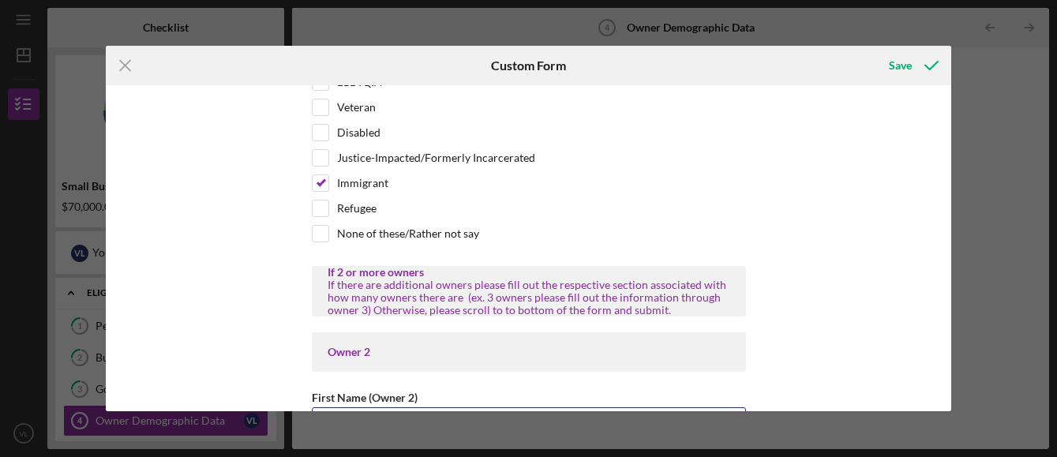
scroll to position [1421, 0]
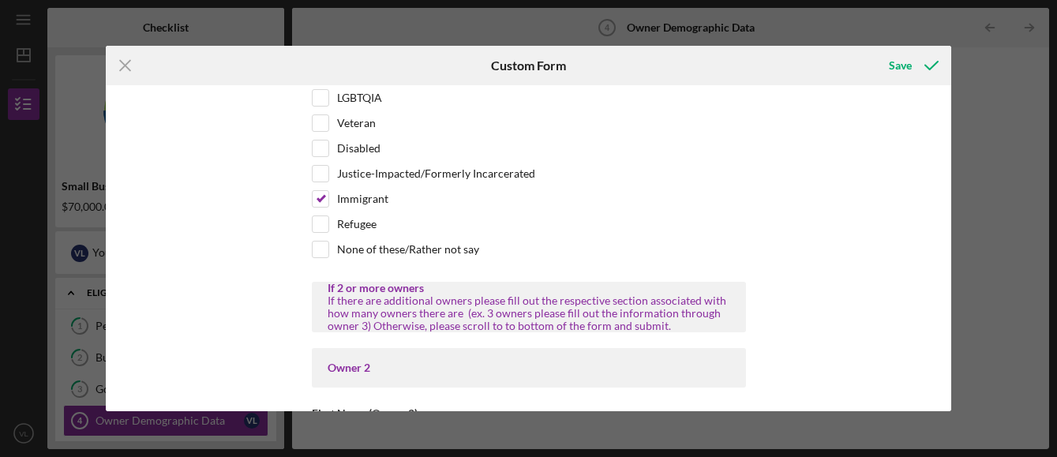
click at [270, 319] on div "Owner Demographic Form What is your preferred language? English *How many peopl…" at bounding box center [528, 248] width 845 height 326
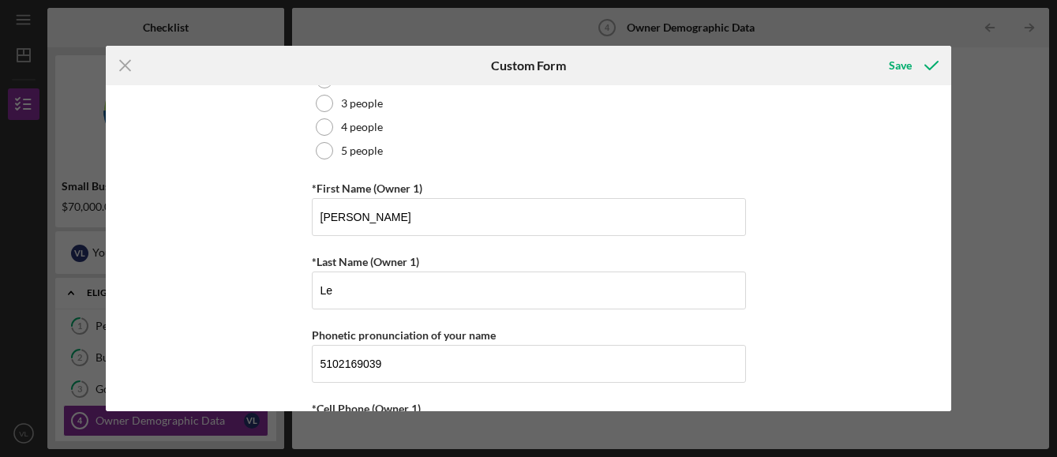
scroll to position [0, 0]
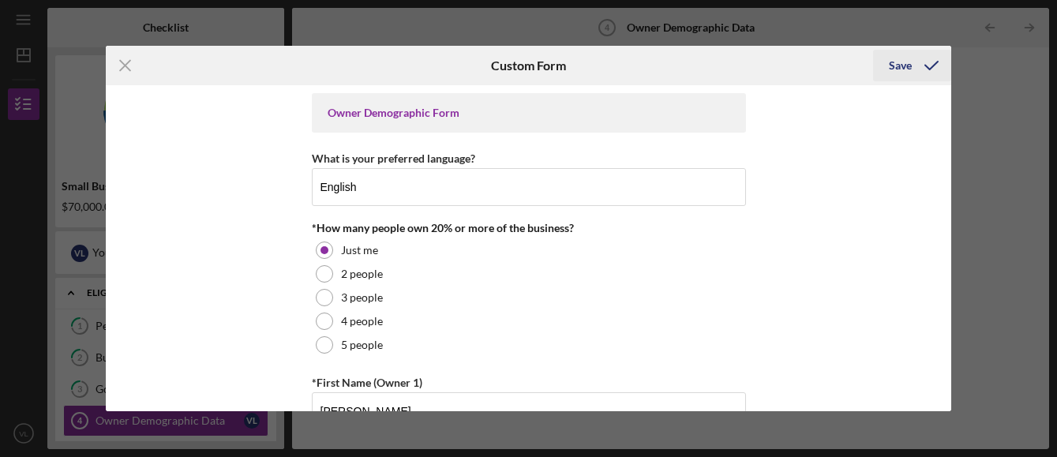
click at [894, 64] on div "Save" at bounding box center [900, 66] width 23 height 32
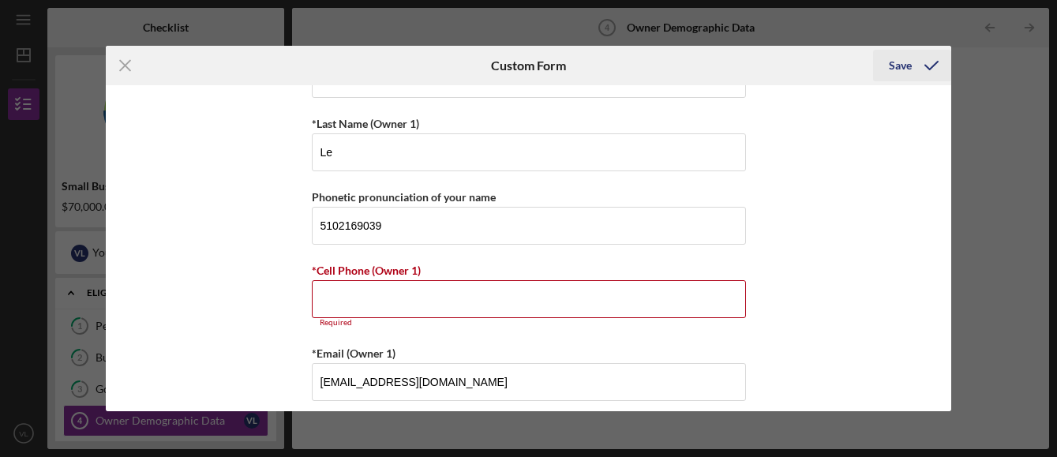
scroll to position [507, 0]
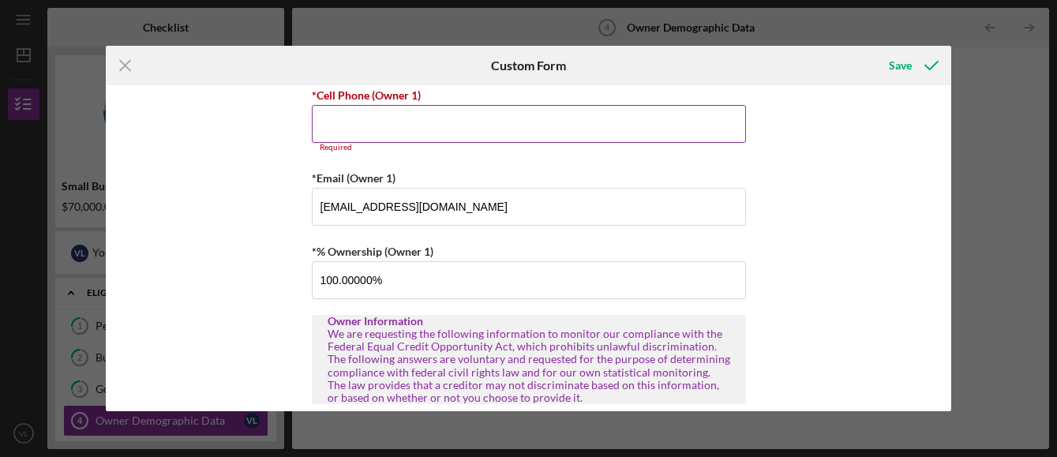
click at [318, 125] on input "*Cell Phone (Owner 1)" at bounding box center [529, 124] width 434 height 38
type input "[PHONE_NUMBER]"
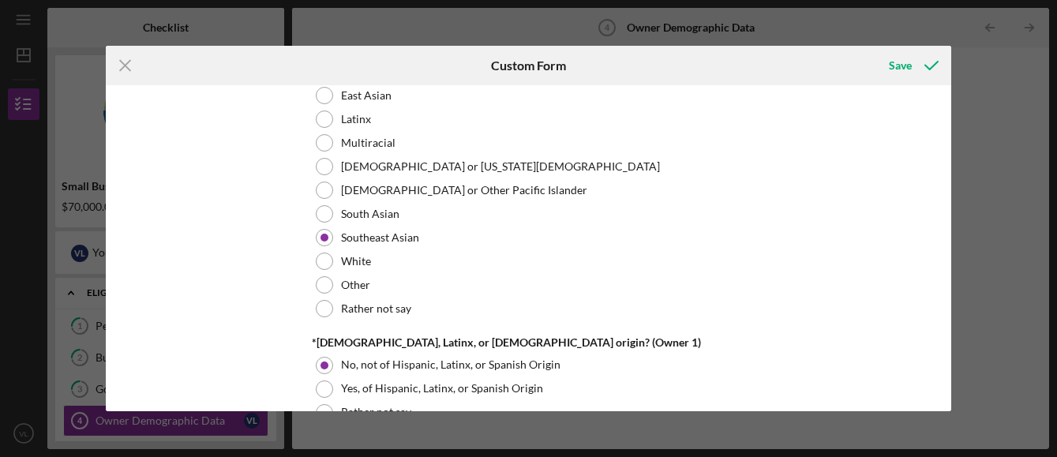
scroll to position [902, 0]
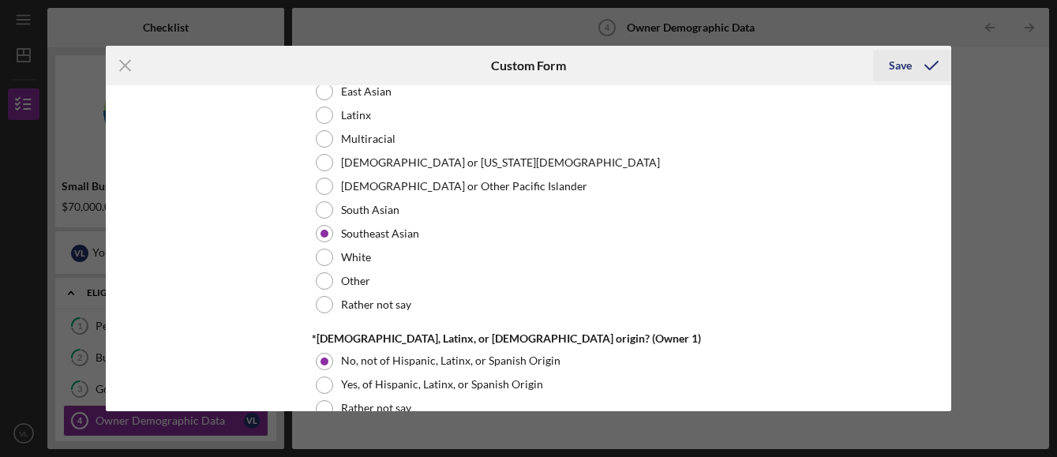
click at [899, 66] on div "Save" at bounding box center [900, 66] width 23 height 32
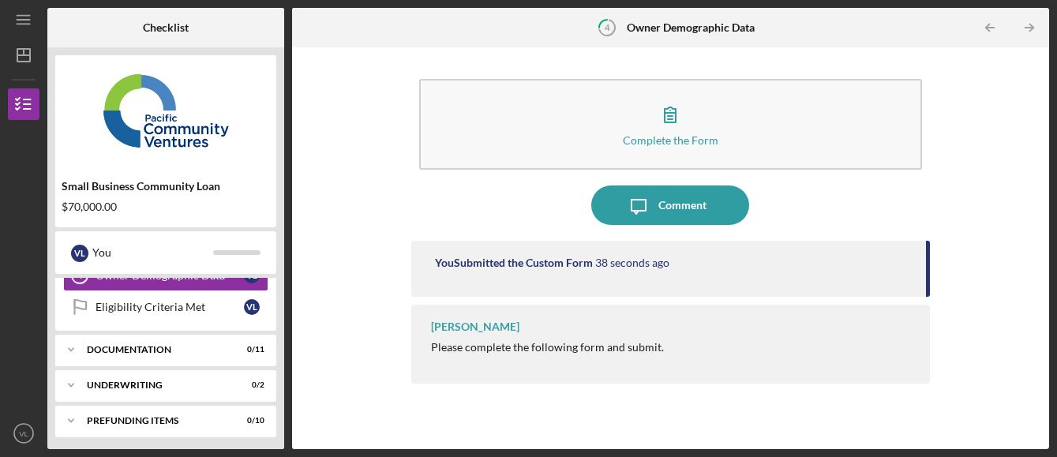
scroll to position [149, 0]
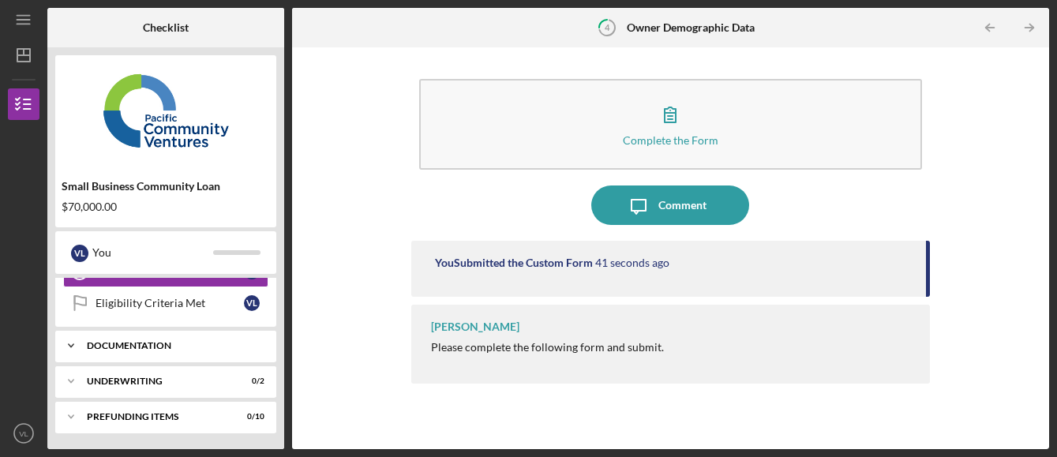
click at [158, 338] on div "Icon/Expander Documentation 0 / 11" at bounding box center [165, 346] width 221 height 32
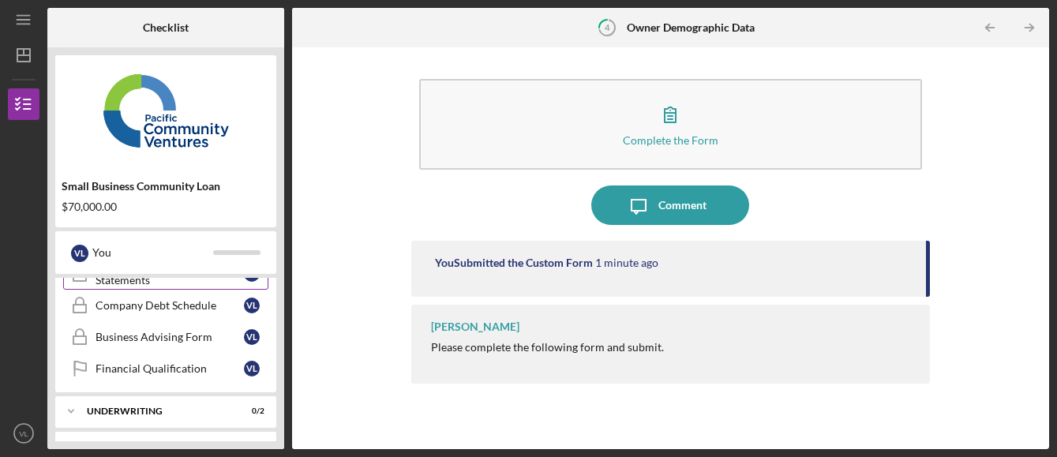
scroll to position [505, 0]
